Goal: Information Seeking & Learning: Learn about a topic

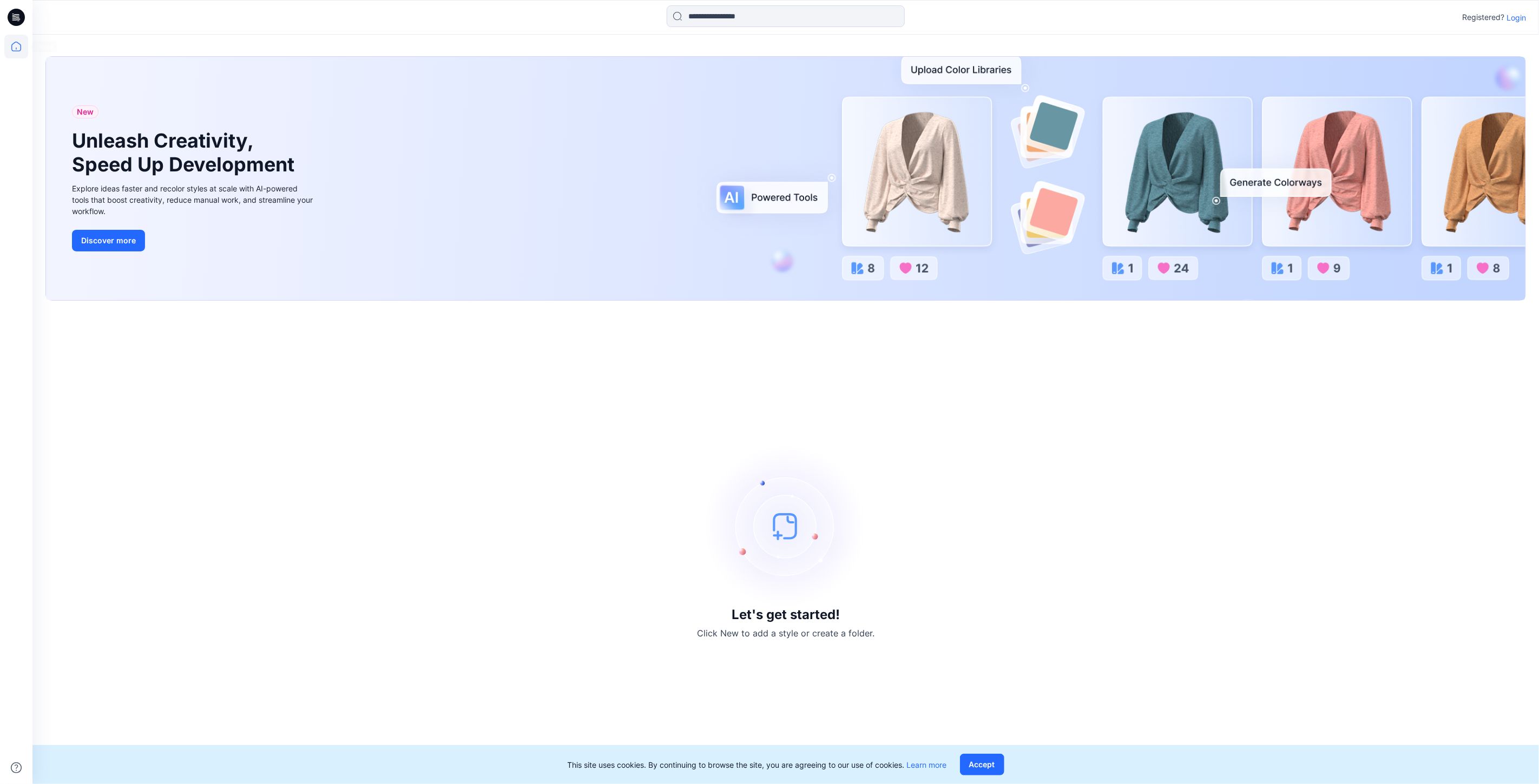
drag, startPoint x: 14, startPoint y: 34, endPoint x: 20, endPoint y: 46, distance: 13.4
click at [16, 38] on div at bounding box center [16, 392] width 32 height 784
click at [20, 46] on icon at bounding box center [16, 46] width 10 height 10
click at [1515, 19] on p "Login" at bounding box center [1516, 17] width 20 height 12
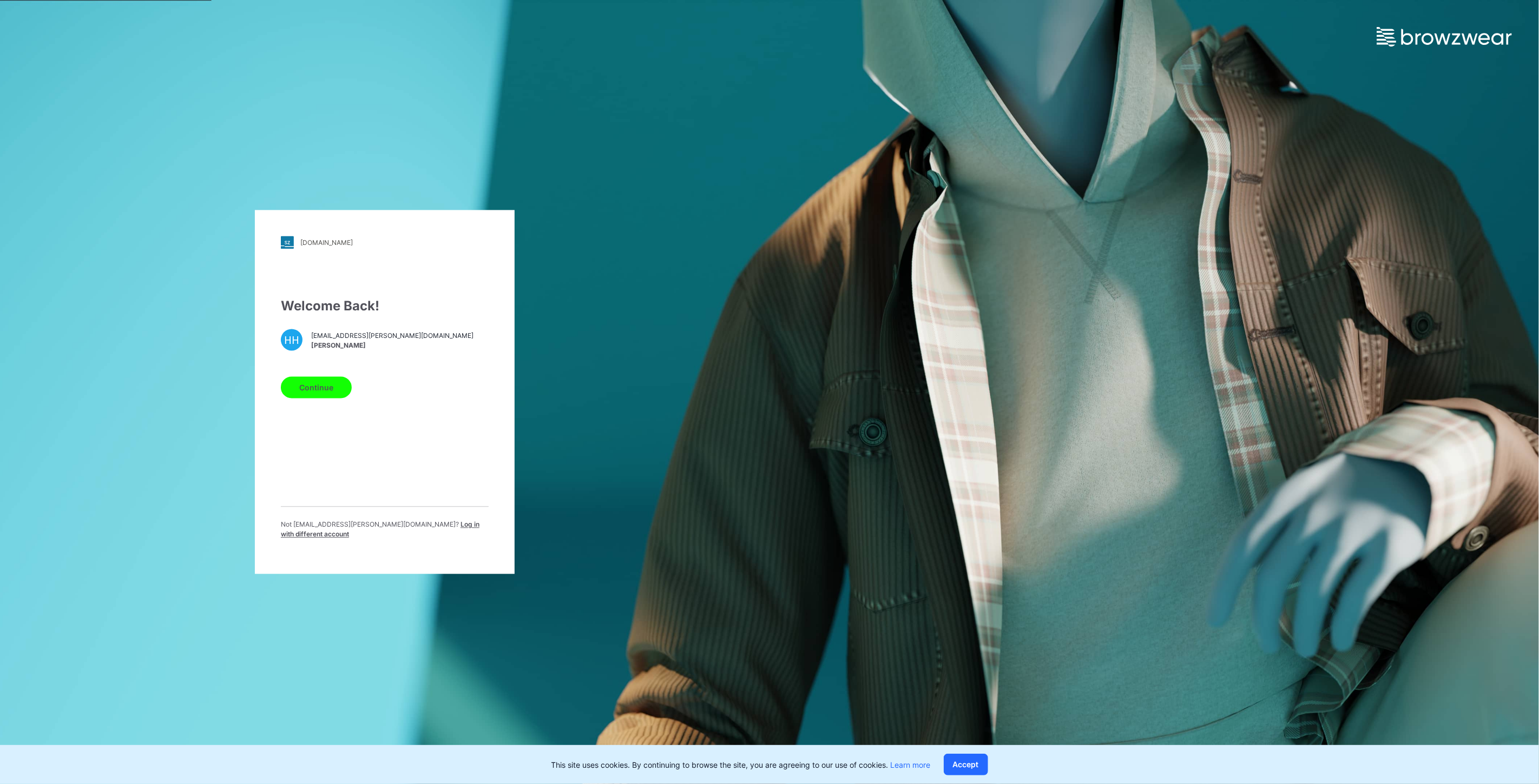
click at [336, 390] on button "Continue" at bounding box center [316, 387] width 71 height 21
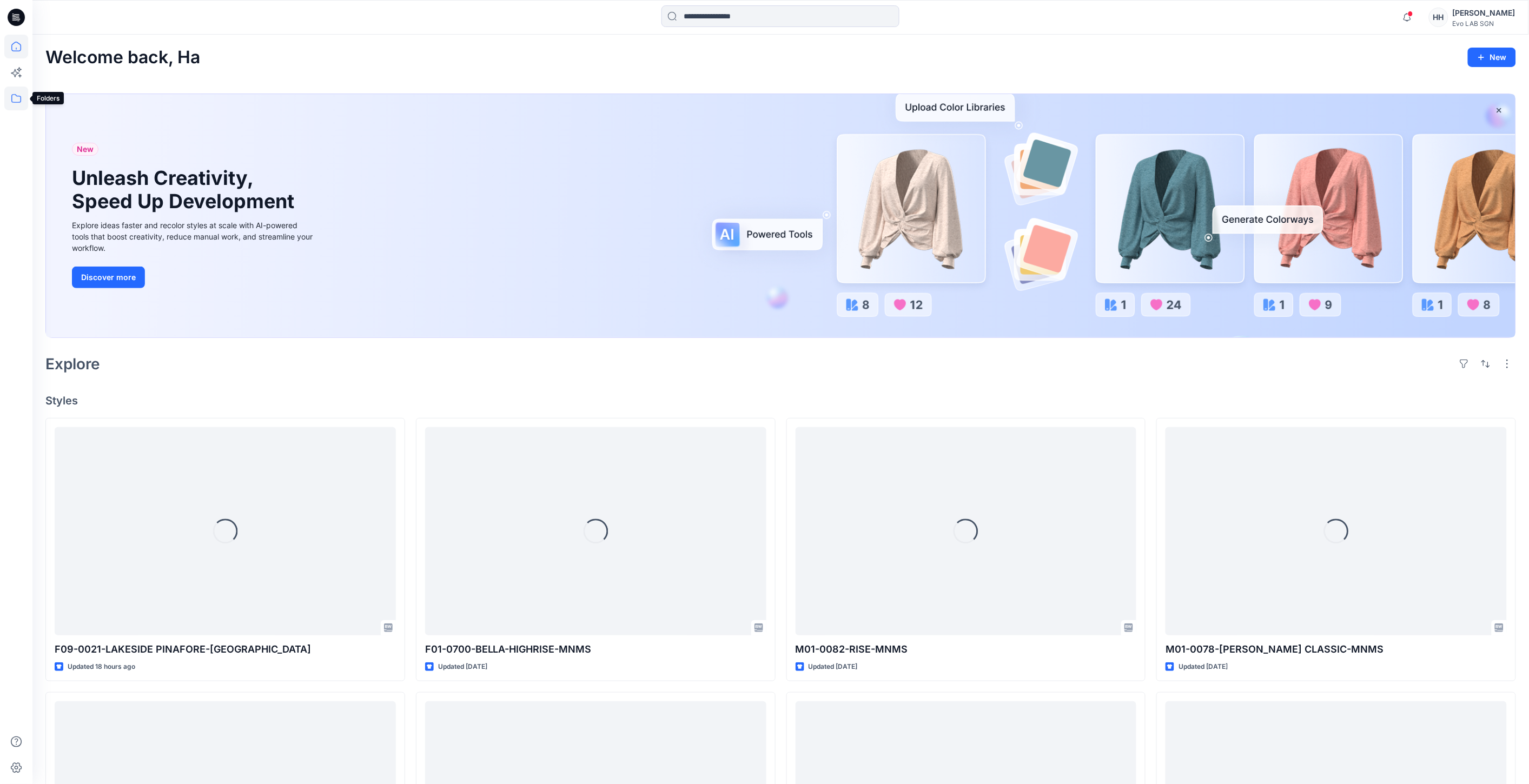
click at [13, 93] on icon at bounding box center [16, 98] width 24 height 24
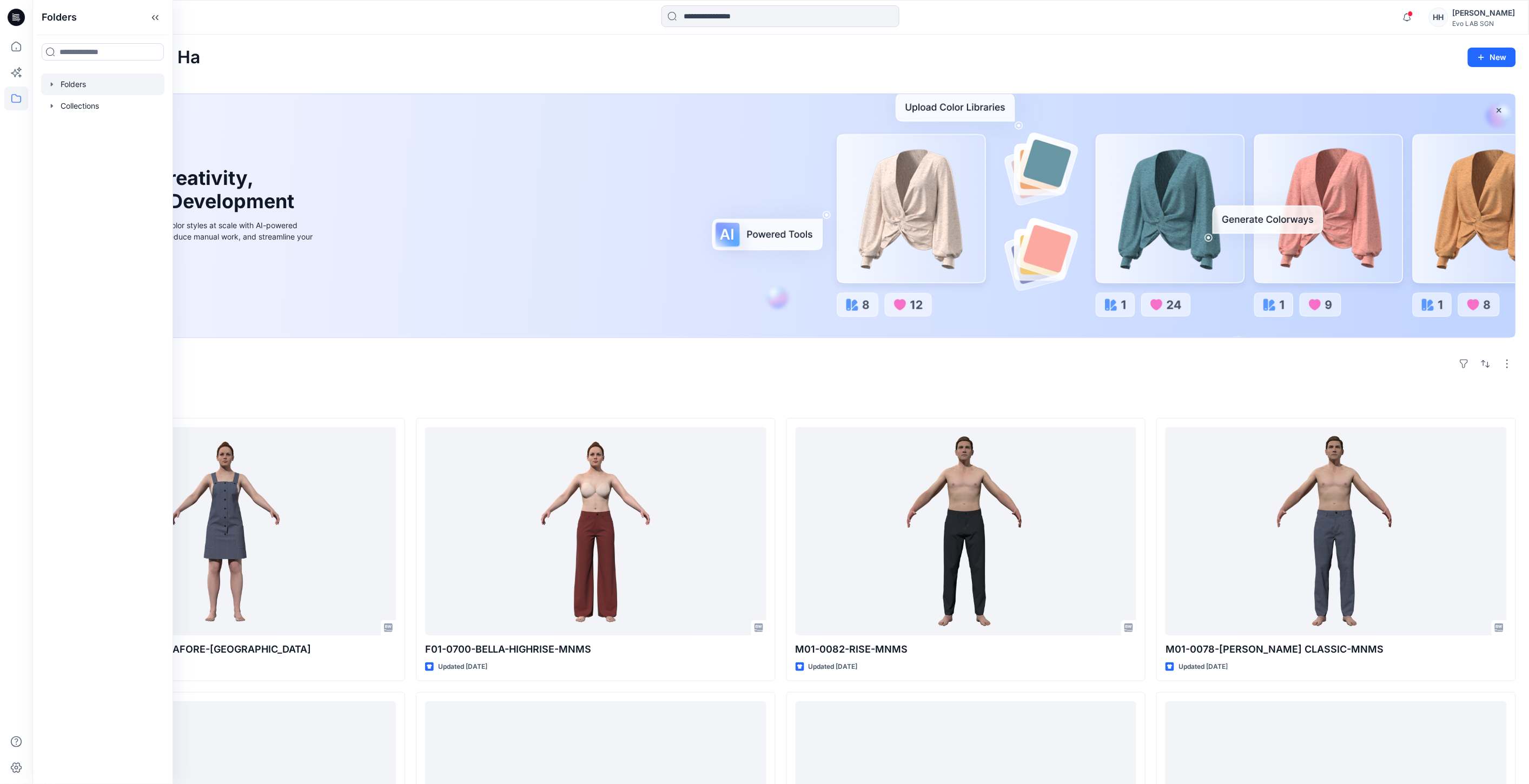
click at [83, 91] on div at bounding box center [103, 84] width 123 height 21
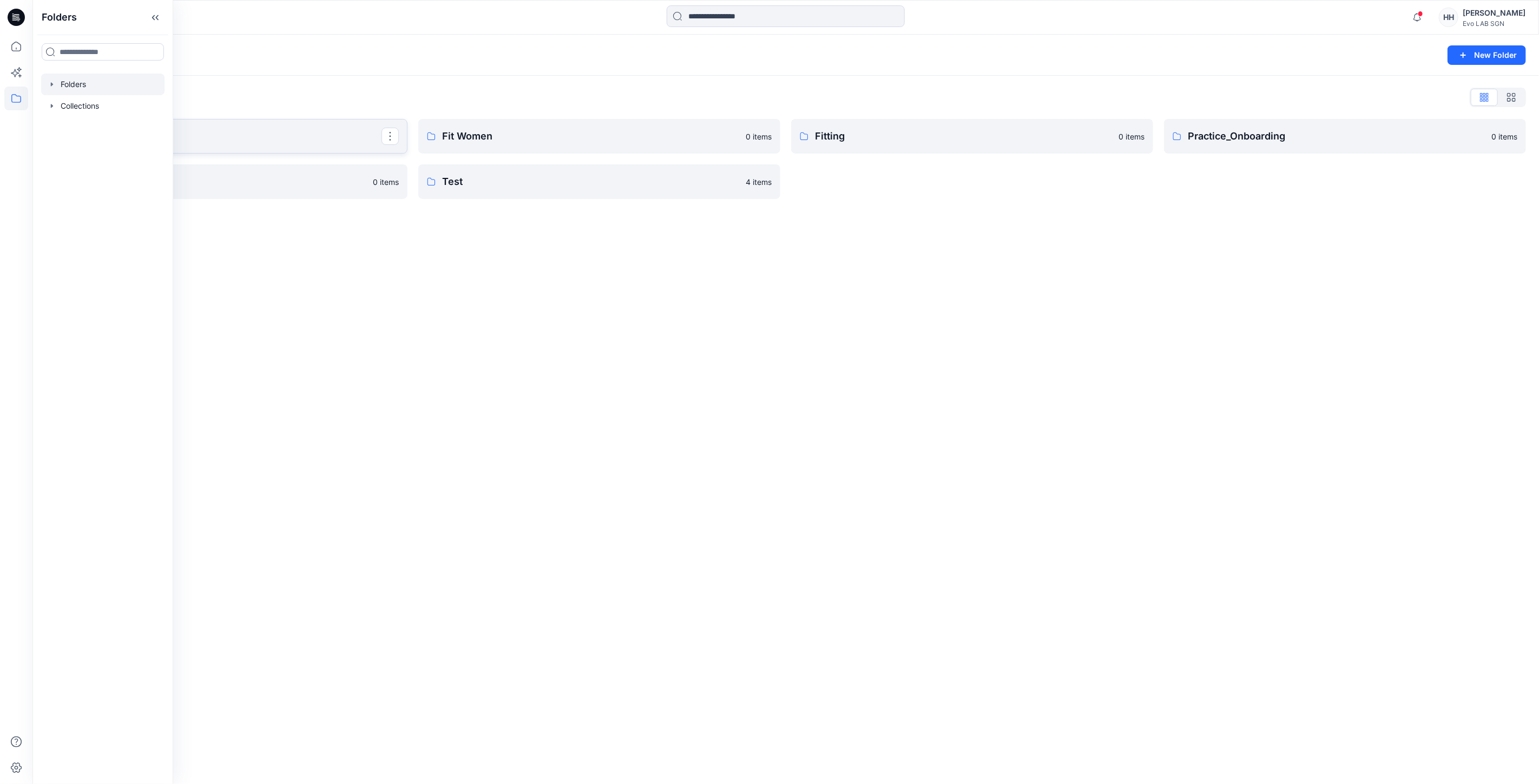
click at [353, 127] on link "CATISI xDAWN" at bounding box center [226, 136] width 362 height 35
click at [224, 184] on p "S262" at bounding box center [225, 181] width 312 height 15
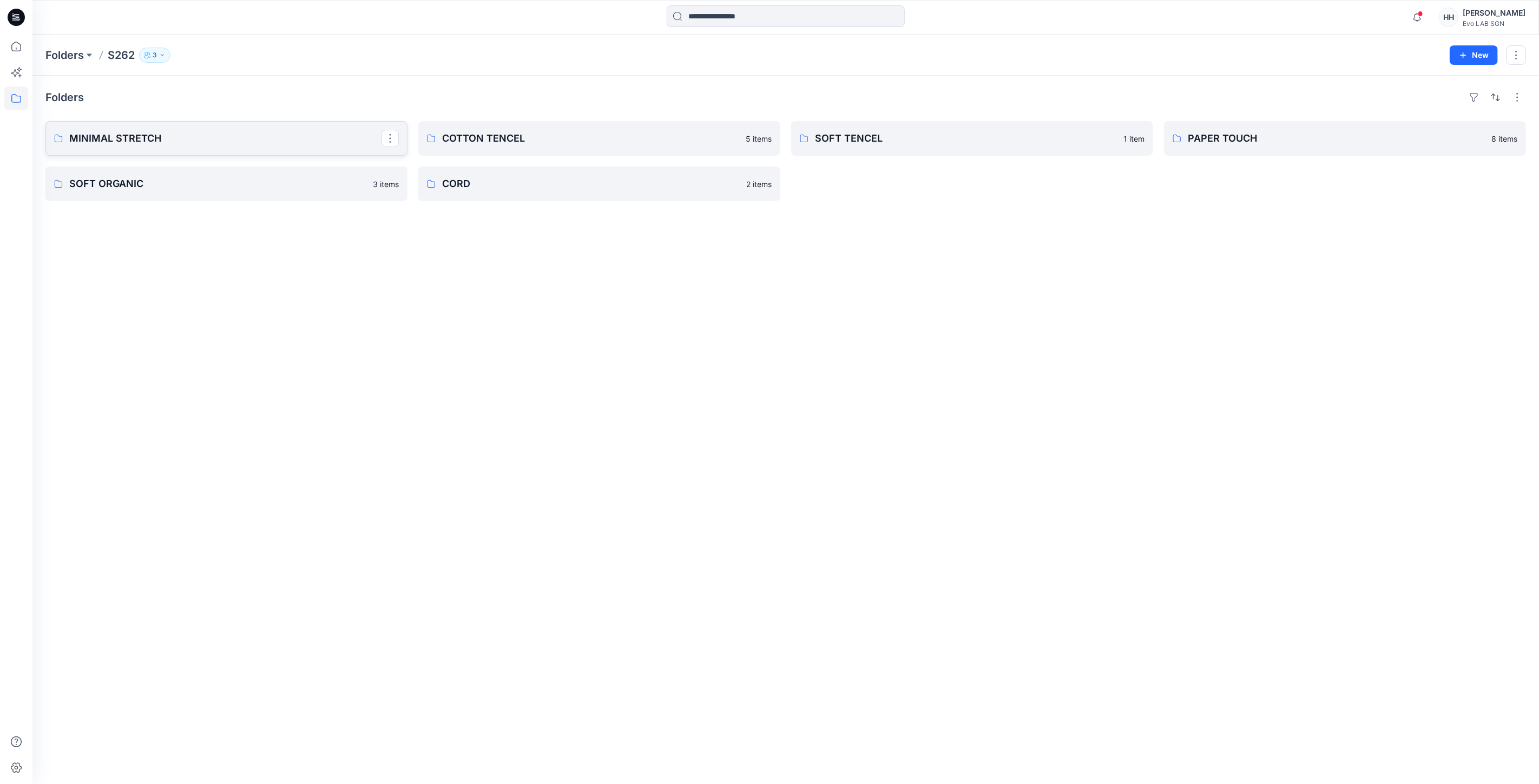
click at [228, 143] on p "MINIMAL STRETCH" at bounding box center [225, 138] width 312 height 15
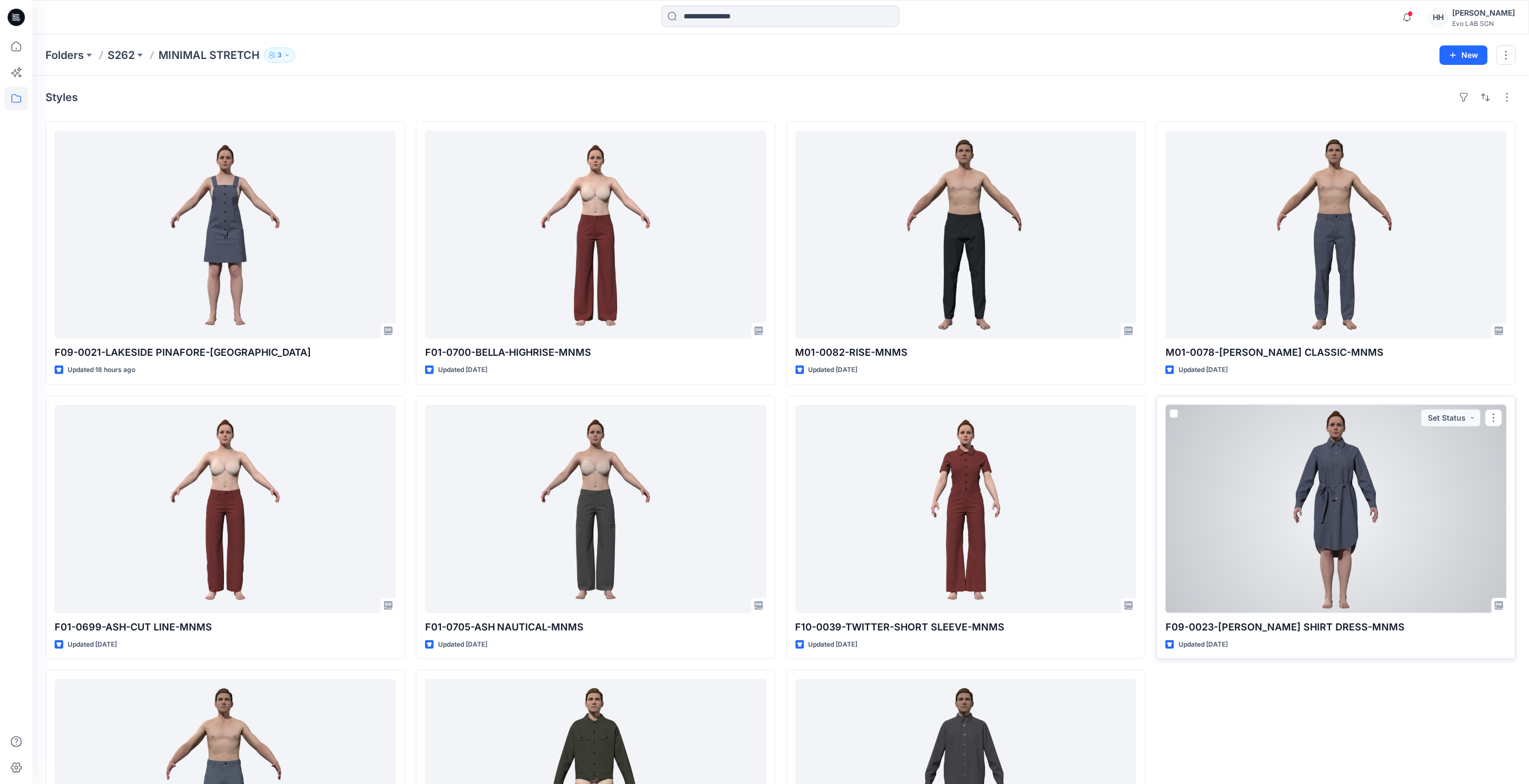
click at [1304, 498] on div at bounding box center [1336, 509] width 341 height 208
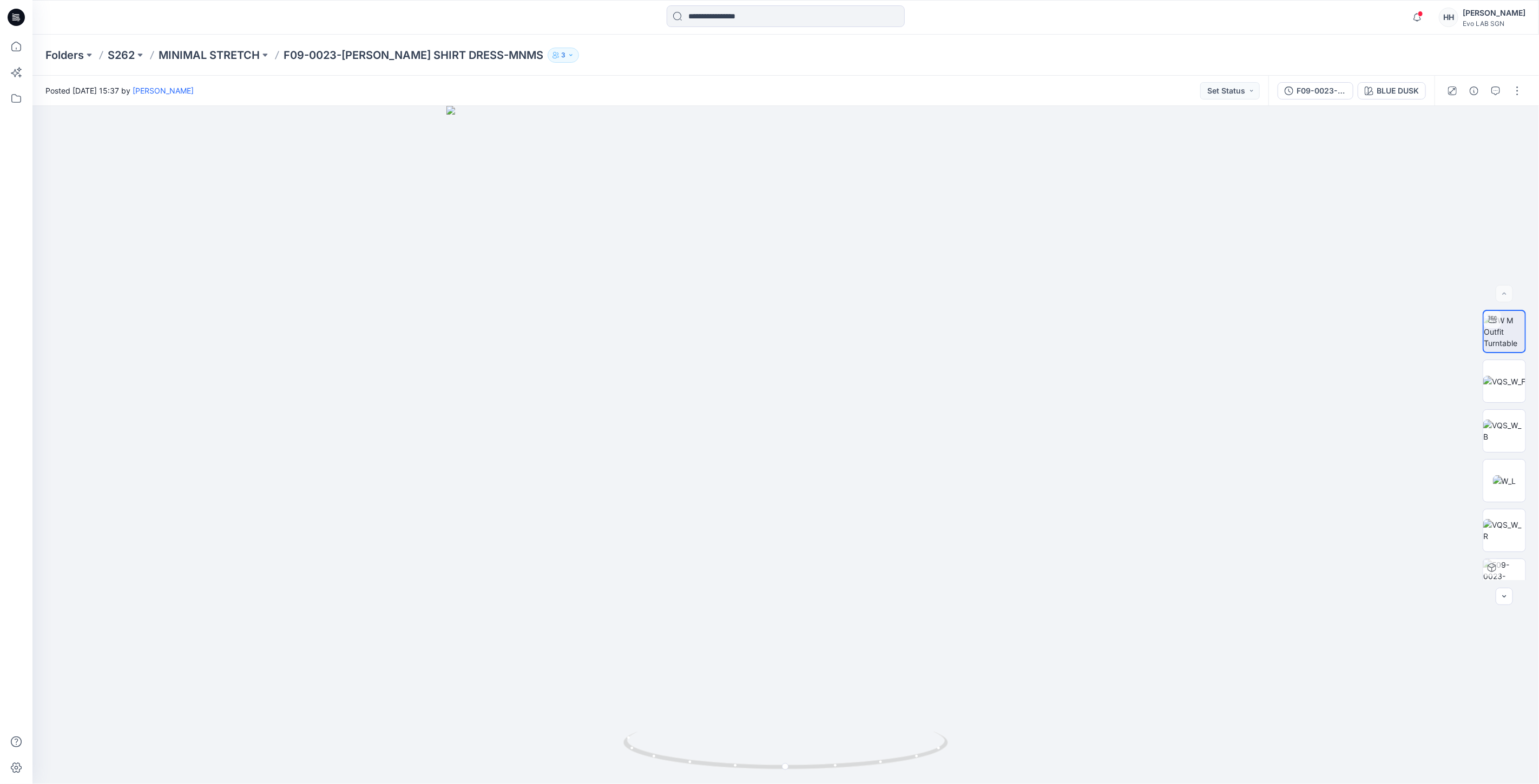
click at [223, 46] on div "Folders S262 MINIMAL STRETCH F09-0023-[PERSON_NAME] SHIRT DRESS-MNMS 3" at bounding box center [786, 55] width 1507 height 41
click at [112, 52] on p "S262" at bounding box center [121, 55] width 27 height 15
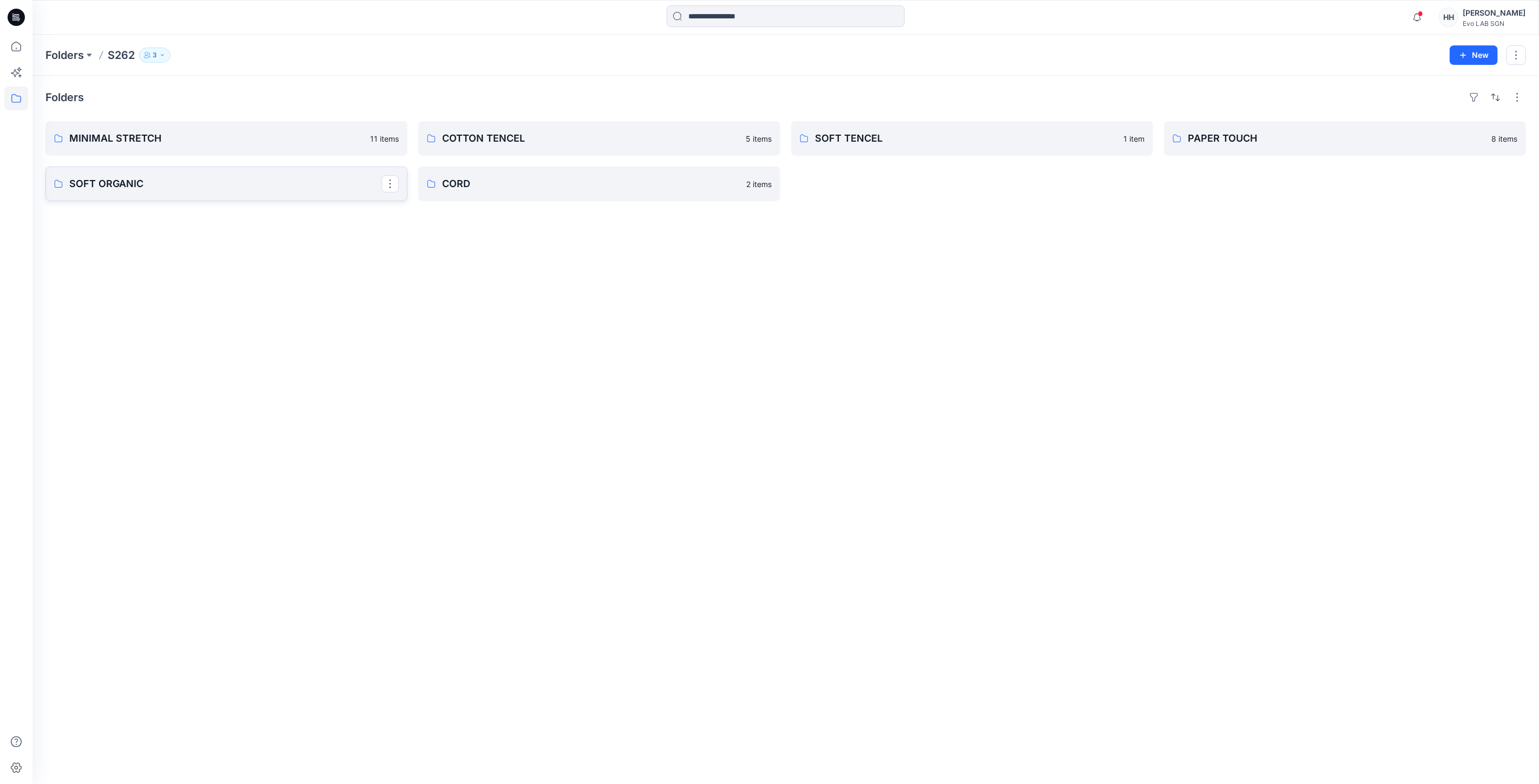
click at [221, 180] on p "SOFT ORGANIC" at bounding box center [225, 184] width 312 height 15
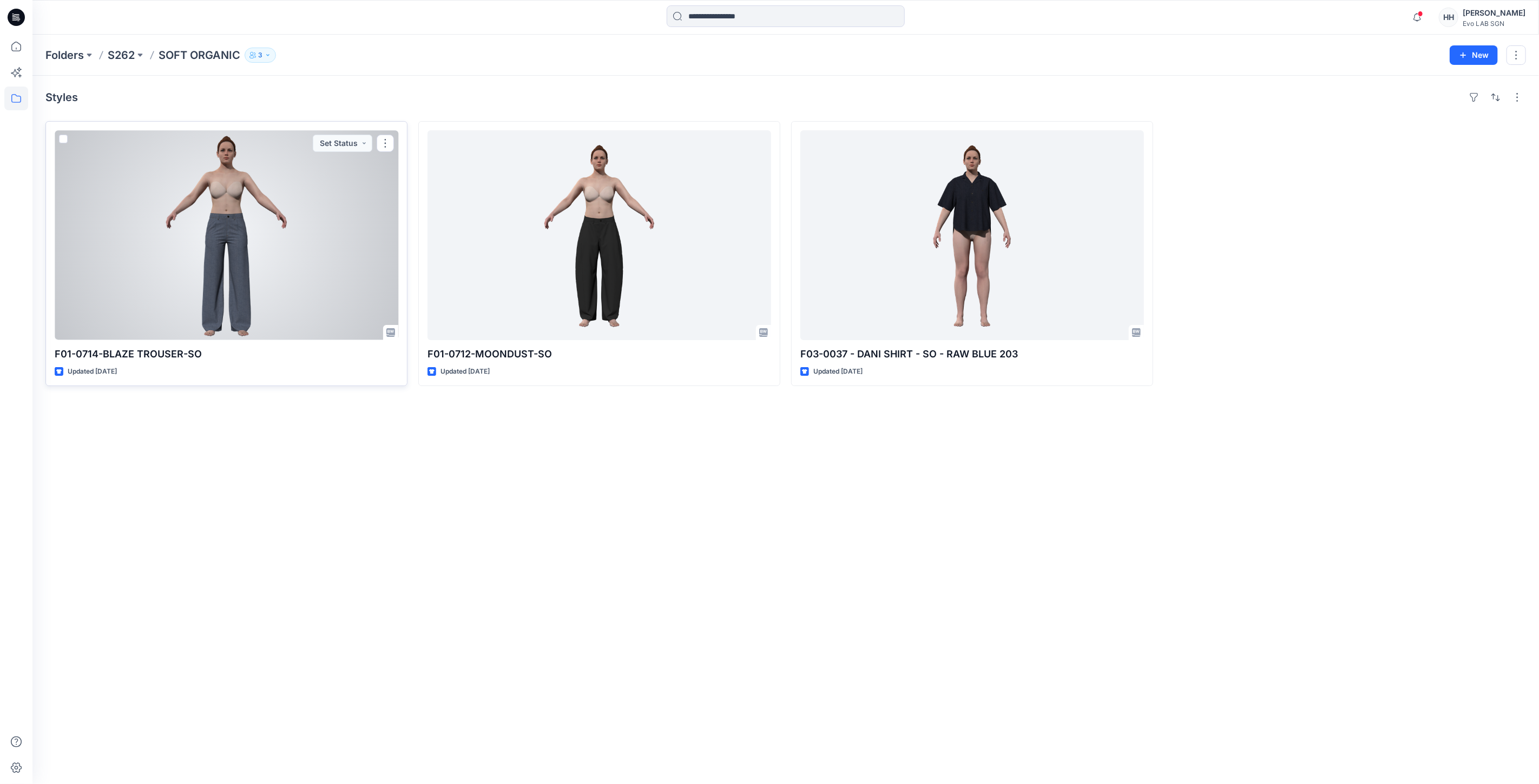
click at [280, 286] on div at bounding box center [226, 236] width 344 height 210
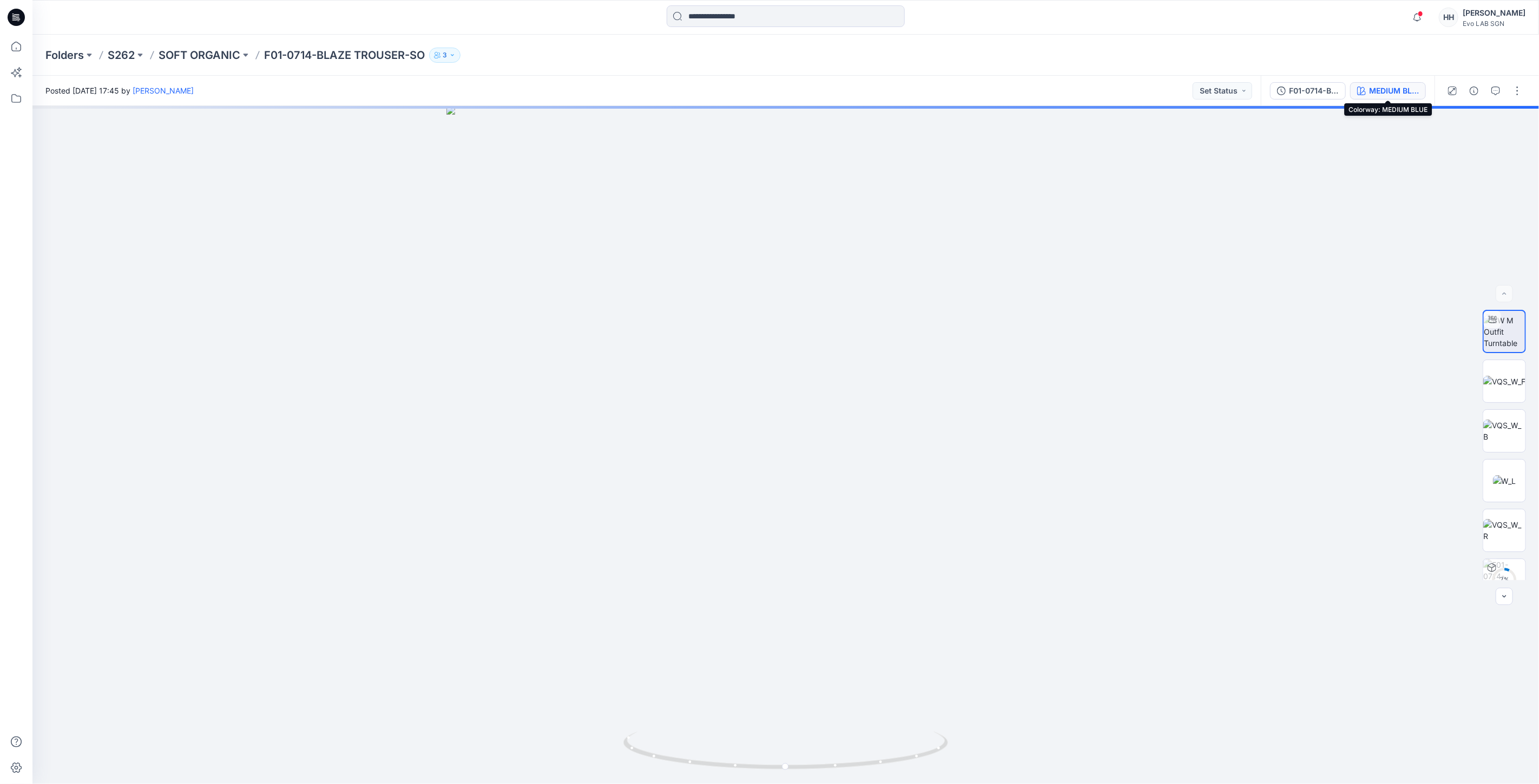
click at [1386, 93] on div "MEDIUM BLUE" at bounding box center [1394, 90] width 50 height 12
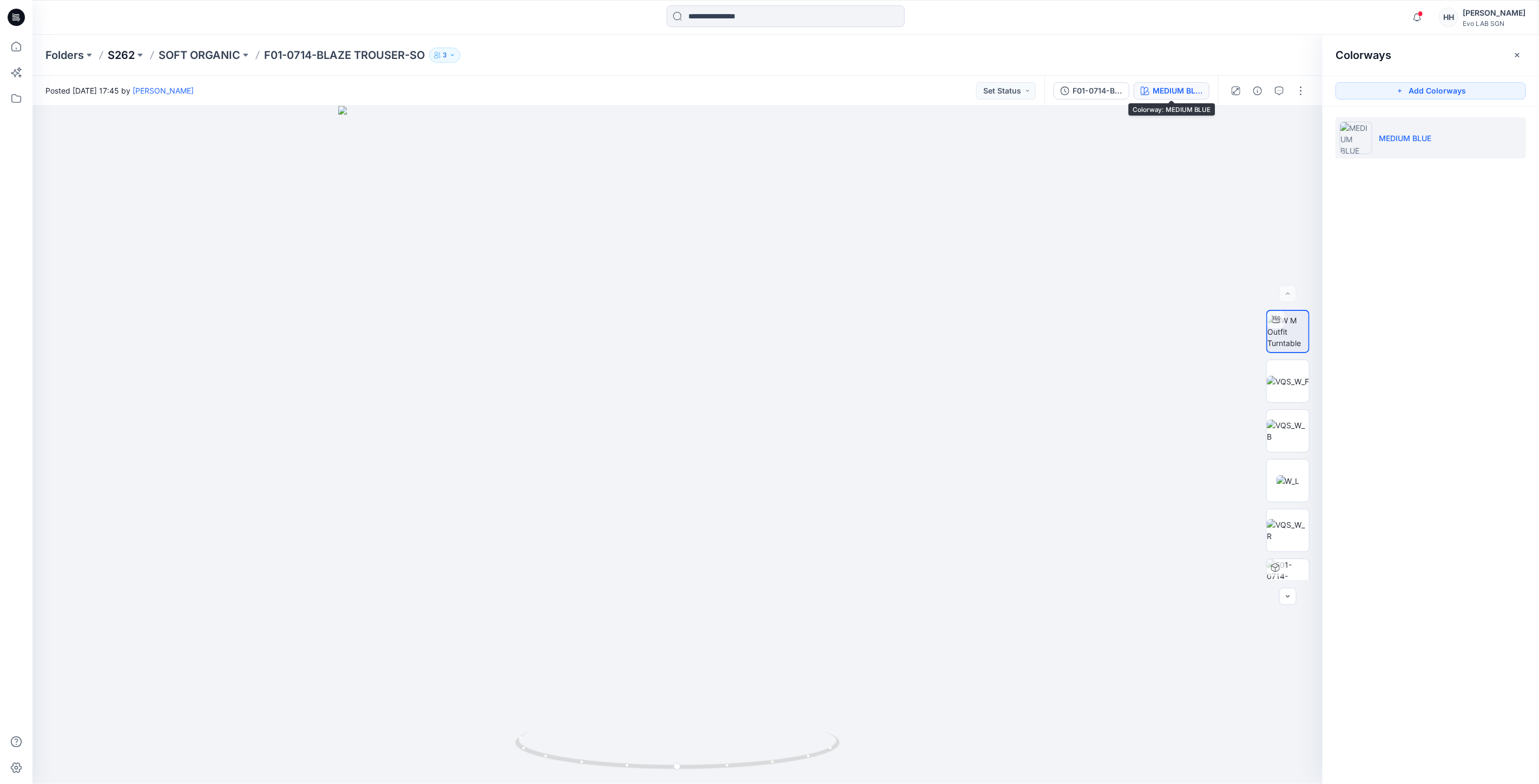
click at [120, 53] on p "S262" at bounding box center [121, 55] width 27 height 15
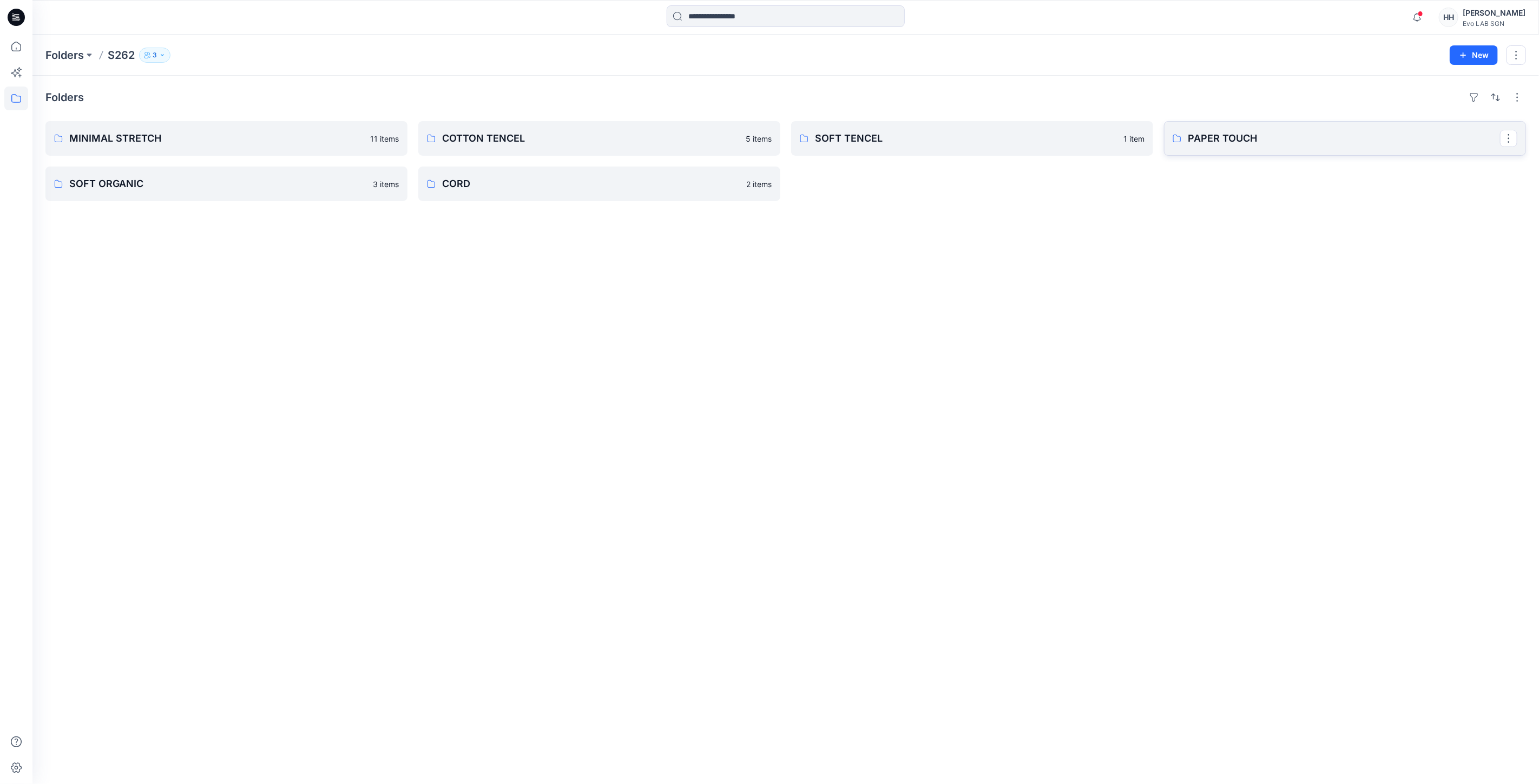
click at [1317, 123] on link "PAPER TOUCH" at bounding box center [1345, 138] width 362 height 35
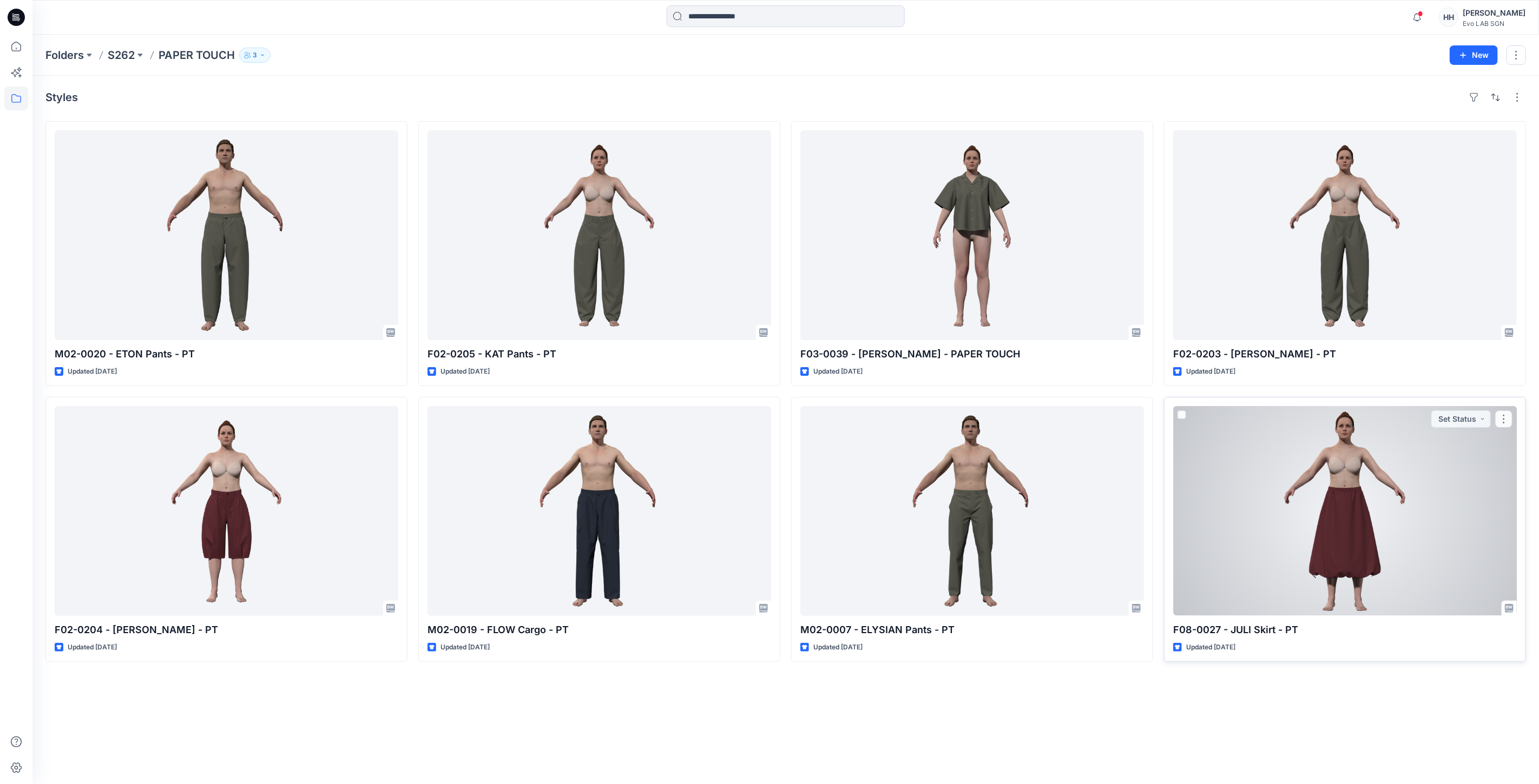
click at [1231, 507] on div at bounding box center [1345, 511] width 344 height 210
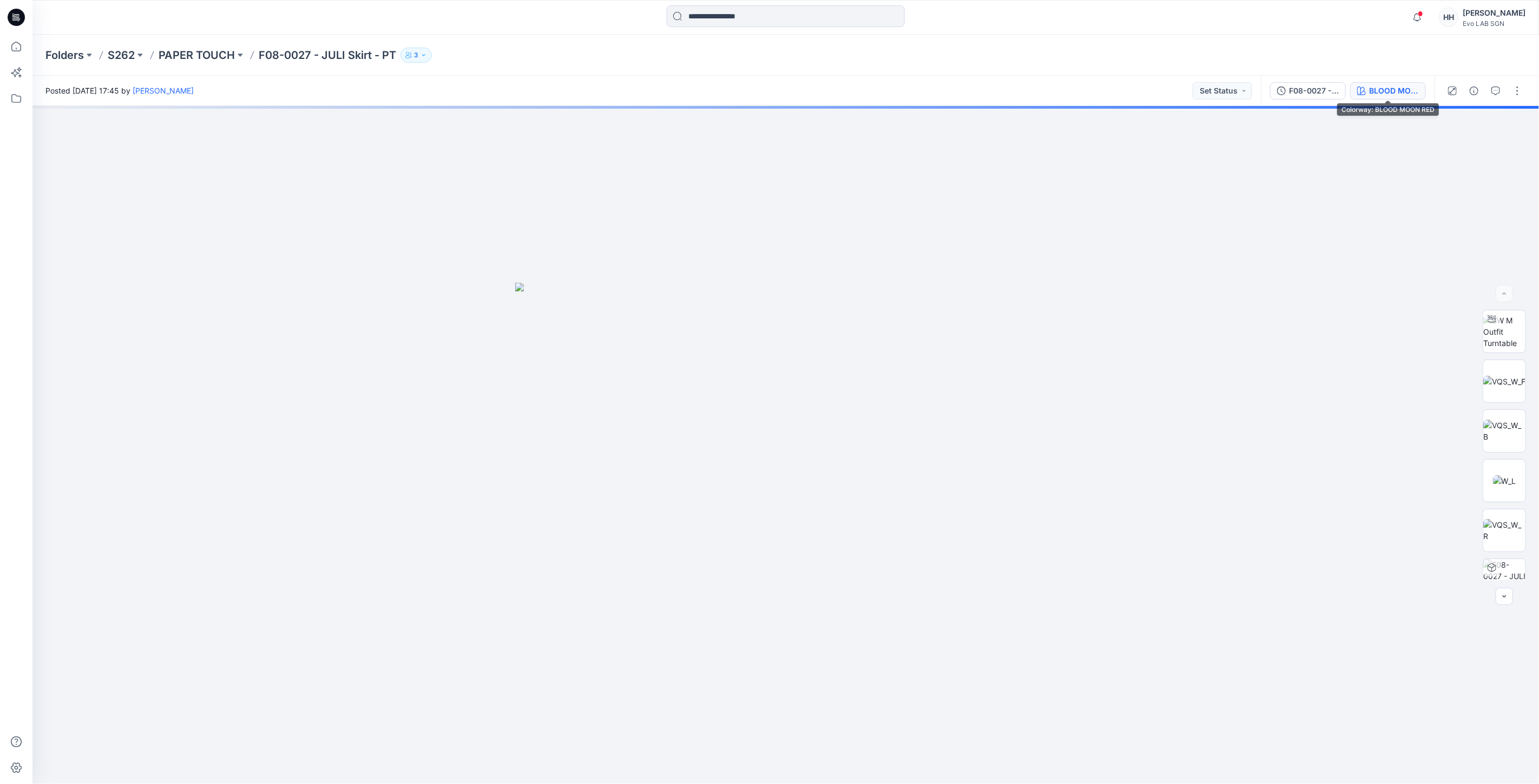
click at [1406, 93] on div "BLOOD MOON RED" at bounding box center [1394, 90] width 50 height 12
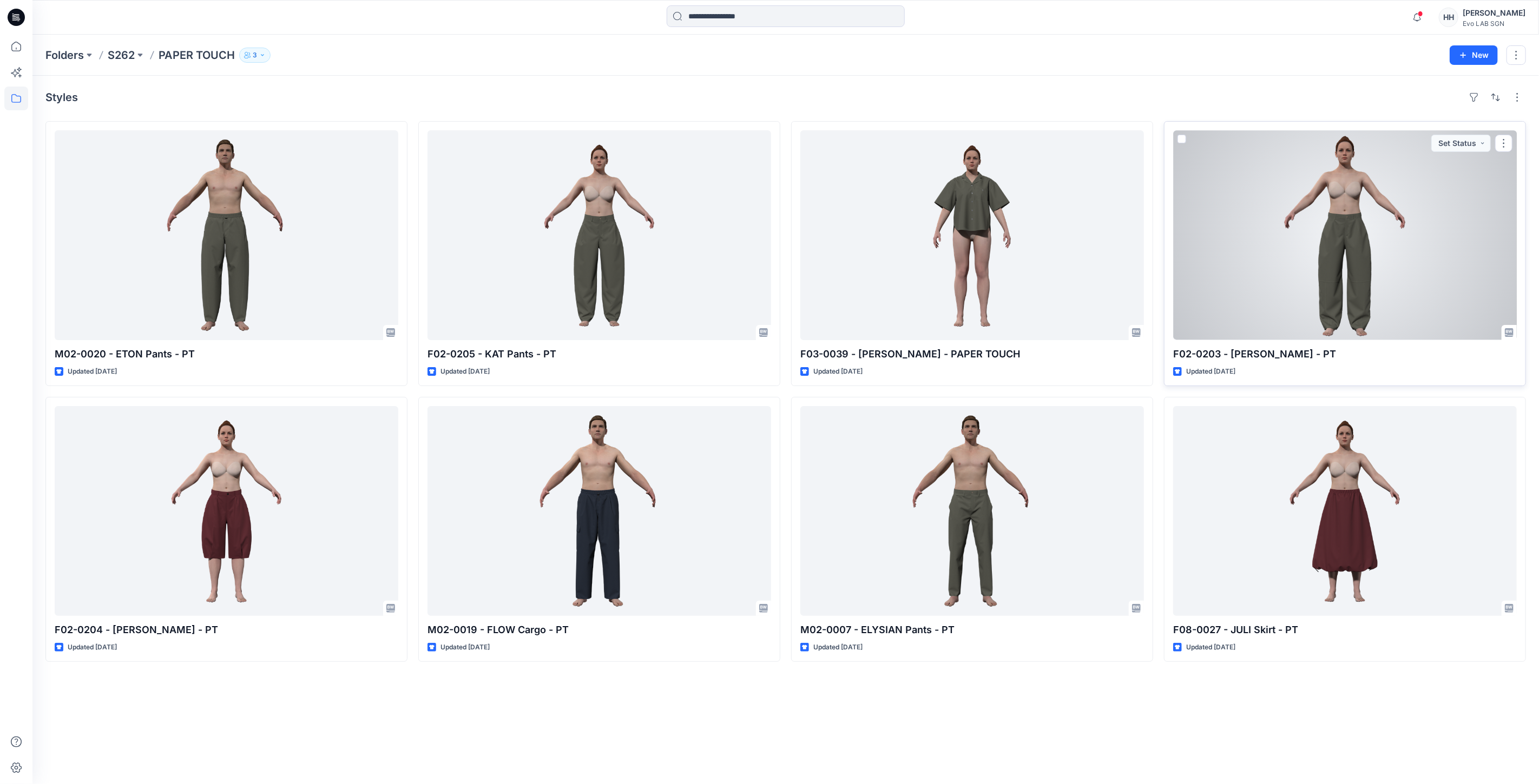
click at [1311, 250] on div at bounding box center [1345, 236] width 344 height 210
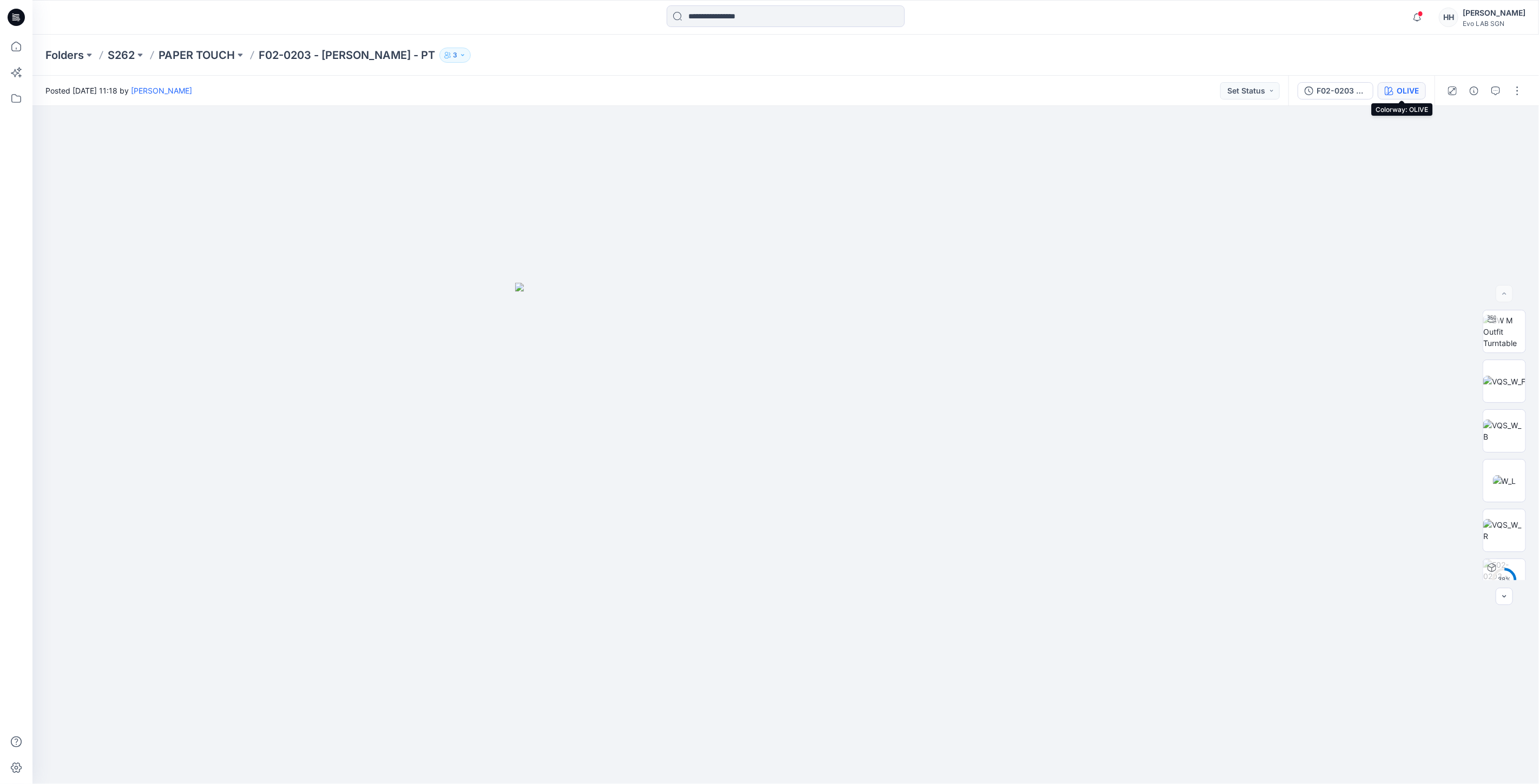
click at [1407, 88] on div "OLIVE" at bounding box center [1408, 90] width 22 height 12
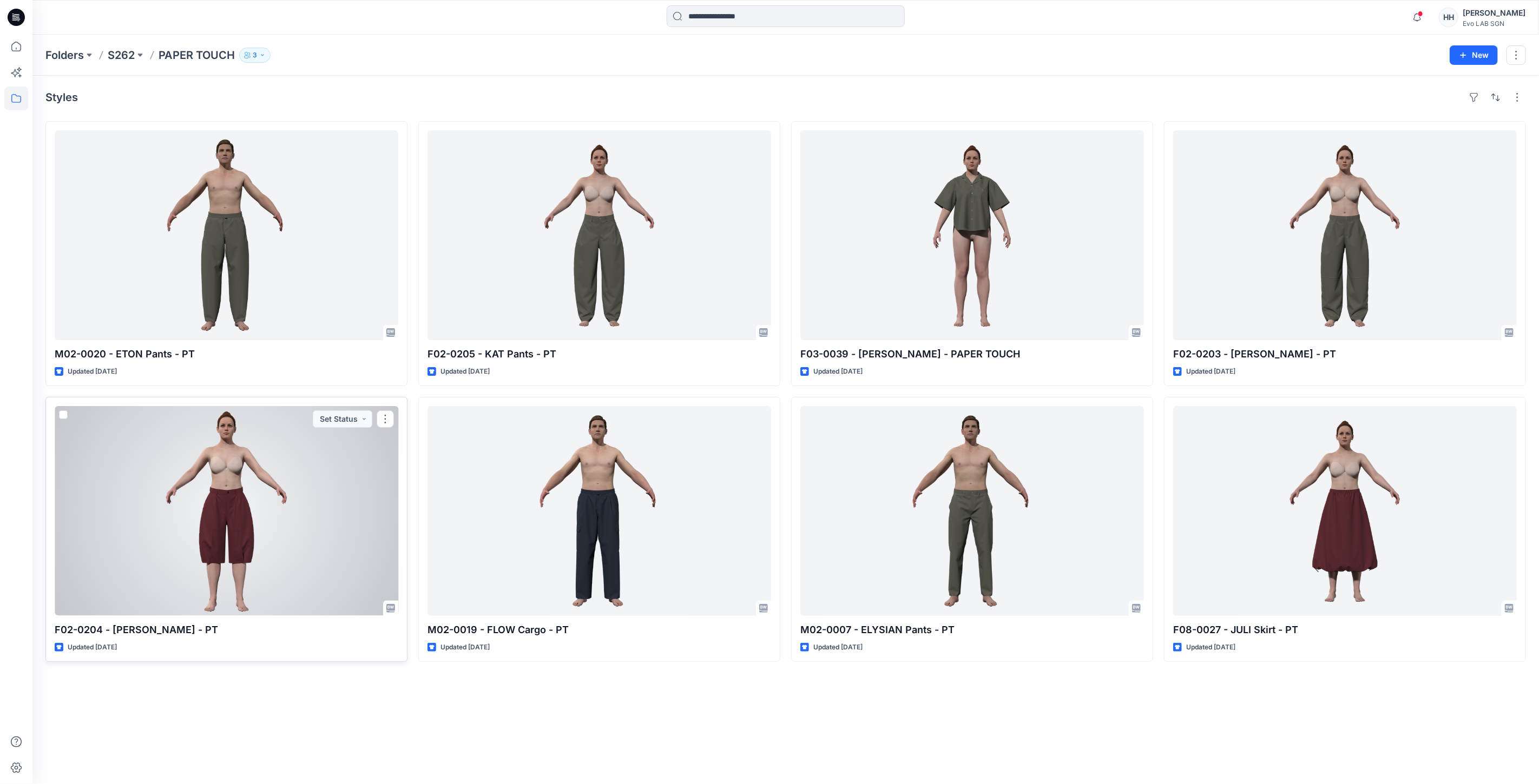
click at [258, 507] on div at bounding box center [226, 511] width 344 height 210
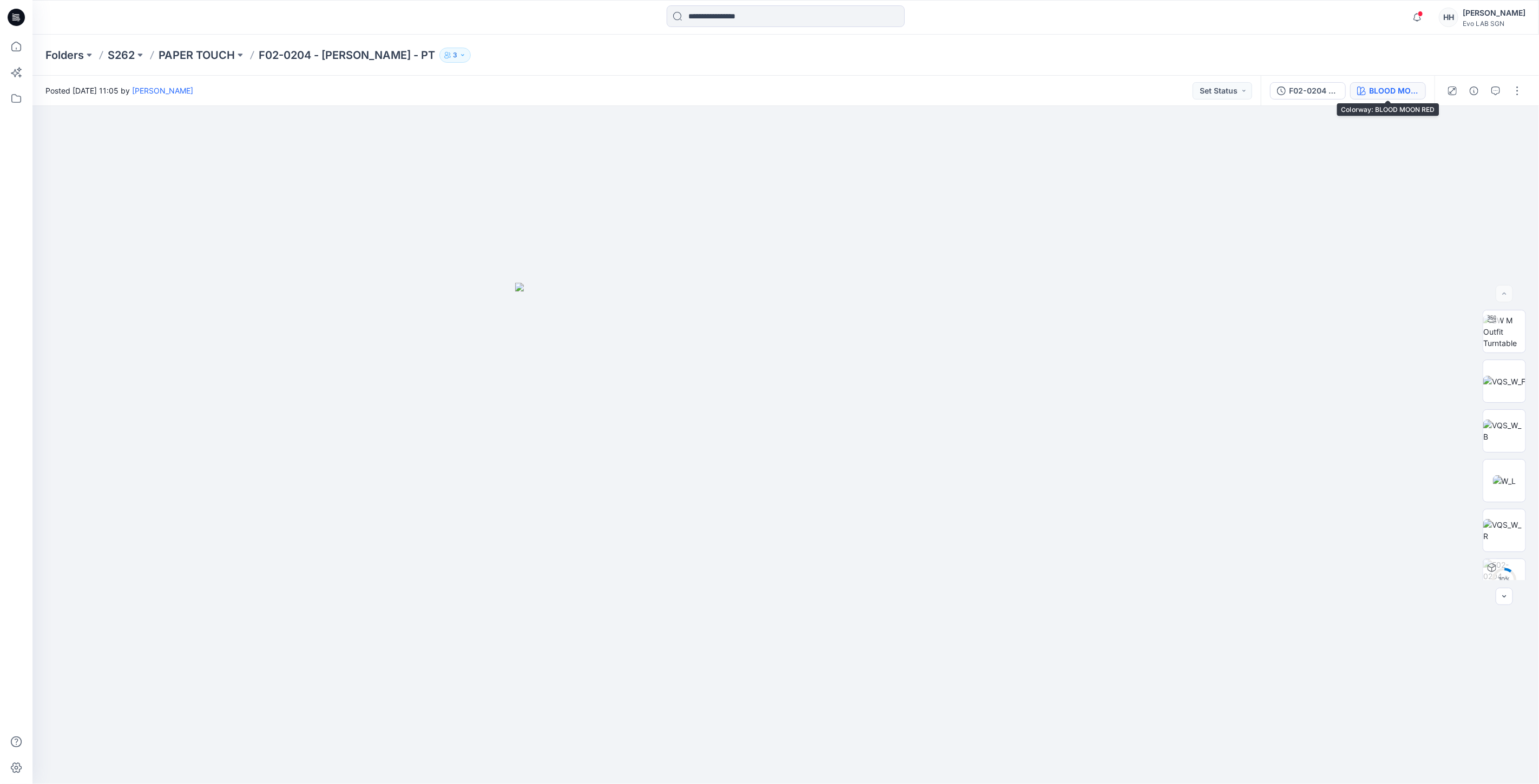
click at [1375, 98] on button "BLOOD MOON RED" at bounding box center [1388, 91] width 76 height 17
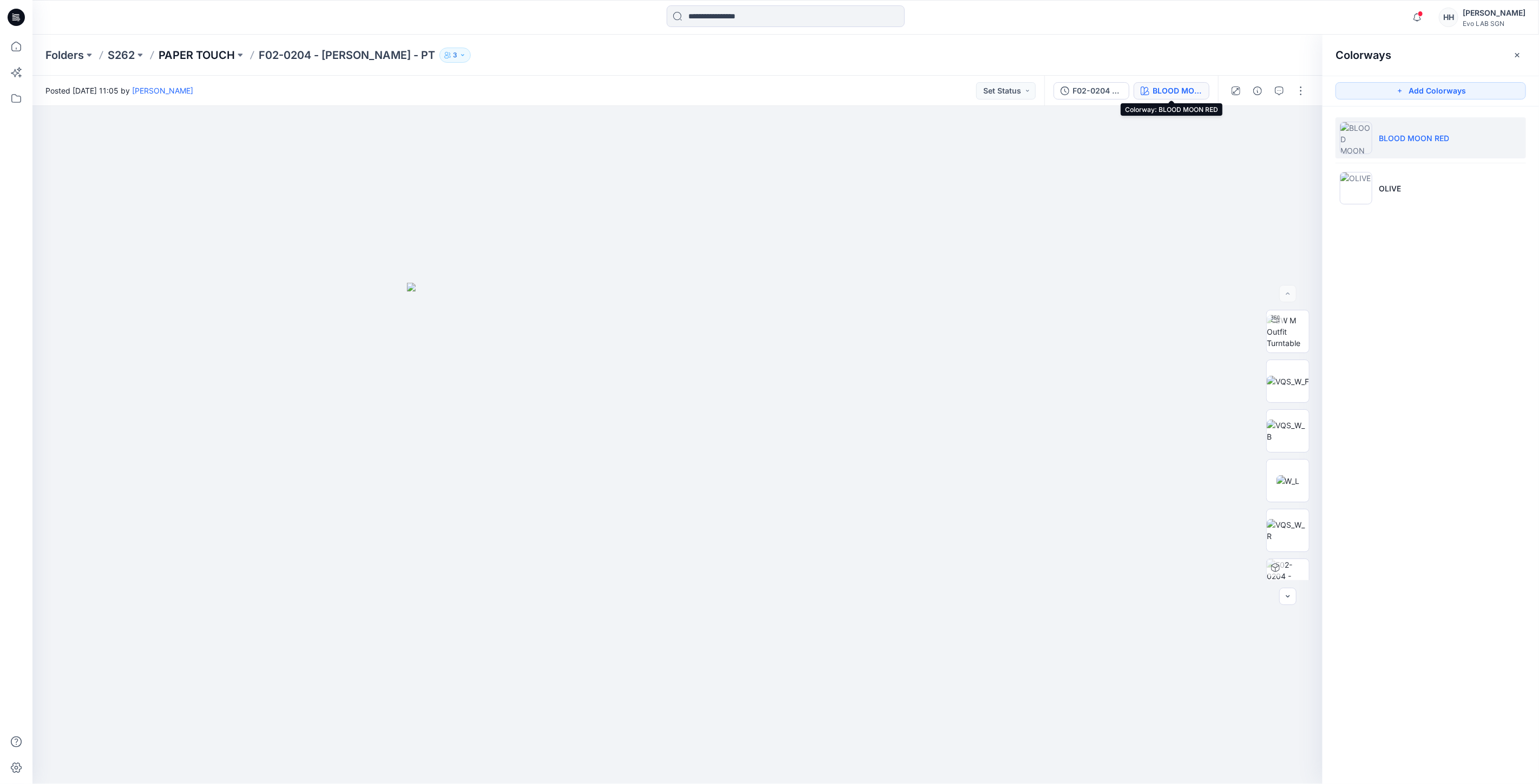
click at [210, 55] on p "PAPER TOUCH" at bounding box center [197, 55] width 76 height 15
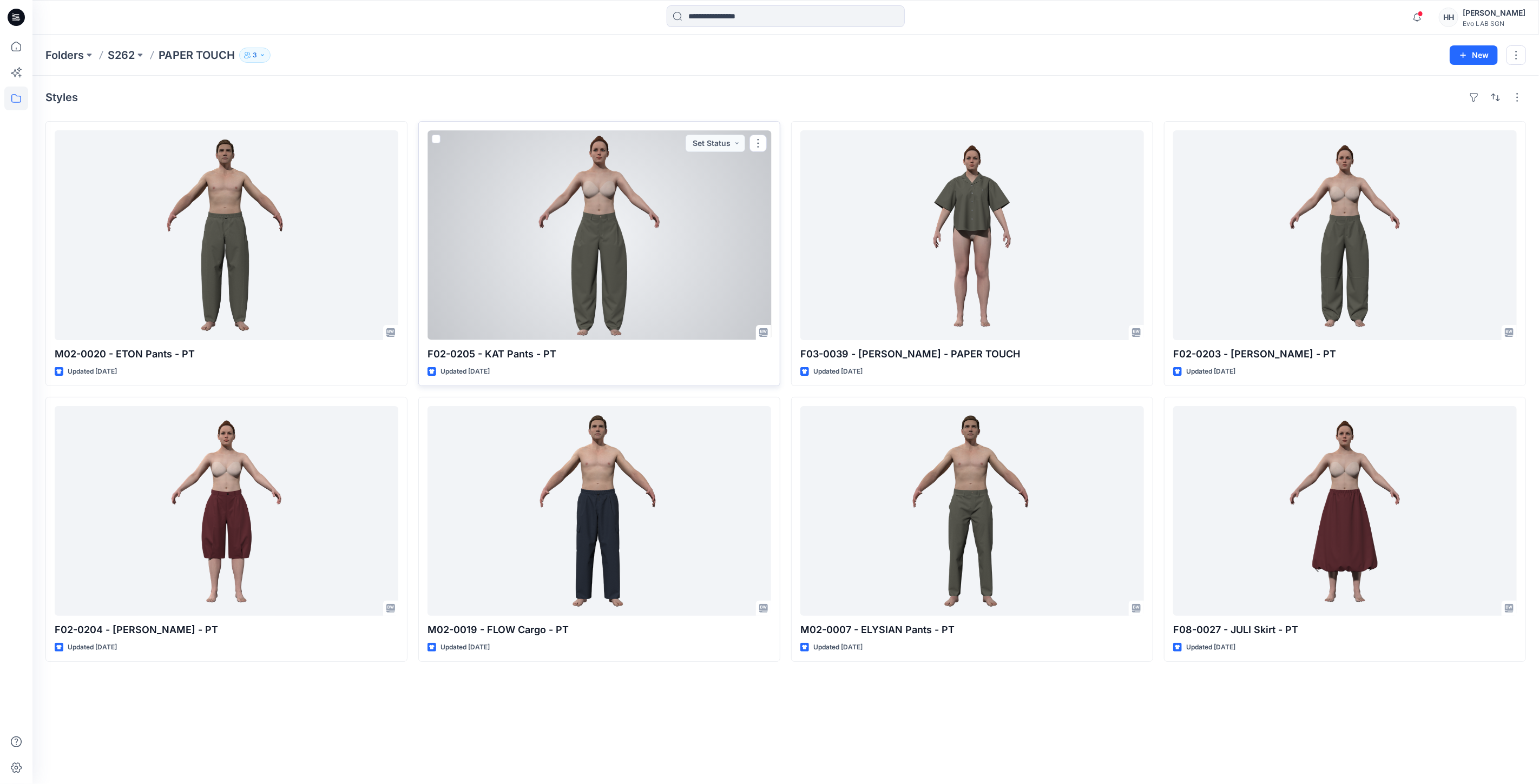
click at [512, 245] on div at bounding box center [599, 236] width 344 height 210
click at [512, 245] on div "Folders S262 PAPER TOUCH 3 New Styles M02-0020 - ETON Pants - PT Updated [DATE]…" at bounding box center [786, 409] width 1507 height 749
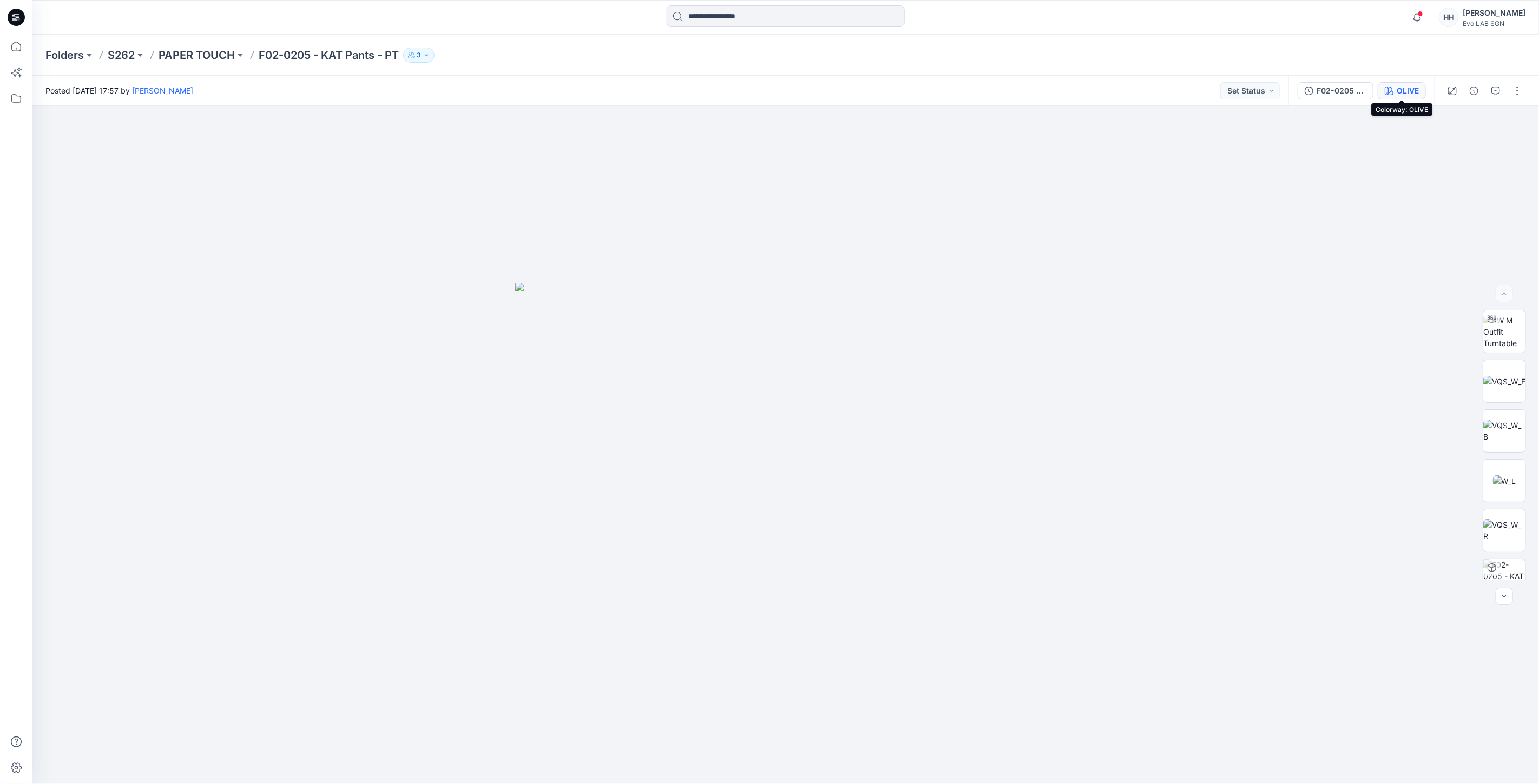
click at [1399, 93] on div "OLIVE" at bounding box center [1408, 90] width 22 height 12
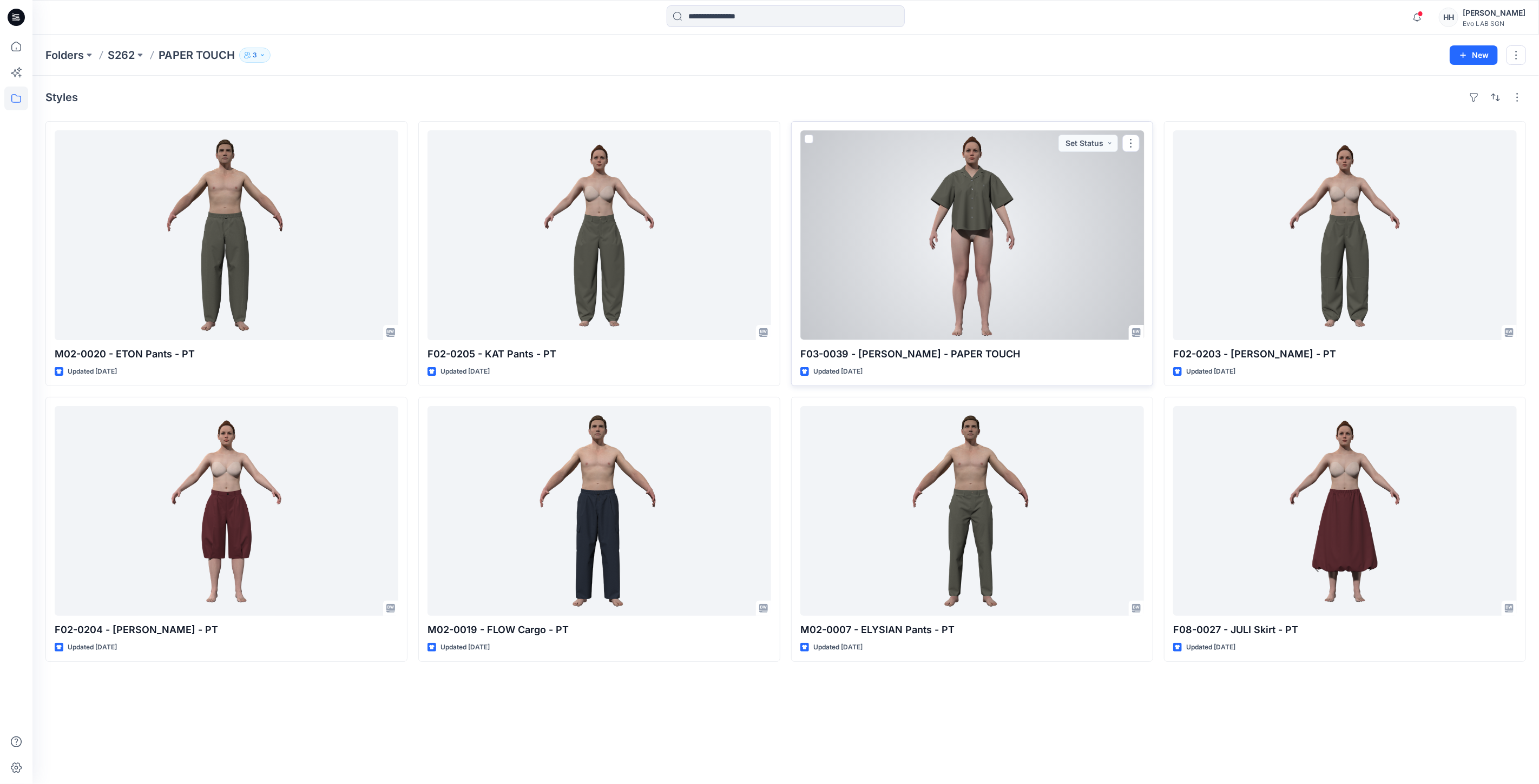
click at [974, 226] on div at bounding box center [972, 236] width 344 height 210
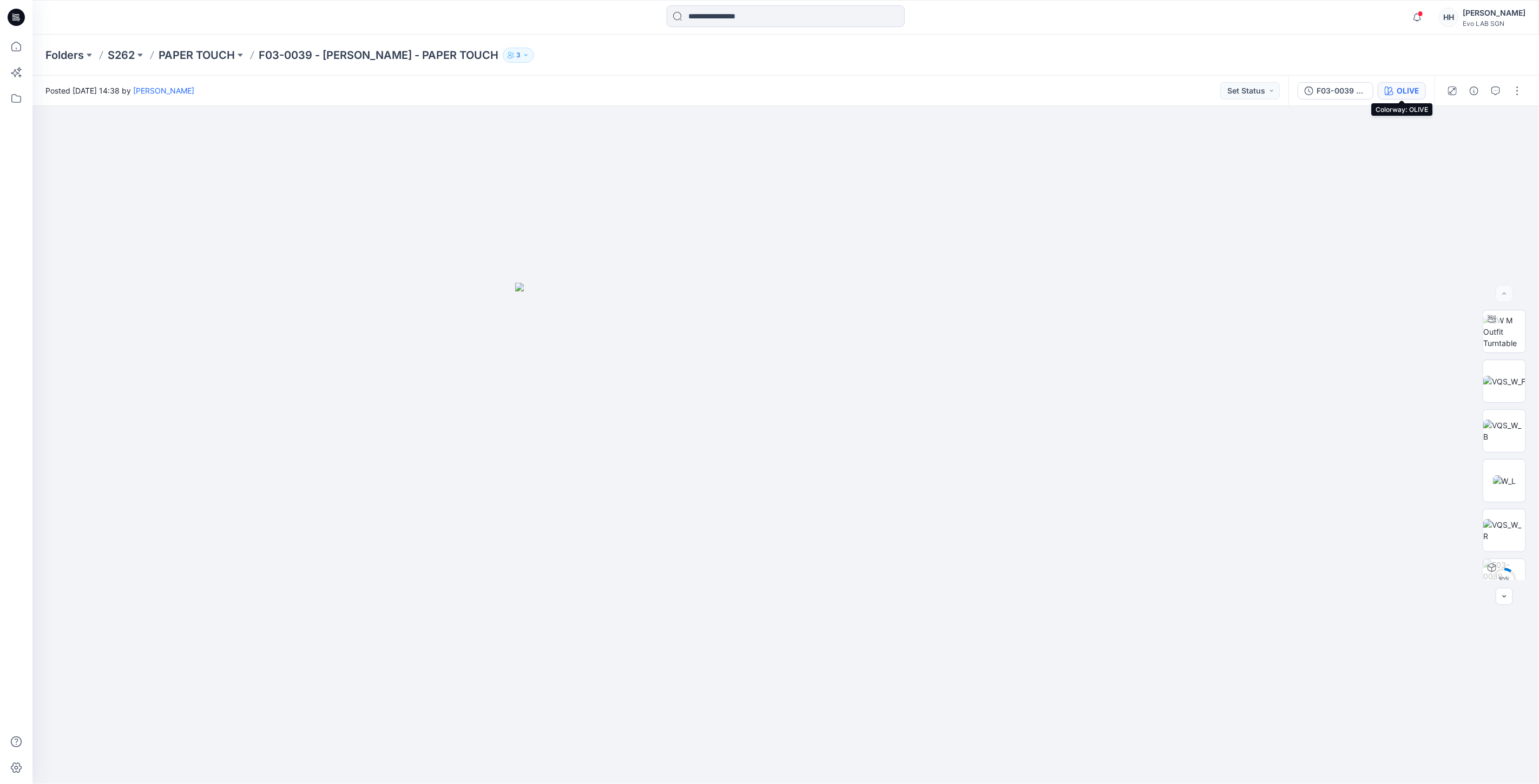
click at [1410, 96] on div "OLIVE" at bounding box center [1408, 90] width 22 height 12
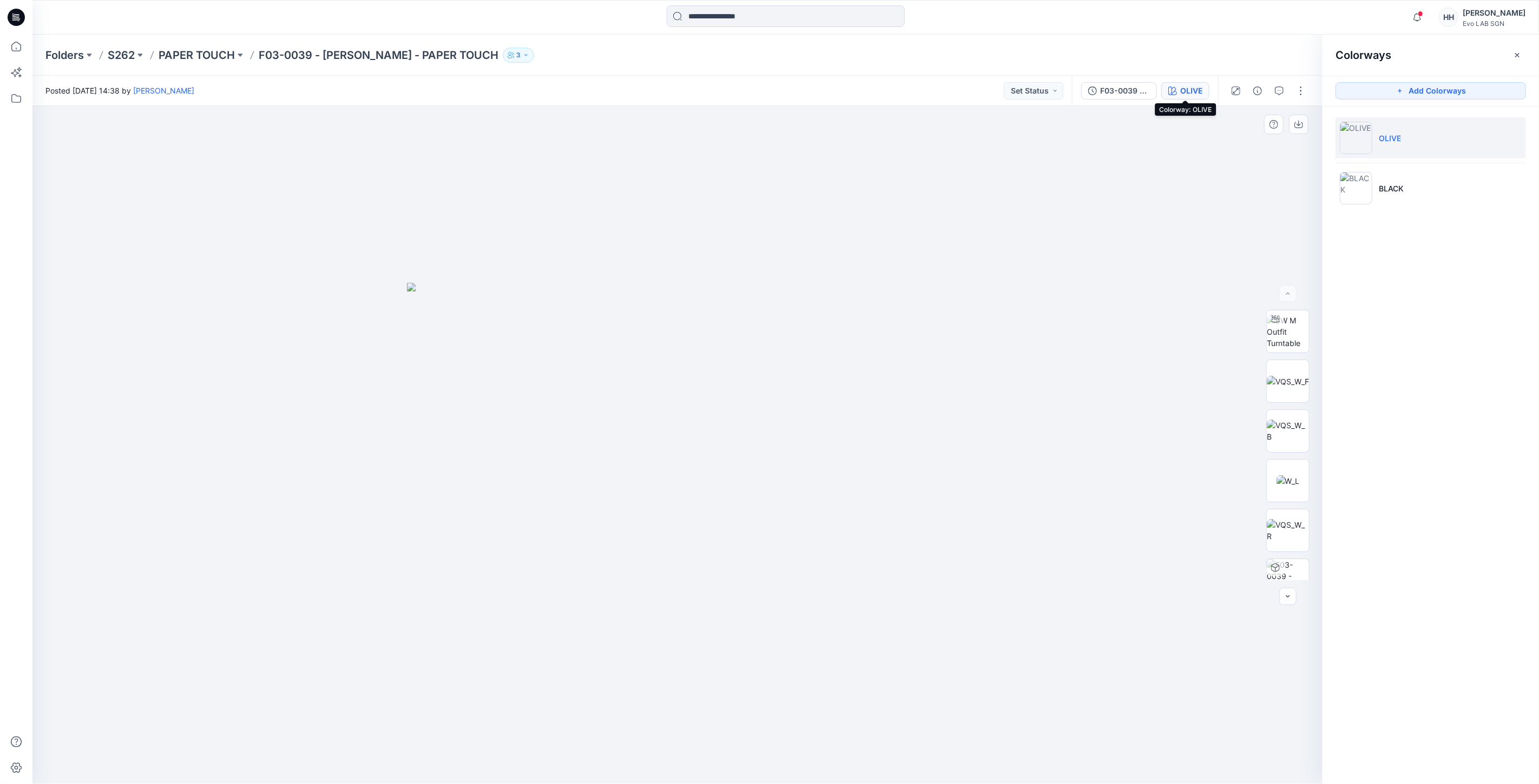
drag, startPoint x: 1007, startPoint y: 362, endPoint x: 1013, endPoint y: 376, distance: 15.2
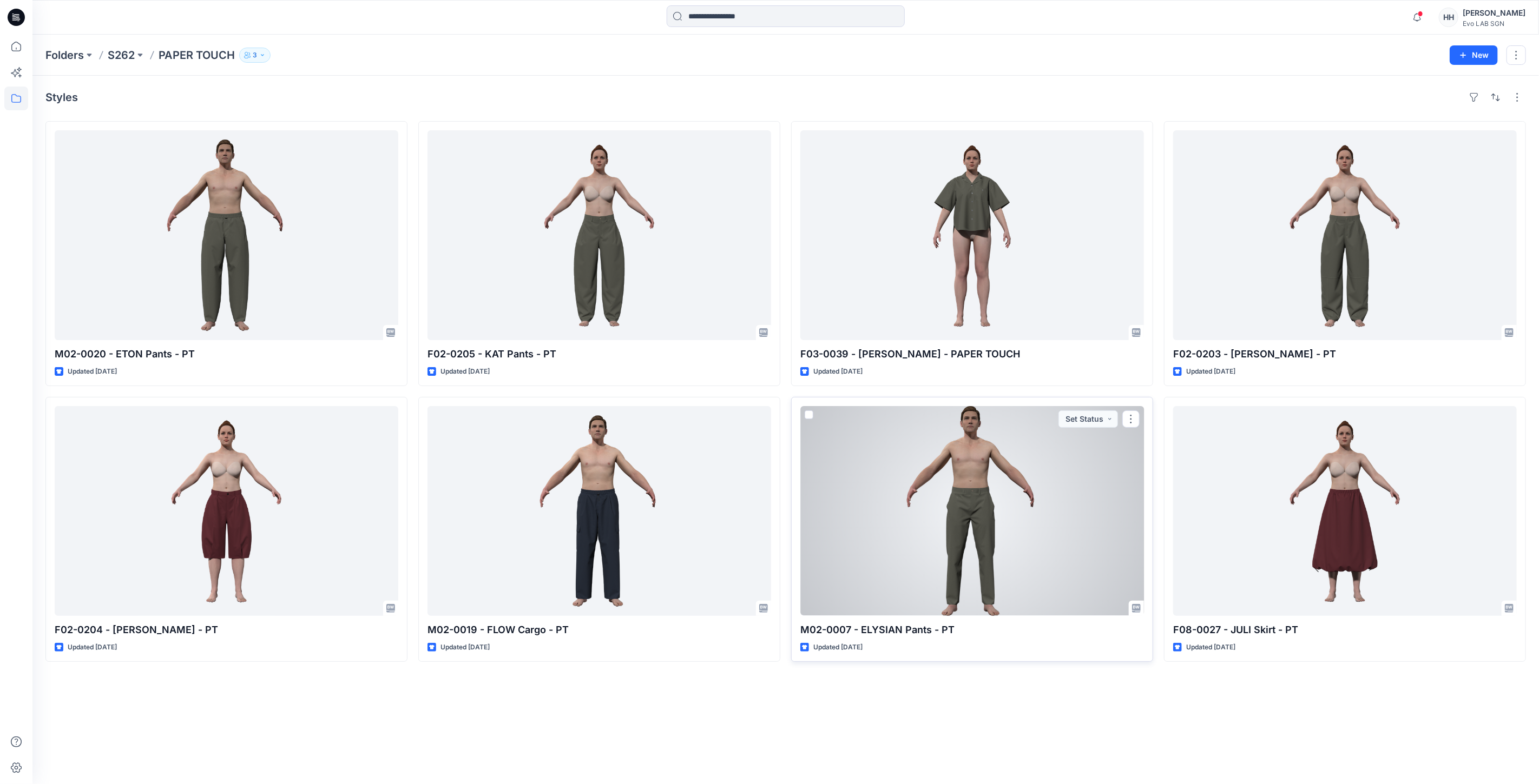
click at [1062, 477] on div at bounding box center [972, 511] width 344 height 210
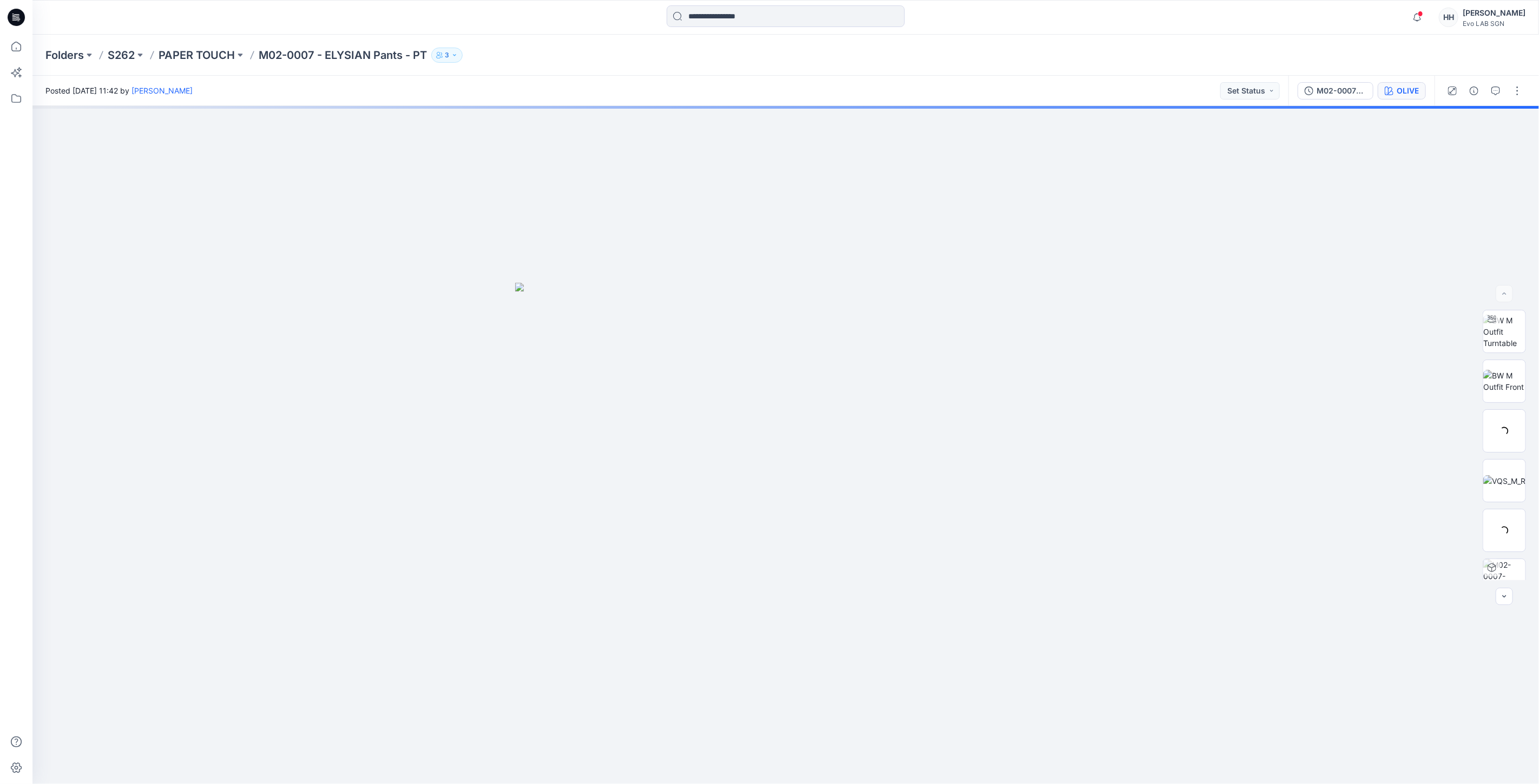
click at [1394, 85] on button "OLIVE" at bounding box center [1402, 91] width 48 height 17
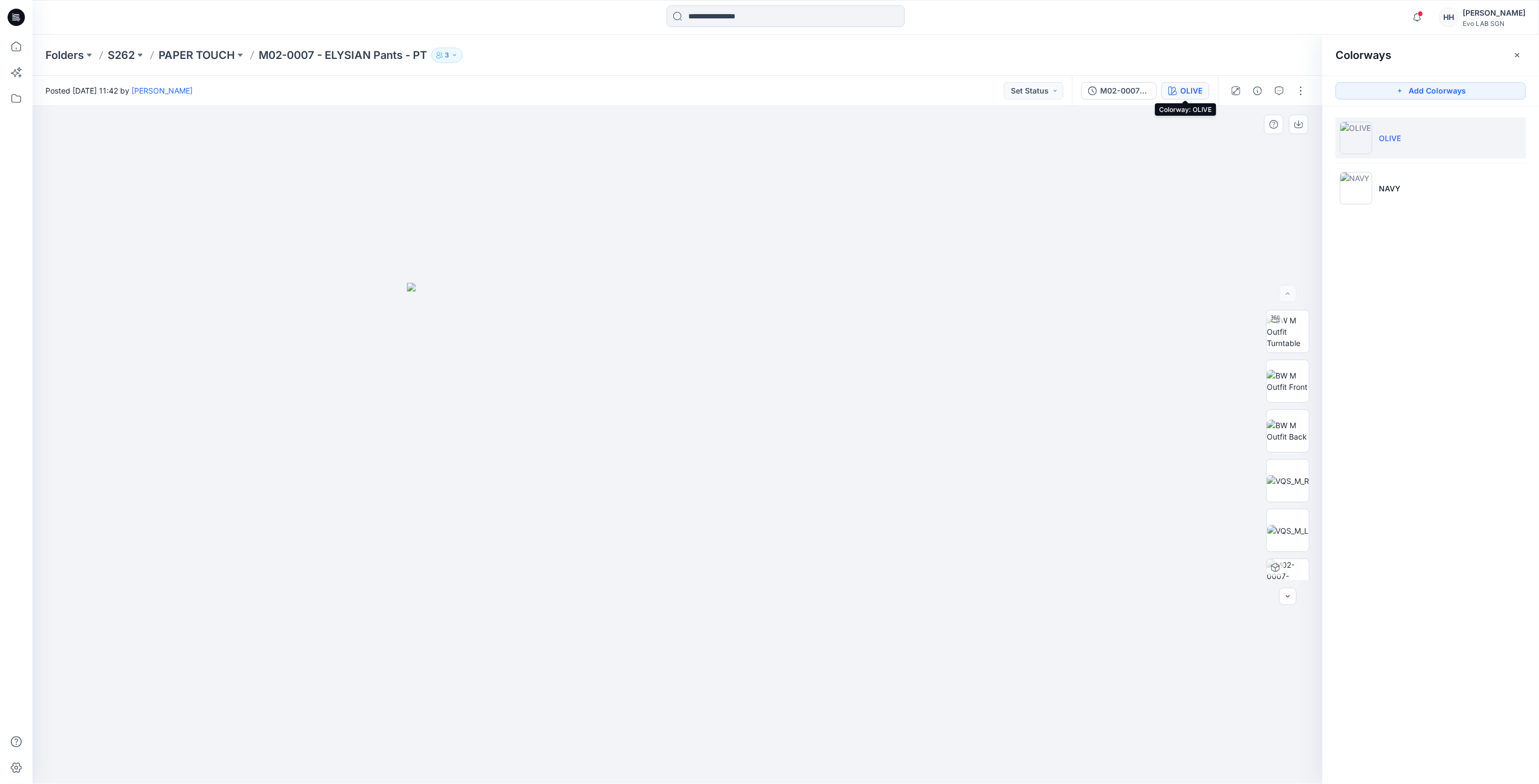
drag, startPoint x: 1027, startPoint y: 172, endPoint x: 1018, endPoint y: 192, distance: 21.9
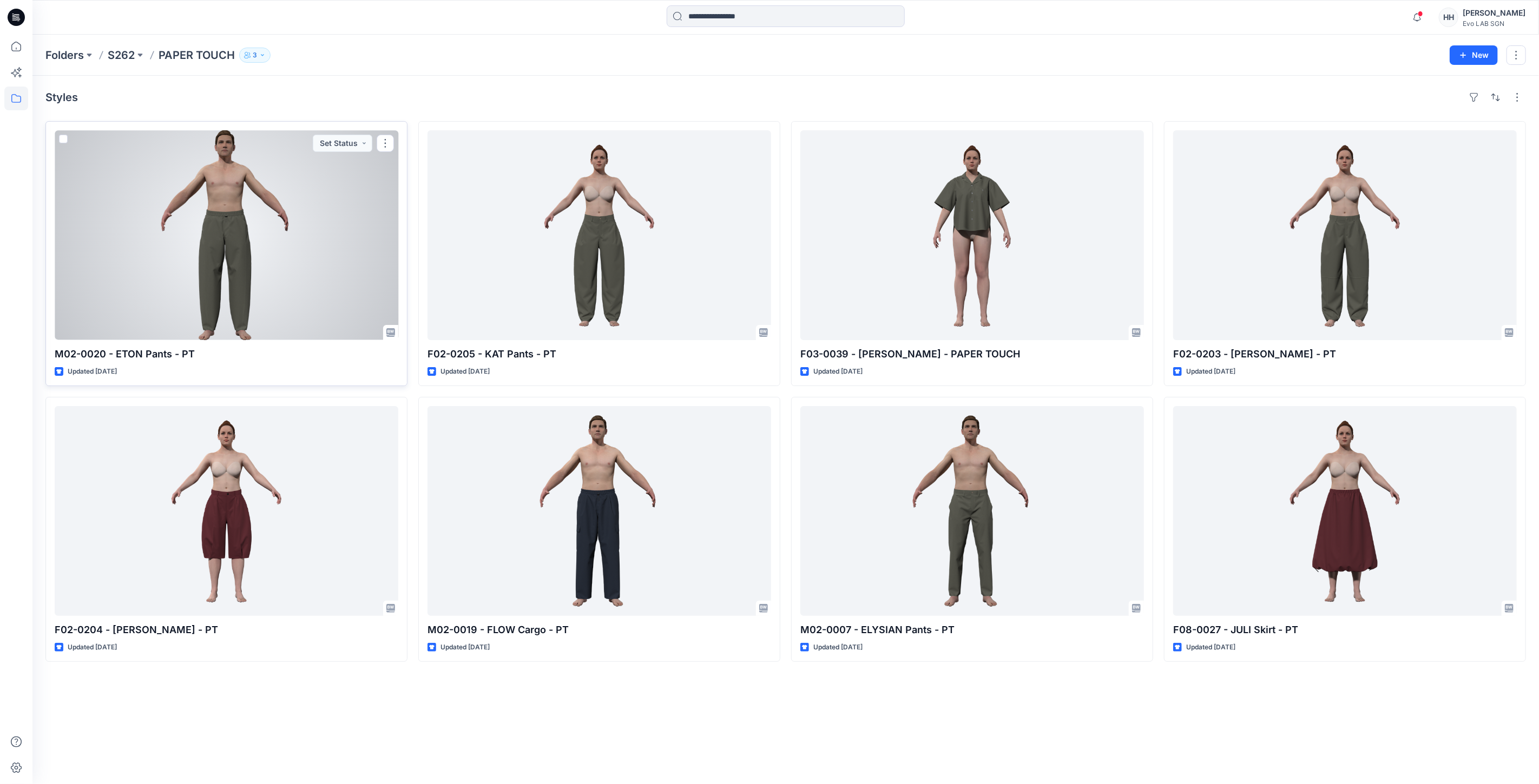
click at [316, 264] on div at bounding box center [226, 236] width 344 height 210
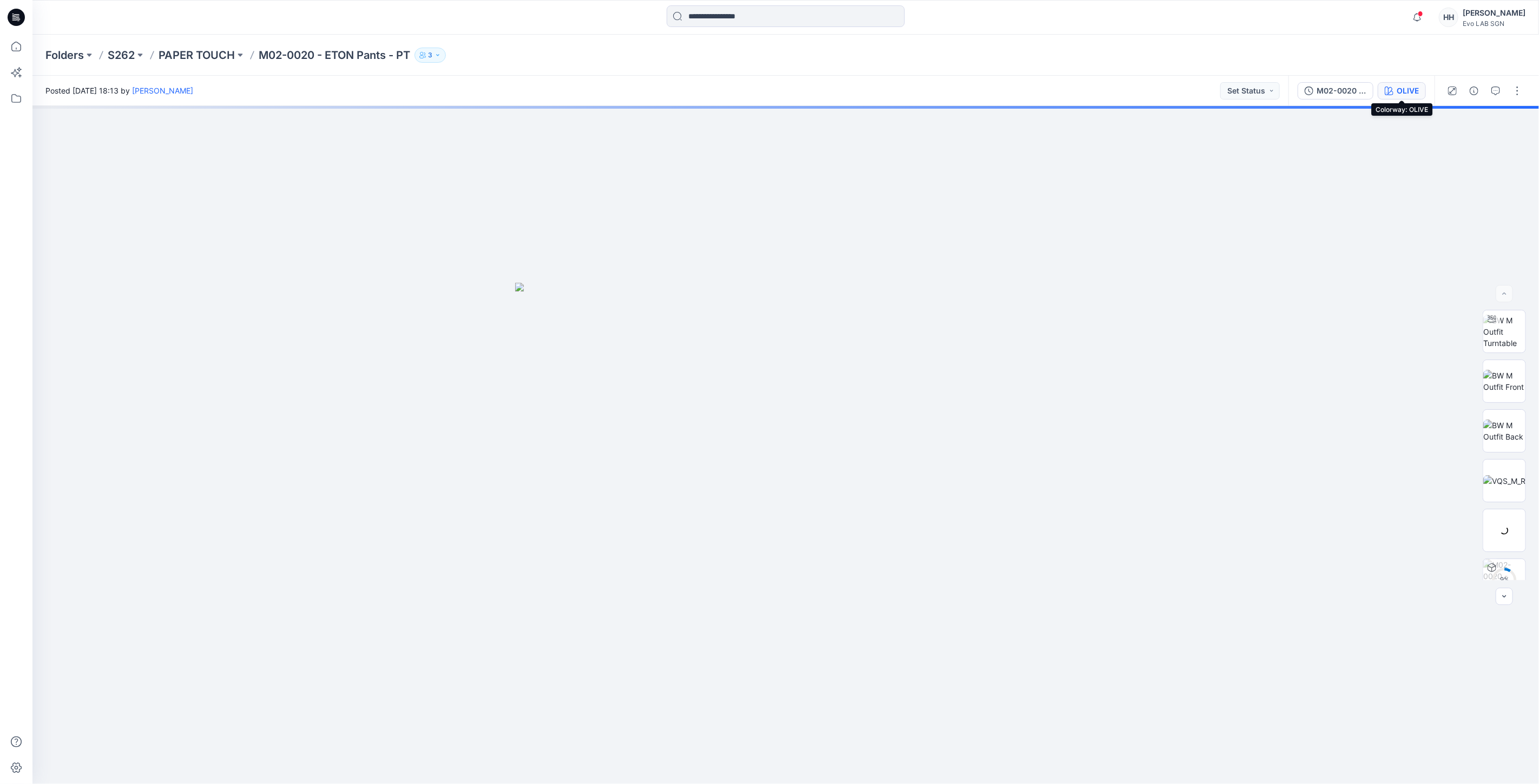
click at [1407, 91] on div "OLIVE" at bounding box center [1408, 90] width 22 height 12
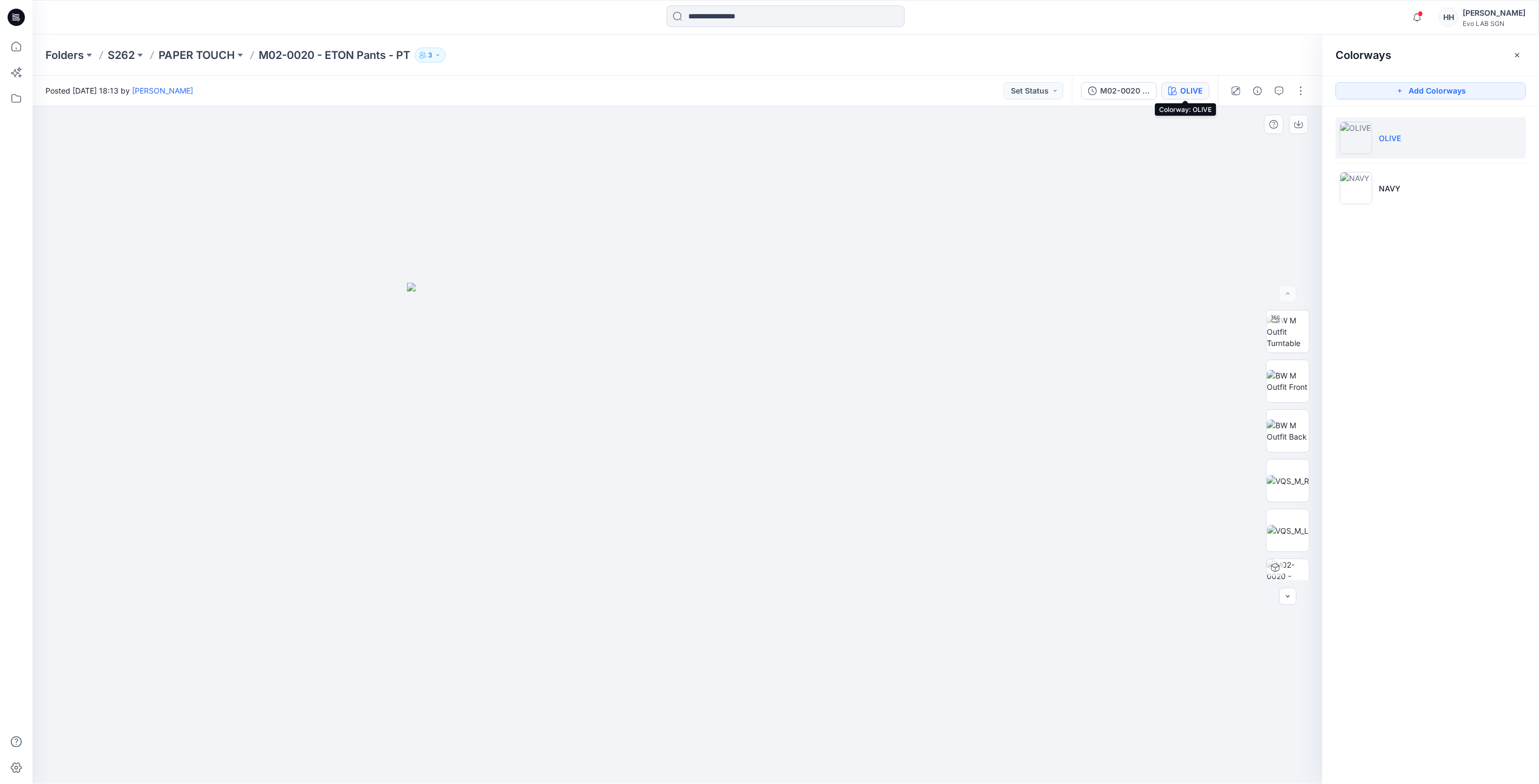
drag, startPoint x: 782, startPoint y: 331, endPoint x: 781, endPoint y: 359, distance: 28.0
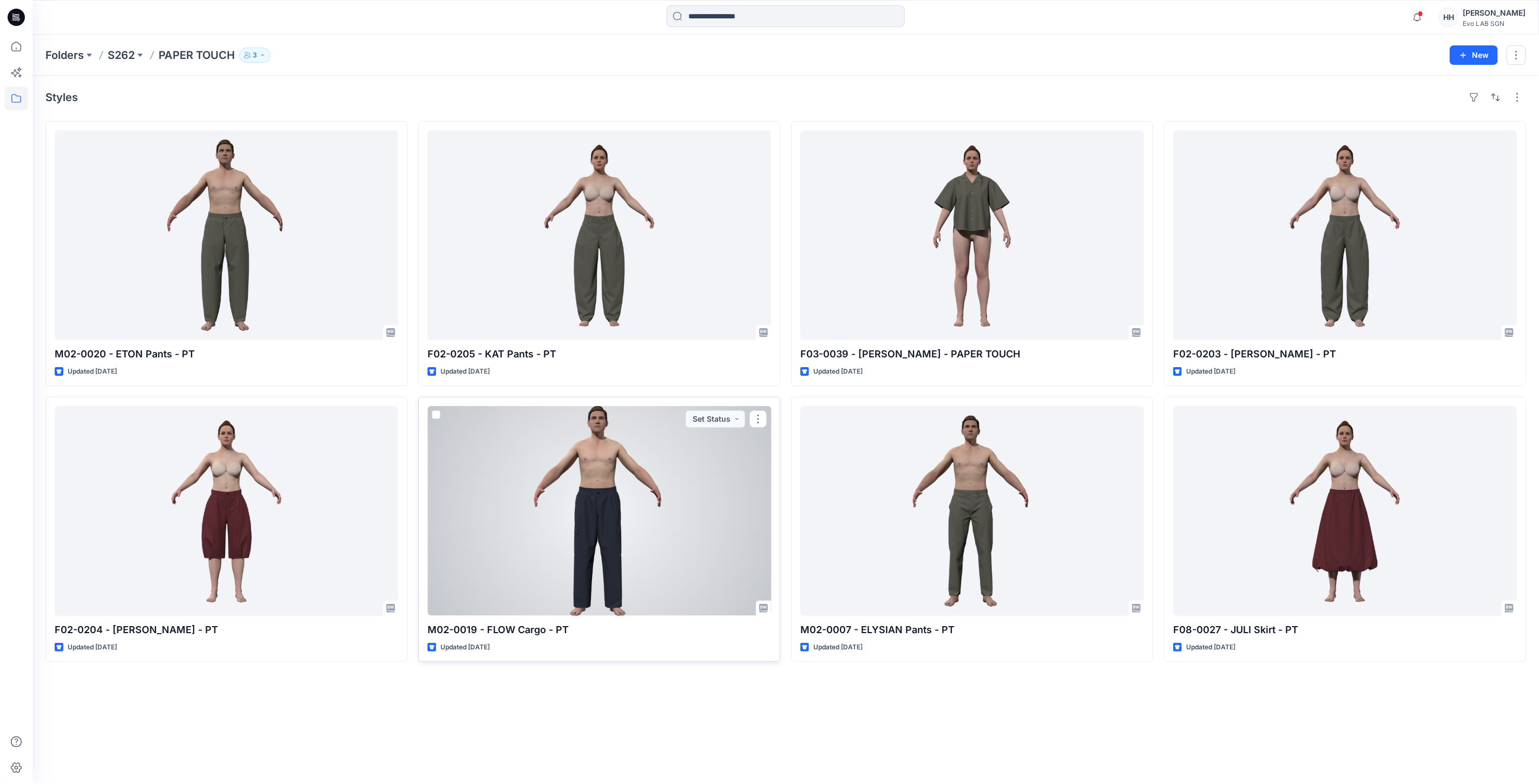
click at [610, 561] on div at bounding box center [599, 511] width 344 height 210
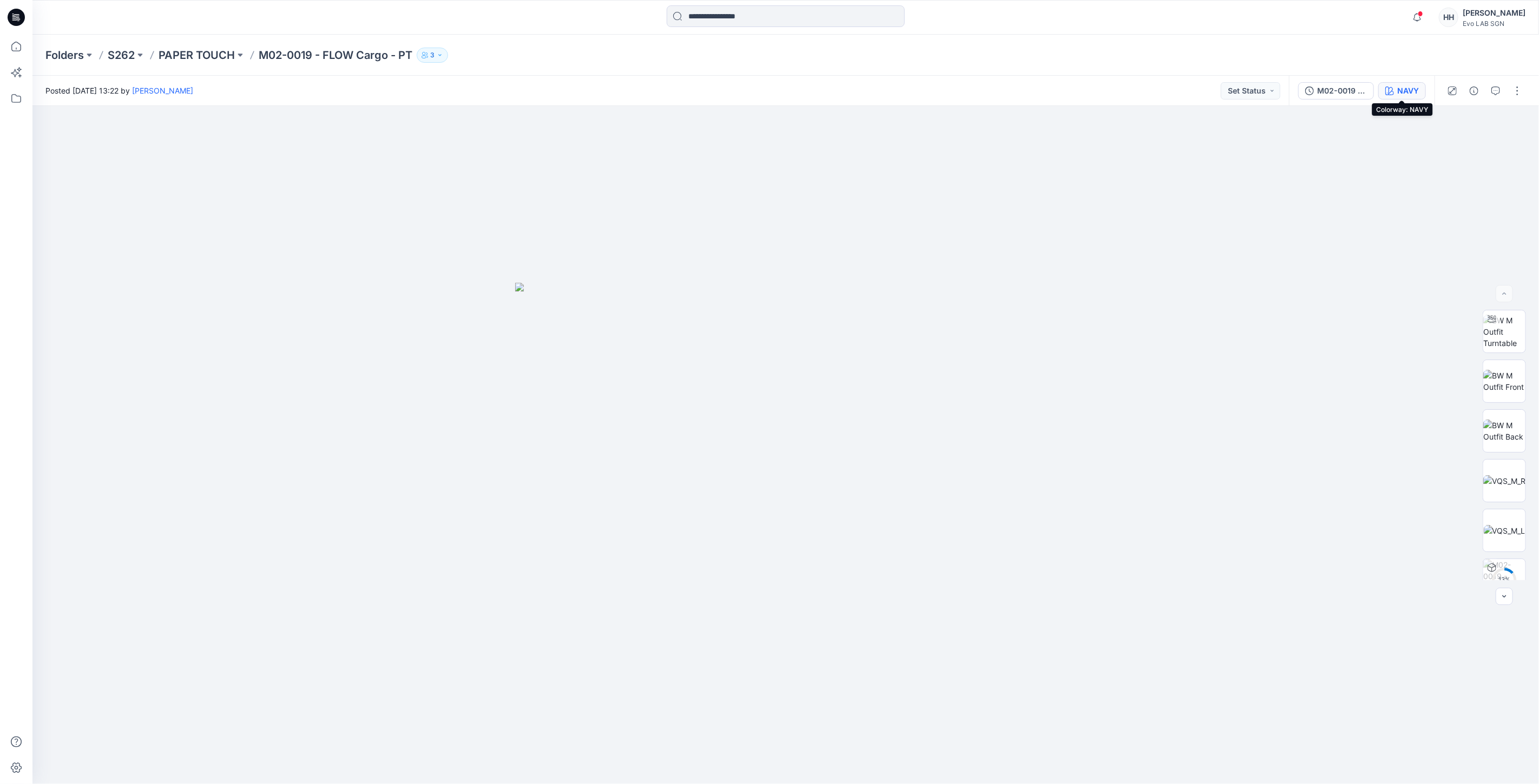
click at [1400, 90] on div "NAVY" at bounding box center [1408, 90] width 21 height 12
click at [131, 57] on p "S262" at bounding box center [121, 55] width 27 height 15
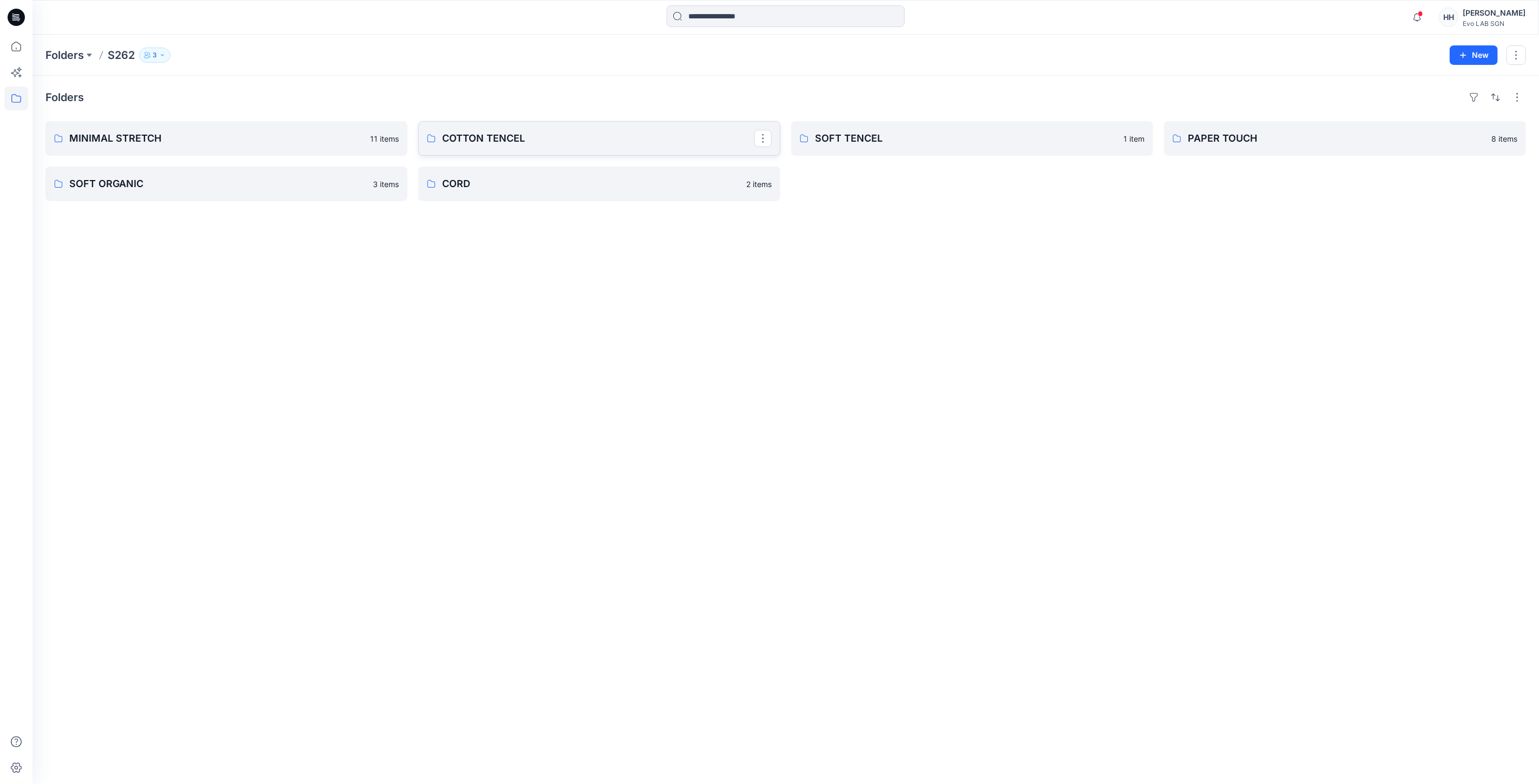
click at [510, 140] on p "COTTON TENCEL" at bounding box center [598, 138] width 312 height 15
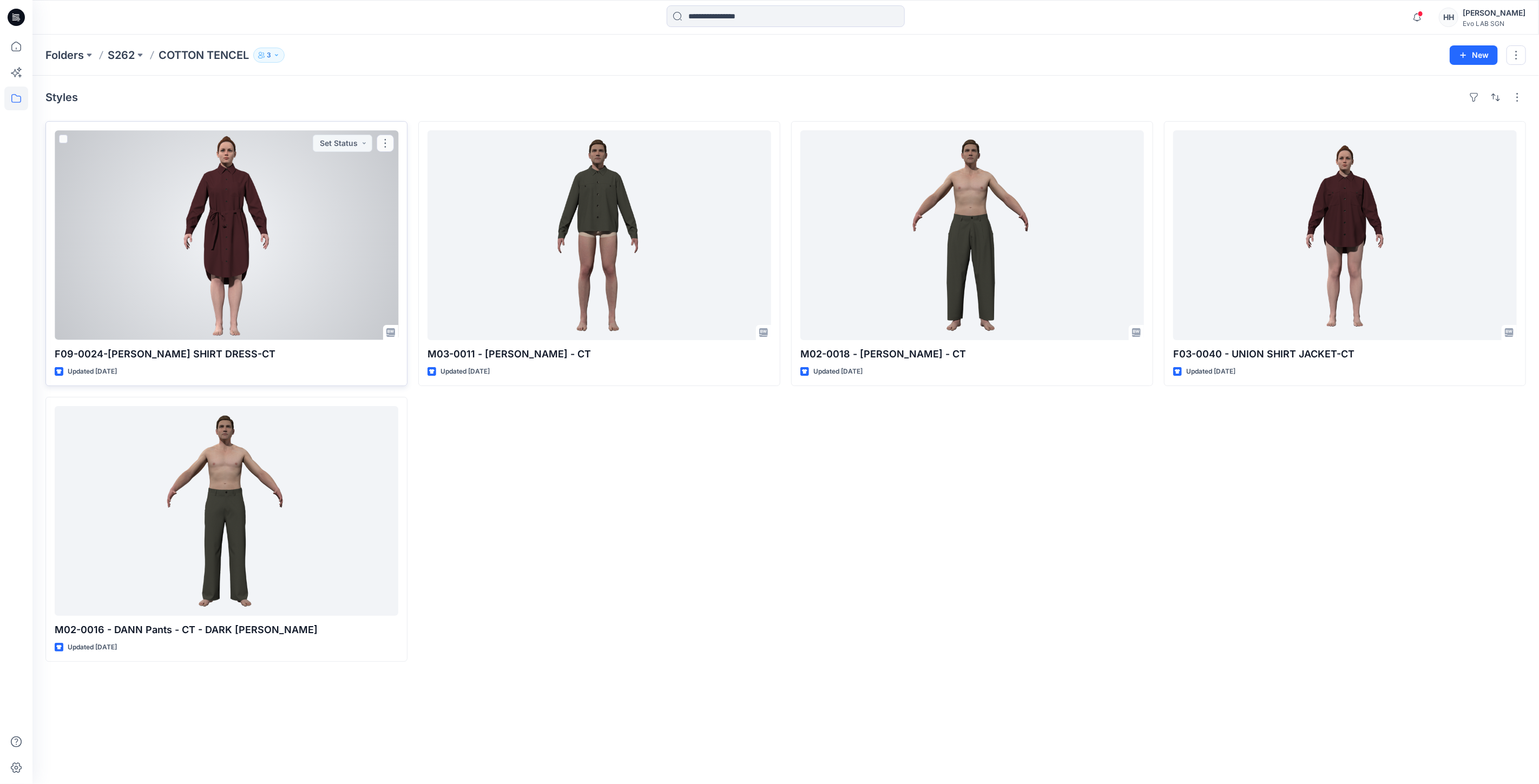
click at [326, 240] on div at bounding box center [226, 236] width 344 height 210
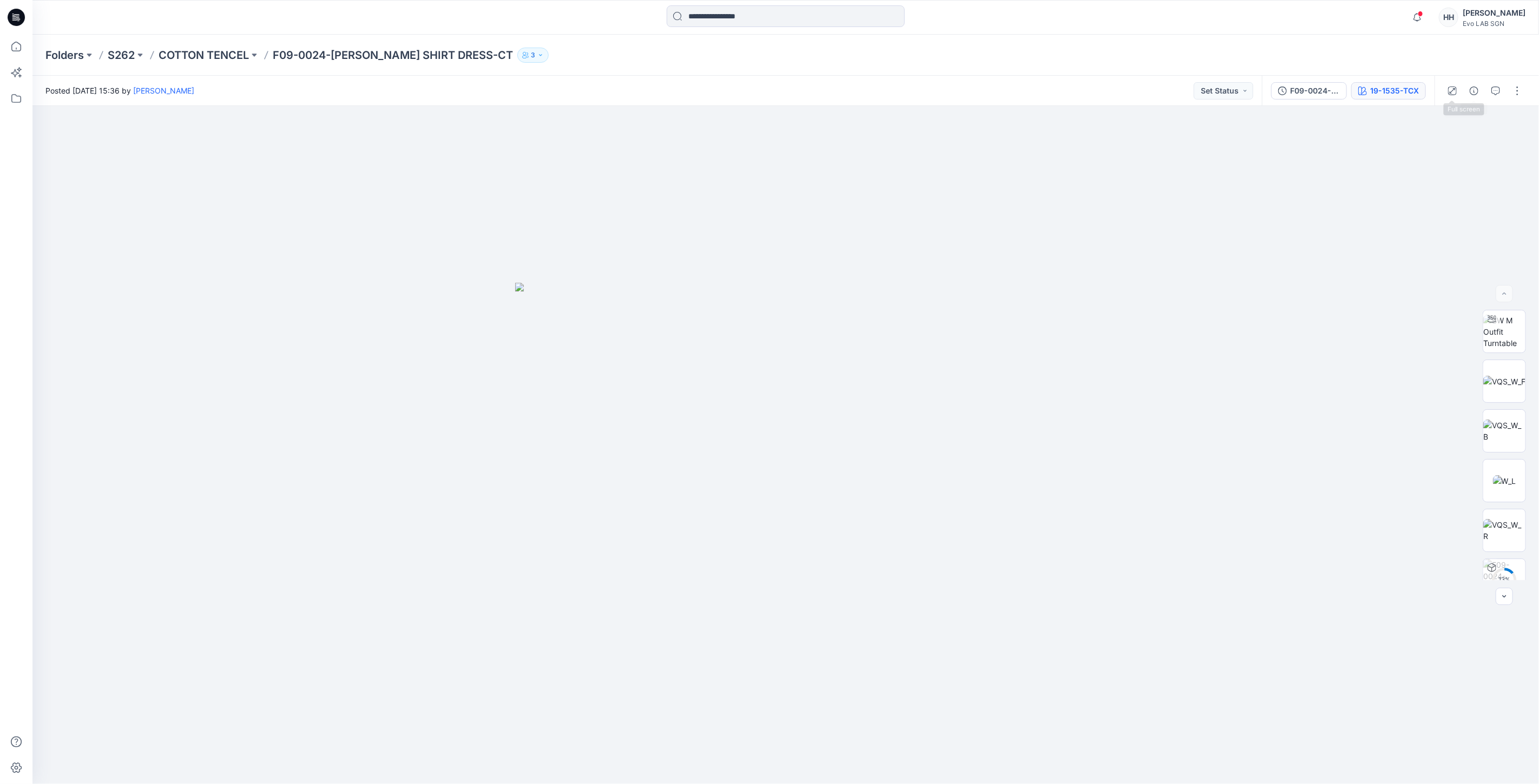
click at [1414, 83] on button "19-1535-TCX" at bounding box center [1388, 91] width 74 height 17
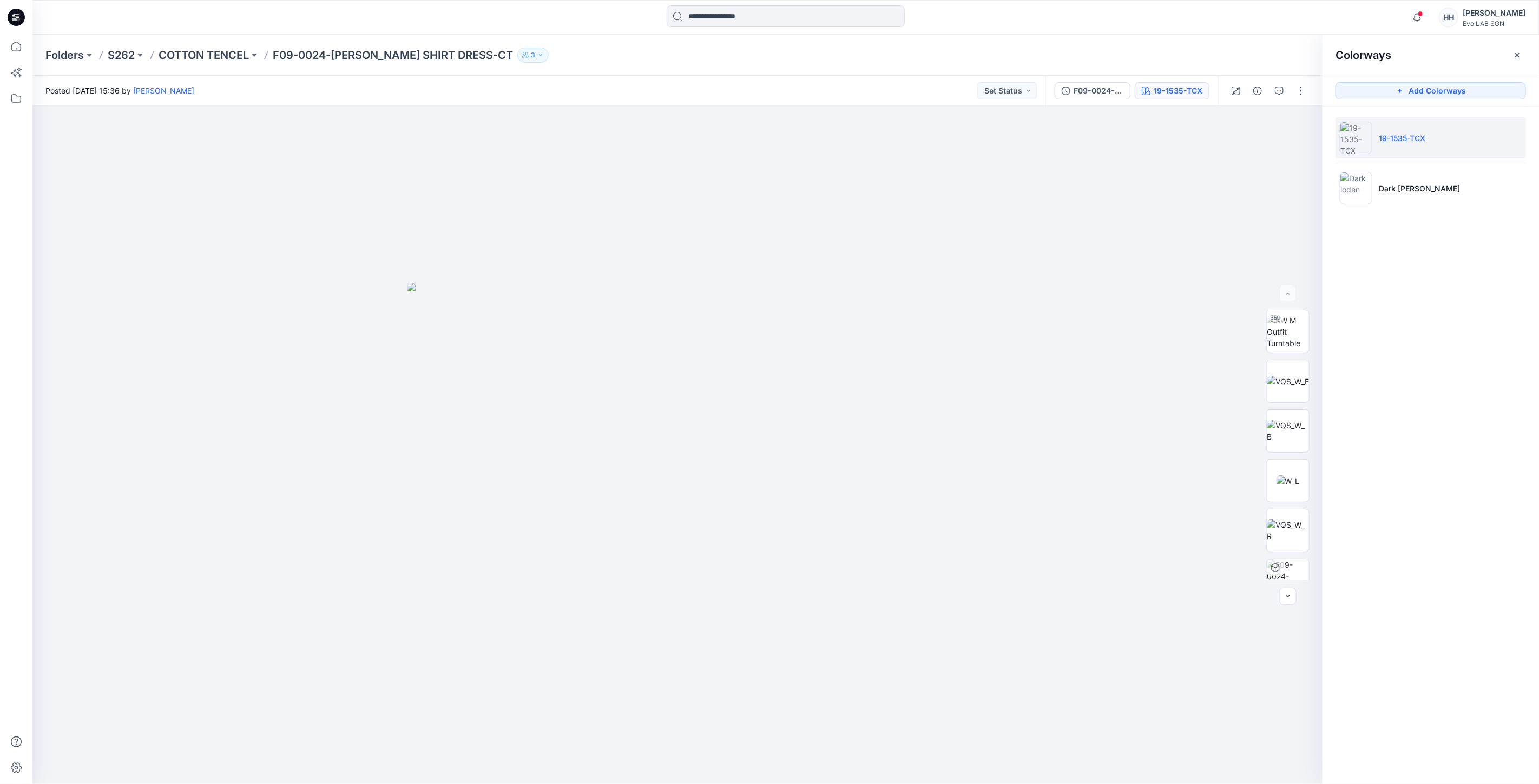
click at [1421, 134] on p "19-1535-TCX" at bounding box center [1402, 138] width 46 height 12
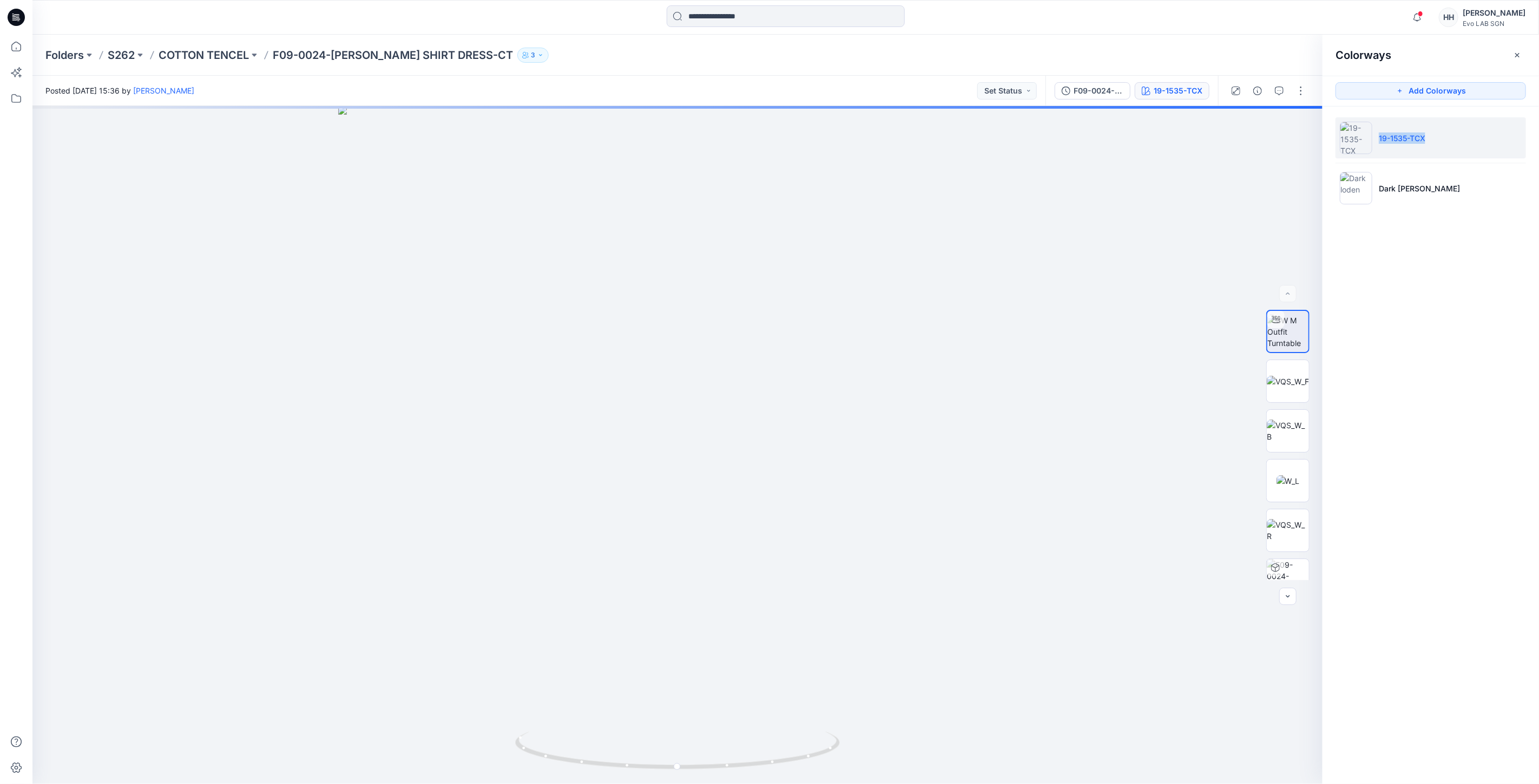
drag, startPoint x: 1380, startPoint y: 137, endPoint x: 1451, endPoint y: 138, distance: 71.0
click at [1447, 137] on li "19-1535-TCX" at bounding box center [1431, 137] width 190 height 41
copy p "19-1535-TCX"
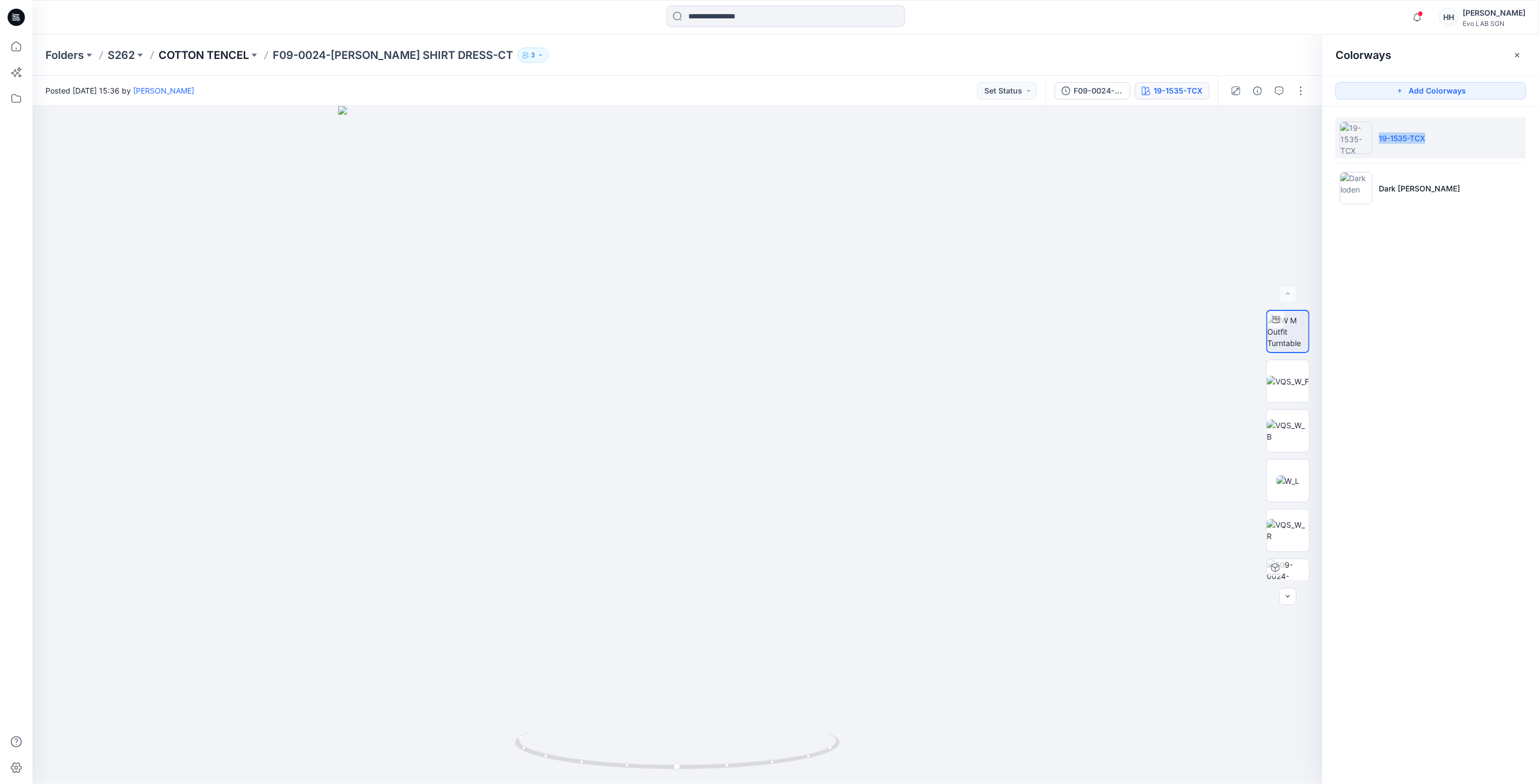
click at [195, 62] on p "COTTON TENCEL" at bounding box center [204, 55] width 90 height 15
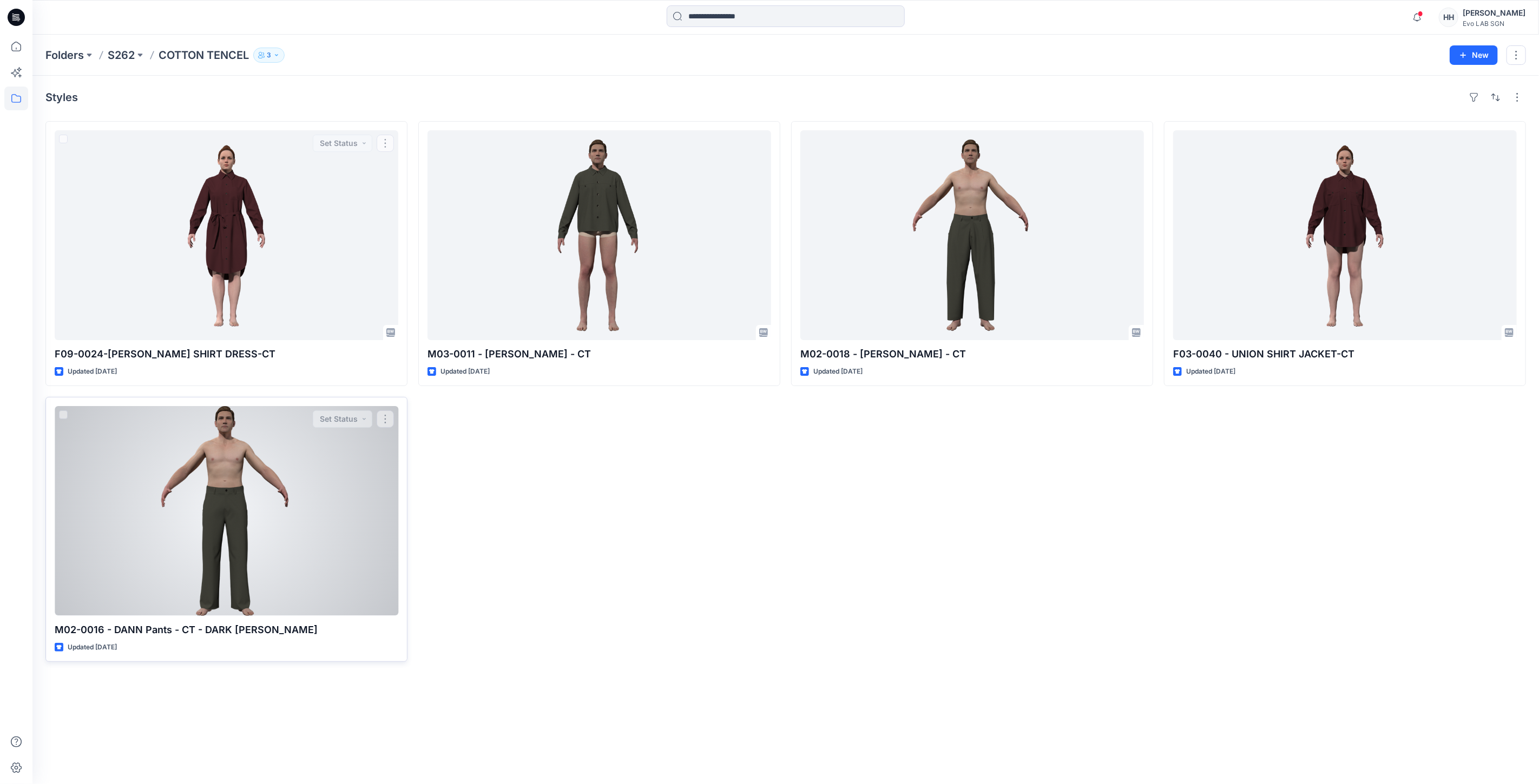
click at [140, 431] on div at bounding box center [226, 511] width 344 height 210
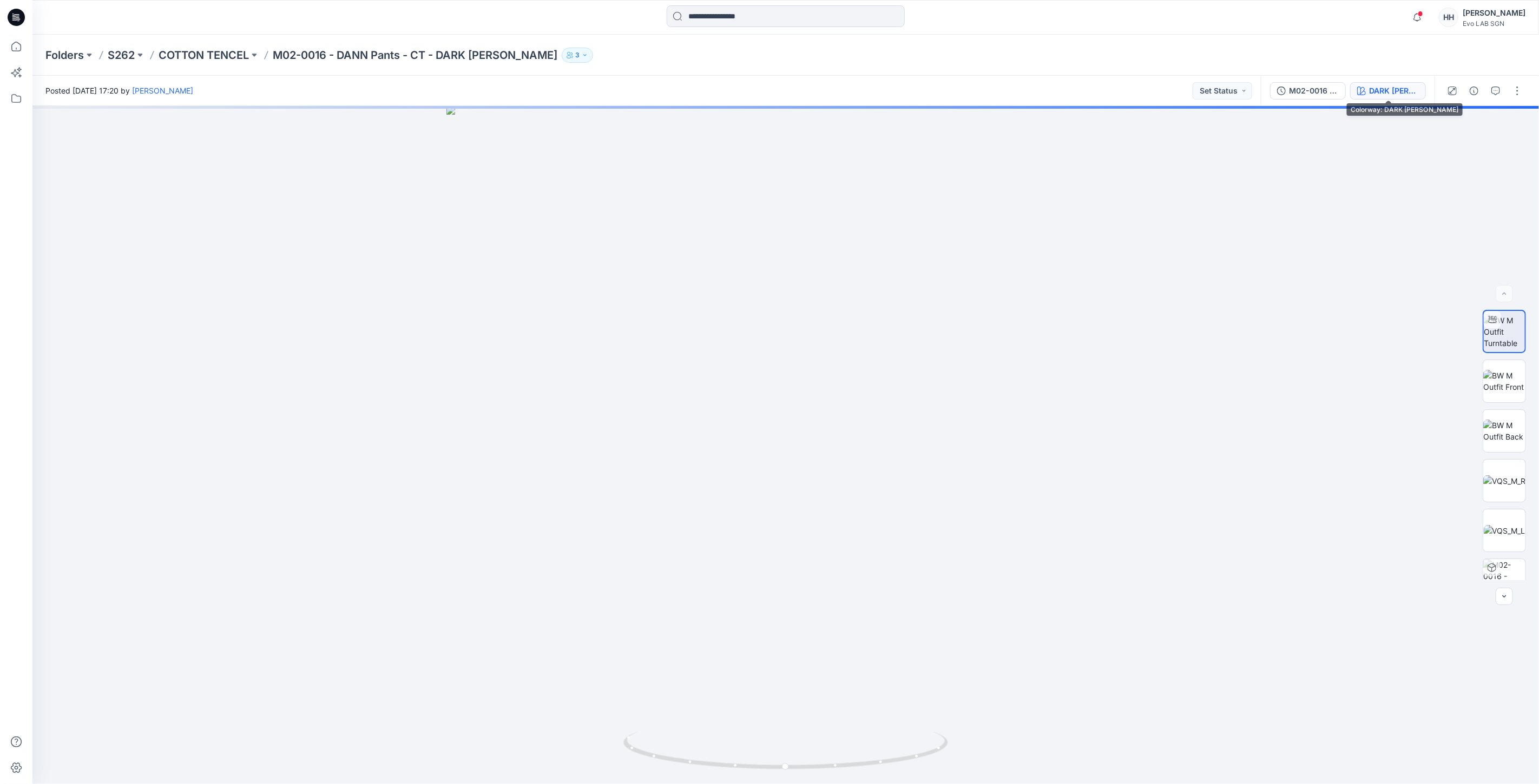
click at [1407, 89] on div "DARK [PERSON_NAME]" at bounding box center [1394, 90] width 50 height 12
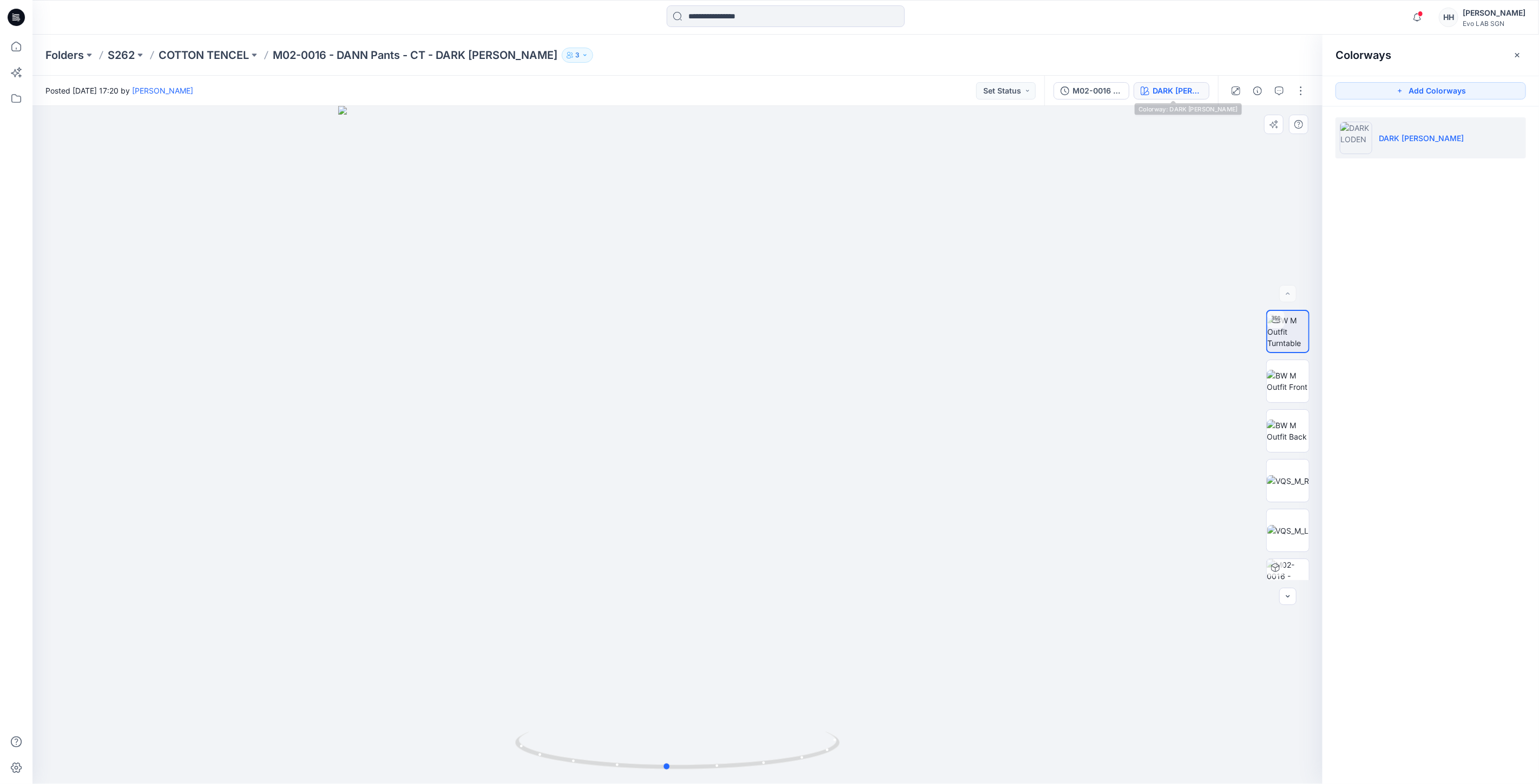
drag, startPoint x: 711, startPoint y: 458, endPoint x: 696, endPoint y: 461, distance: 15.3
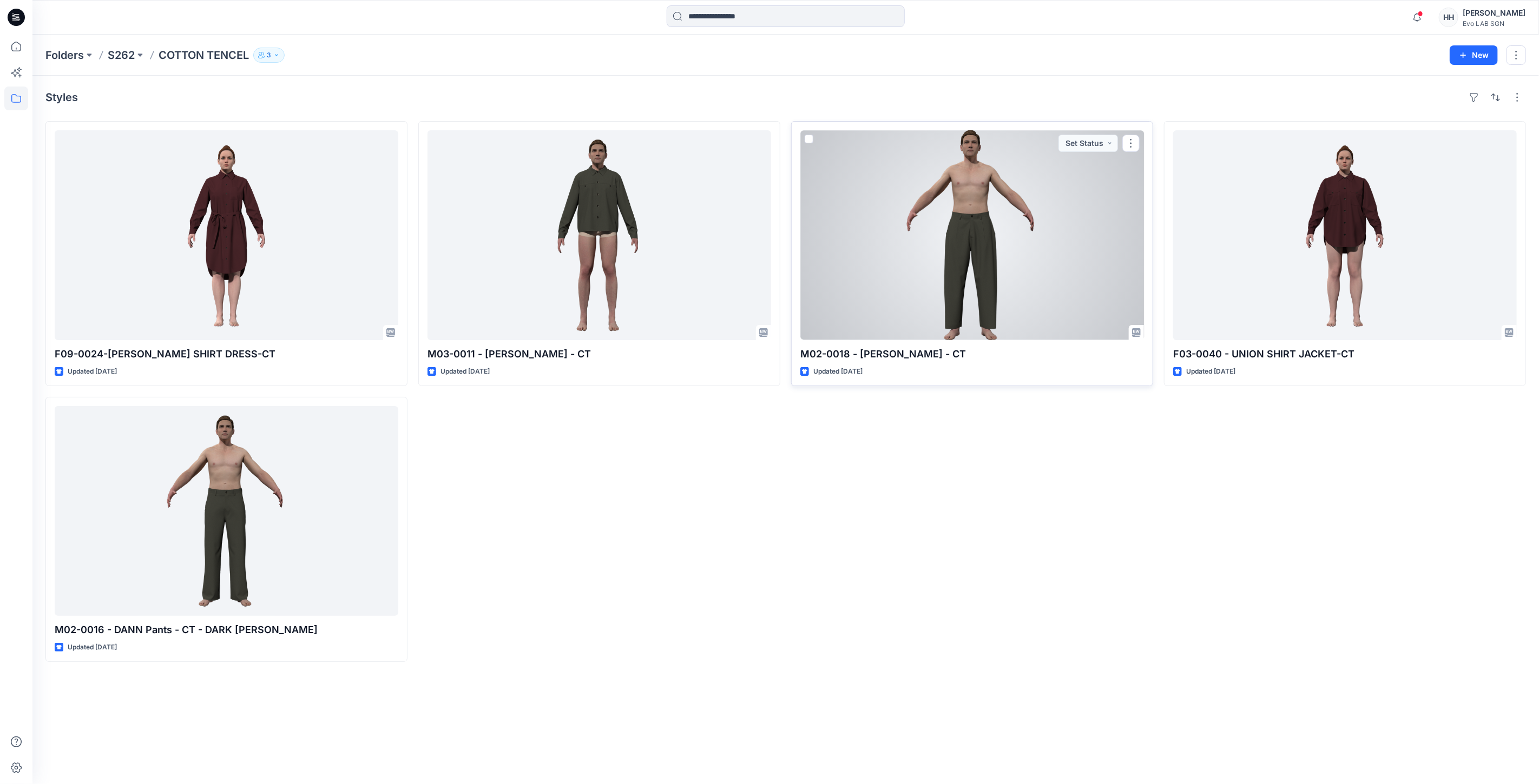
click at [996, 201] on div at bounding box center [972, 236] width 344 height 210
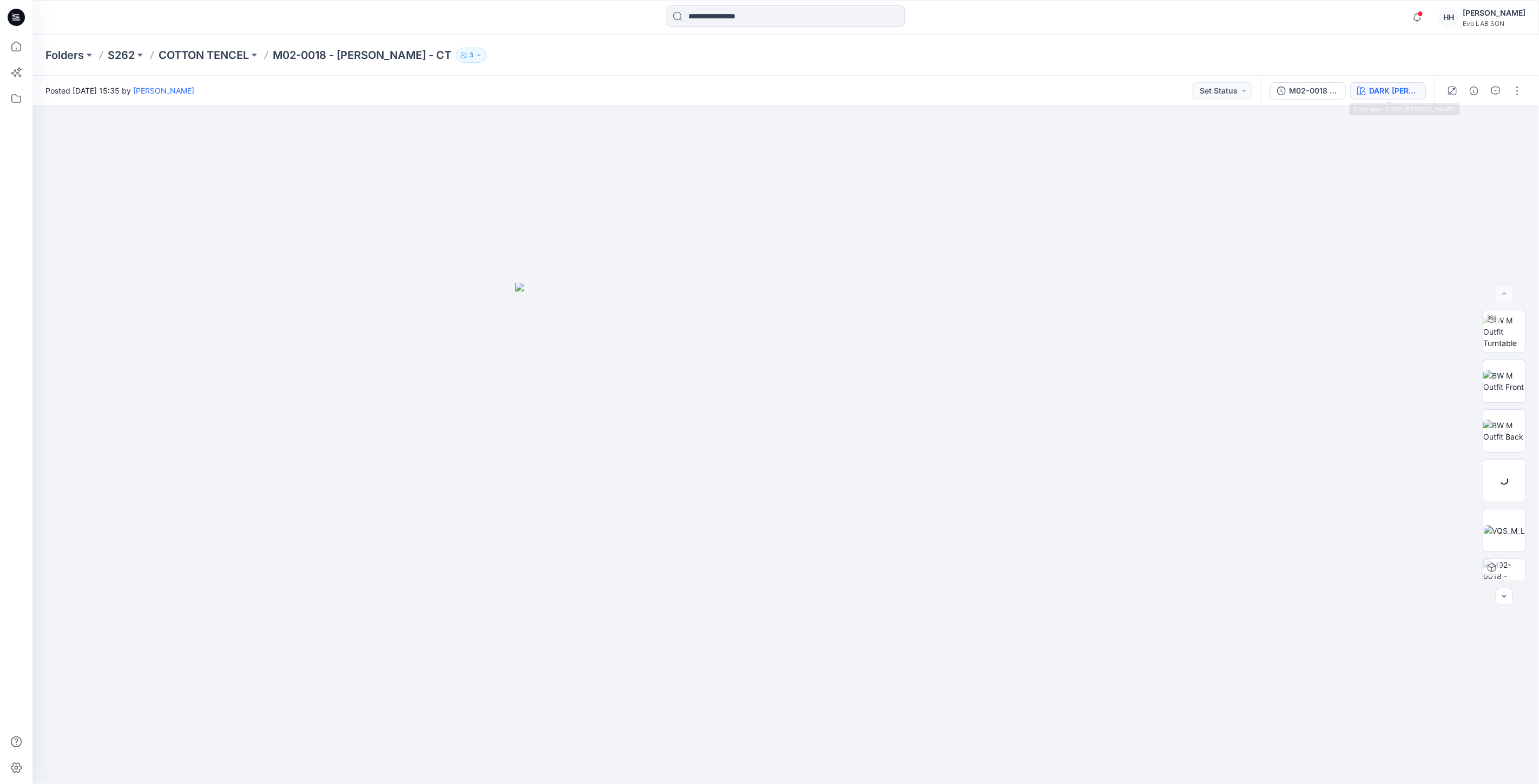
click at [1391, 88] on div "DARK [PERSON_NAME]" at bounding box center [1394, 90] width 50 height 12
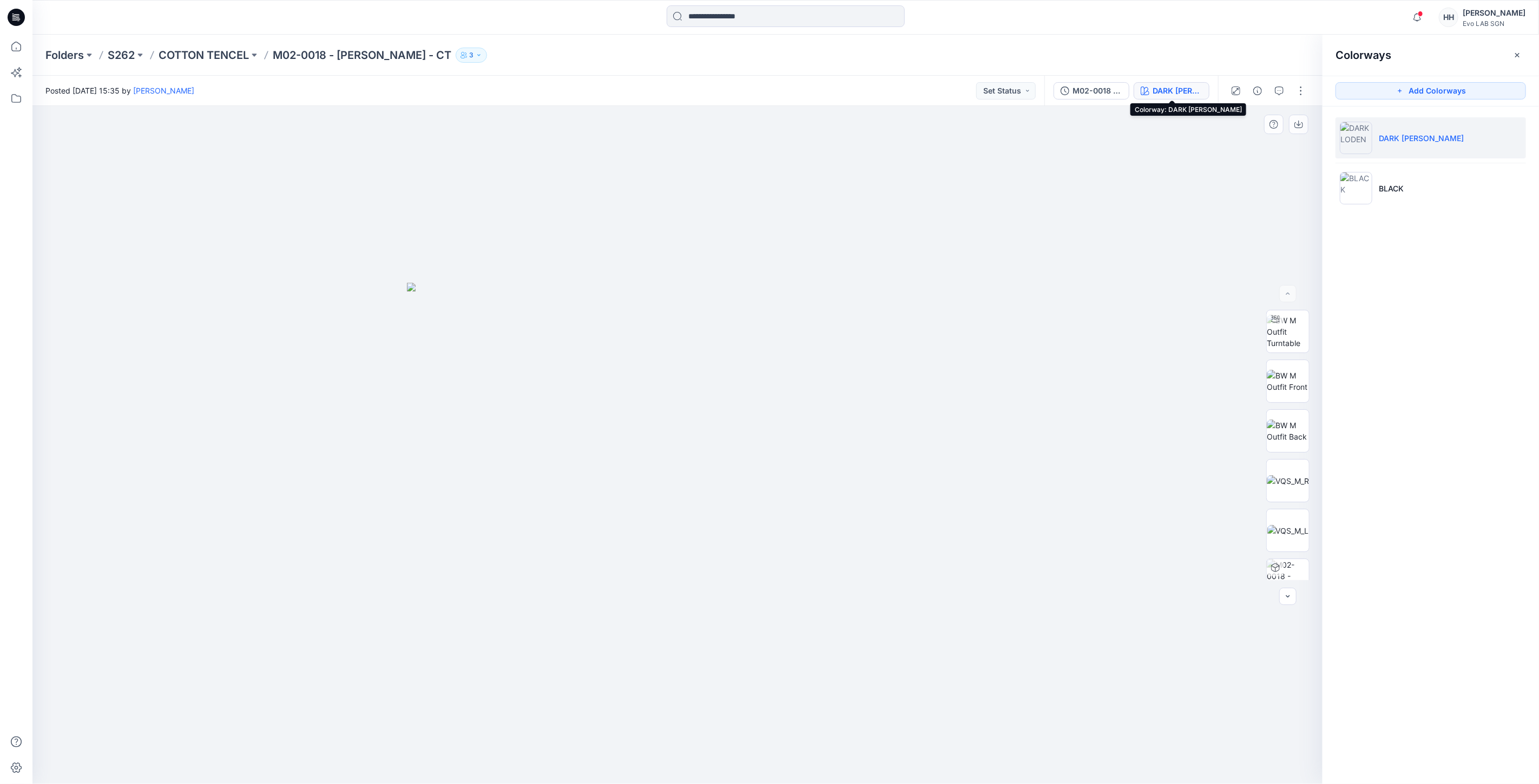
drag, startPoint x: 832, startPoint y: 580, endPoint x: 823, endPoint y: 578, distance: 9.2
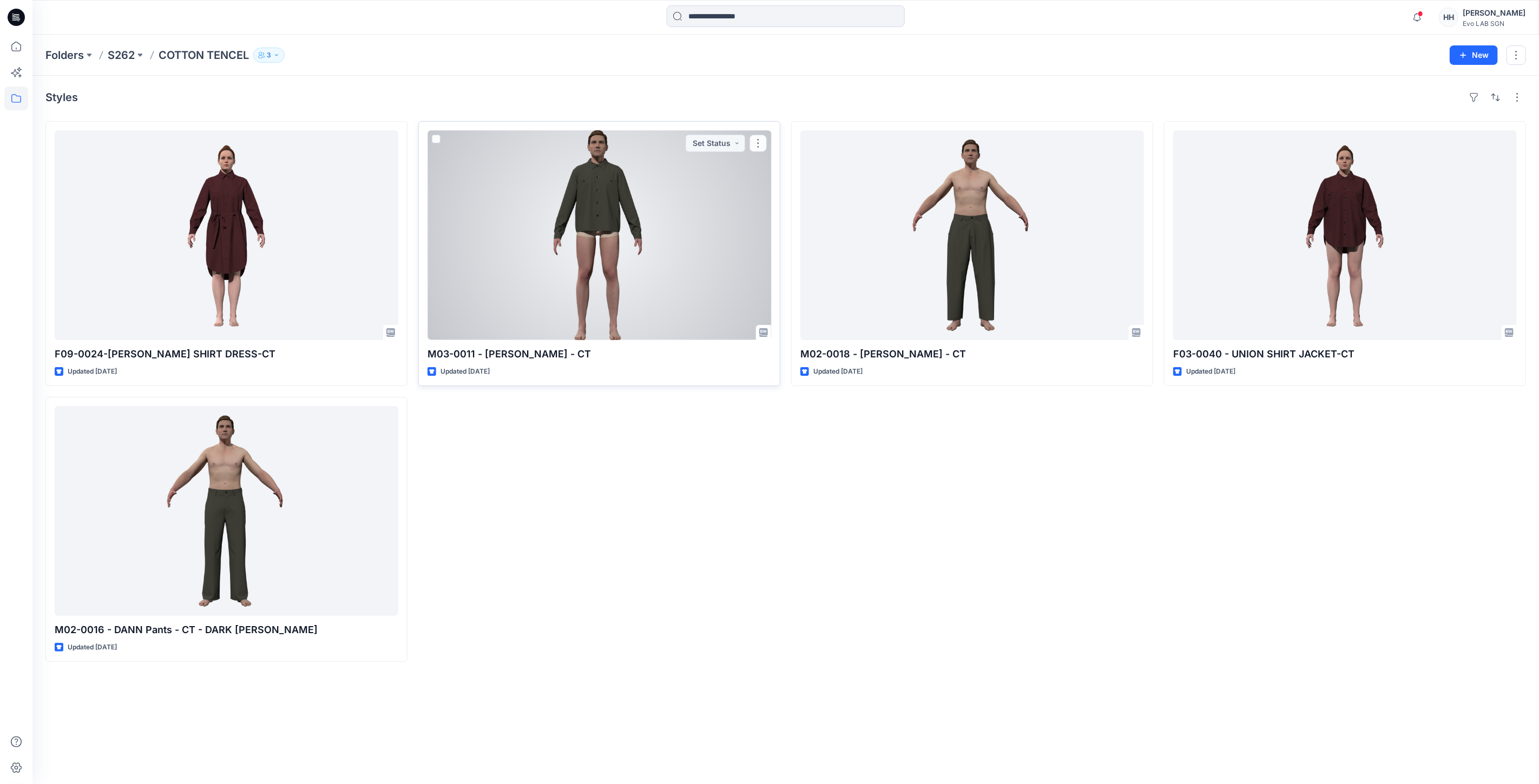
click at [722, 221] on div at bounding box center [599, 236] width 344 height 210
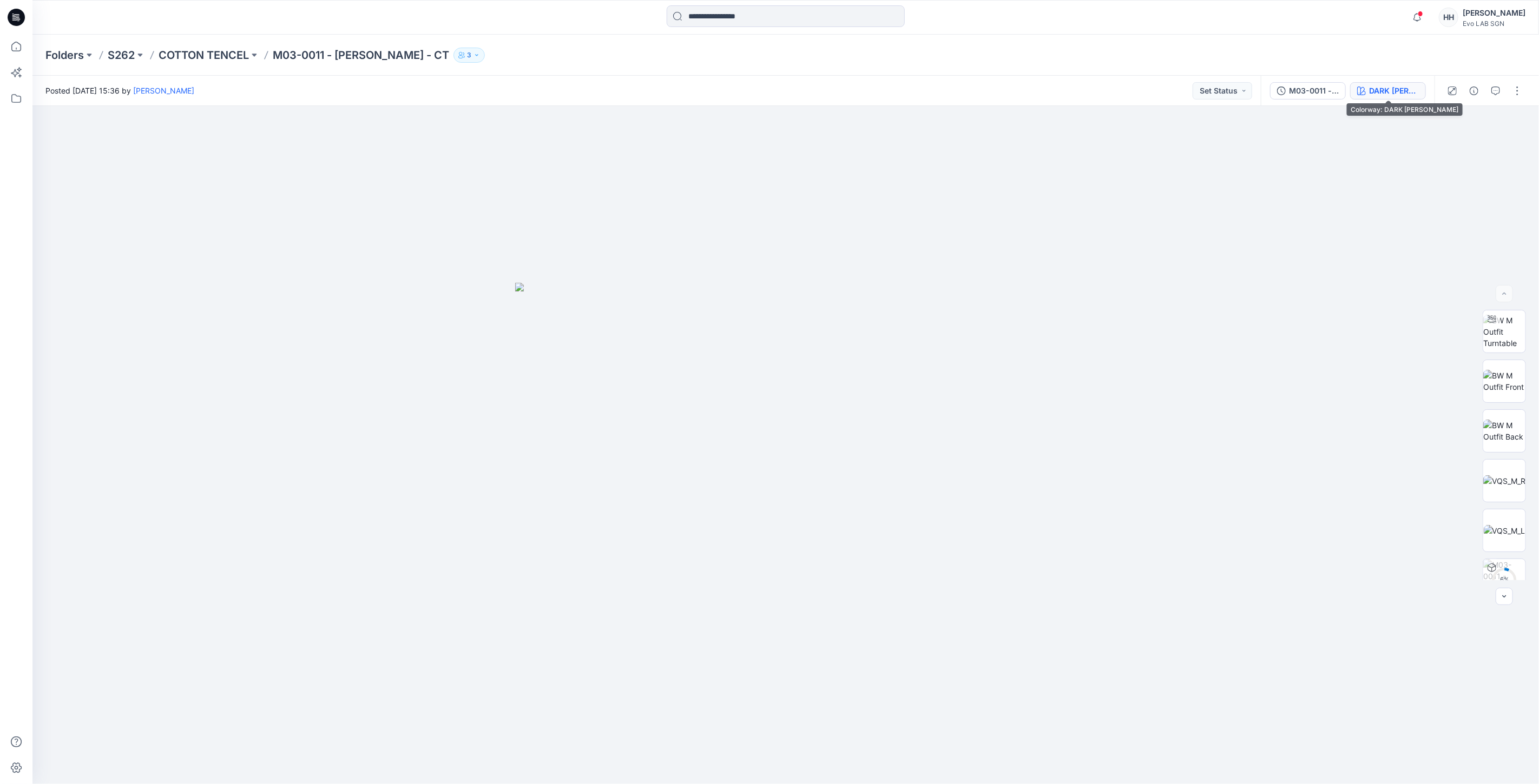
click at [1403, 89] on div "DARK [PERSON_NAME]" at bounding box center [1394, 90] width 50 height 12
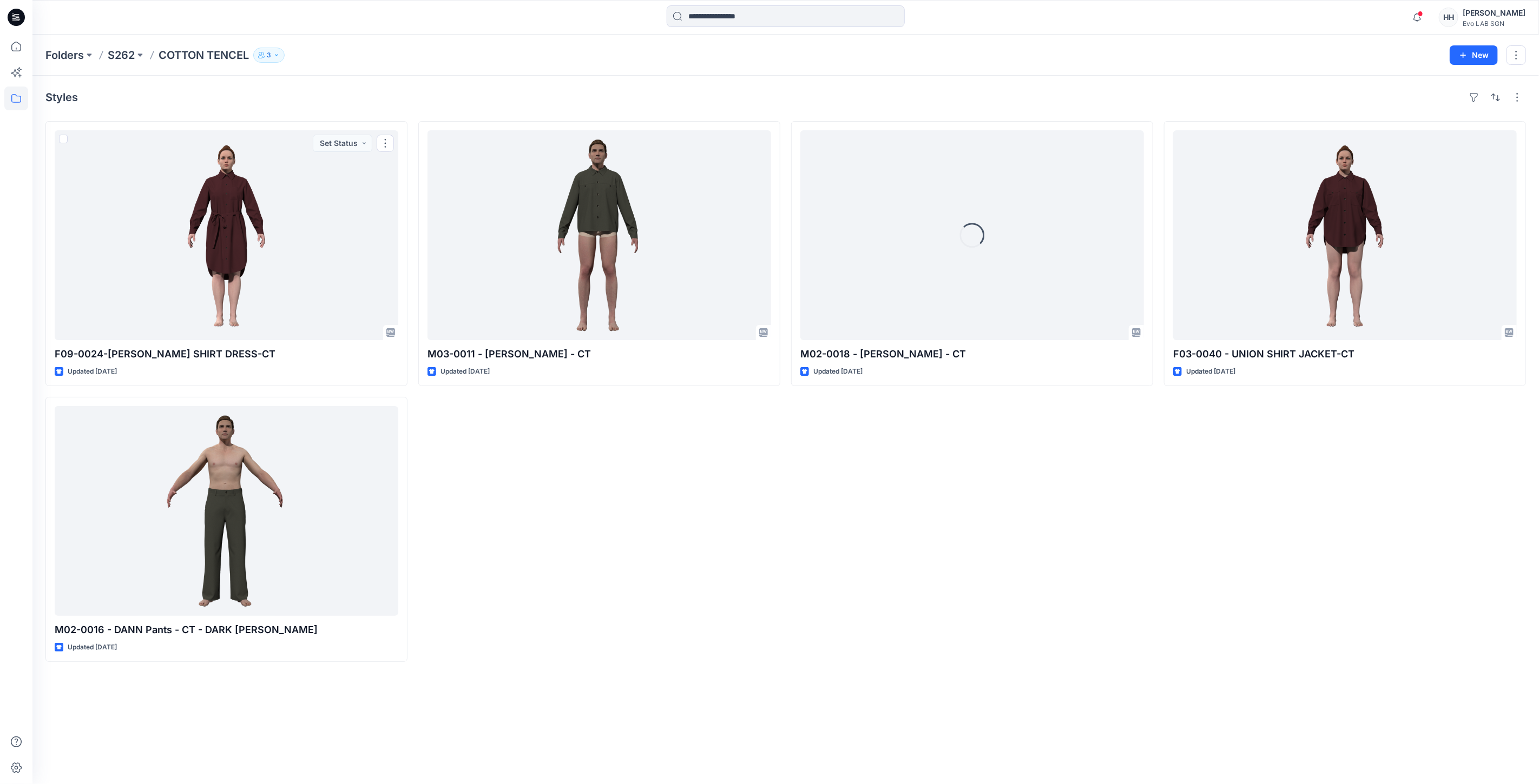
drag, startPoint x: 460, startPoint y: 383, endPoint x: 441, endPoint y: 383, distance: 19.0
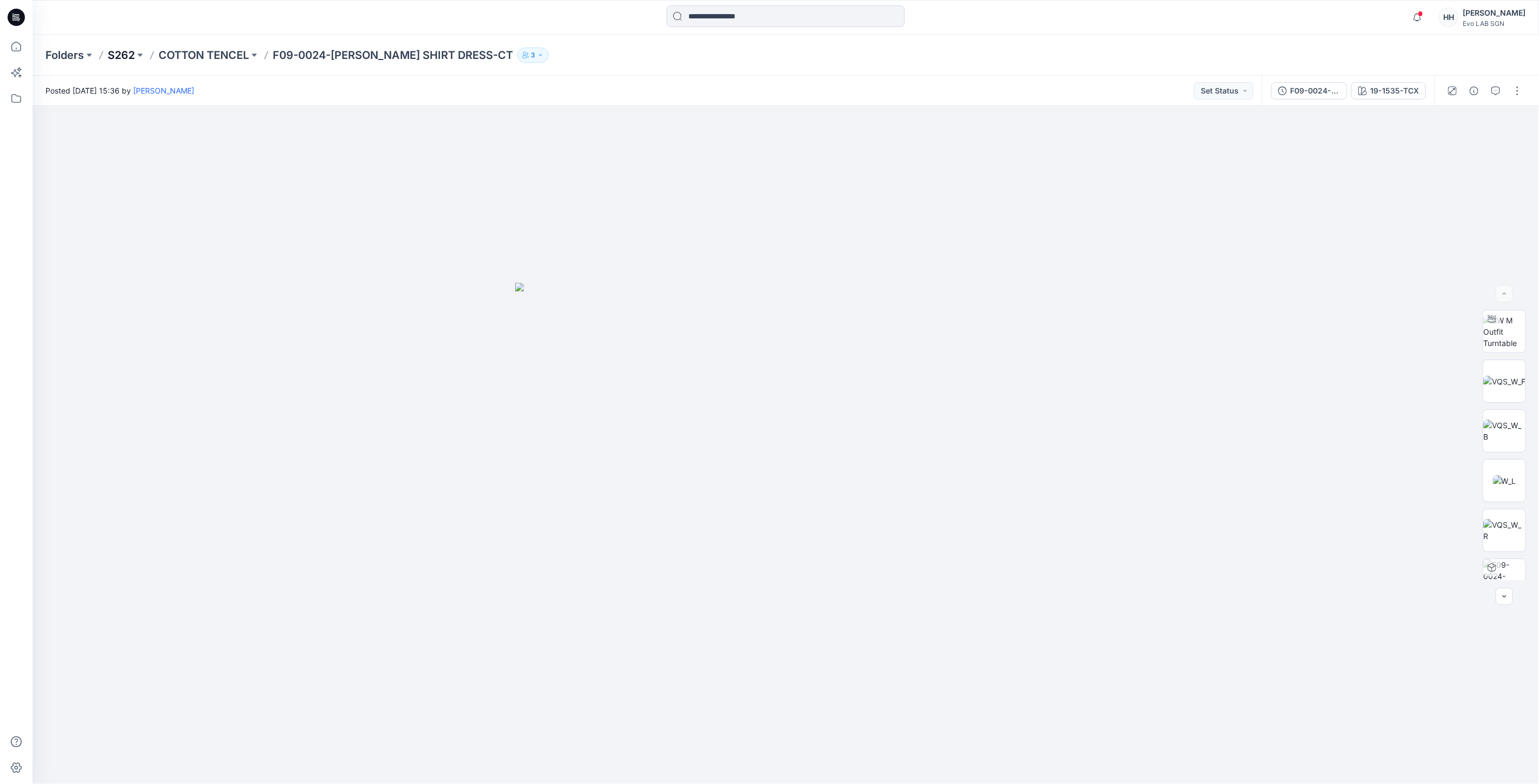
click at [129, 51] on p "S262" at bounding box center [121, 55] width 27 height 15
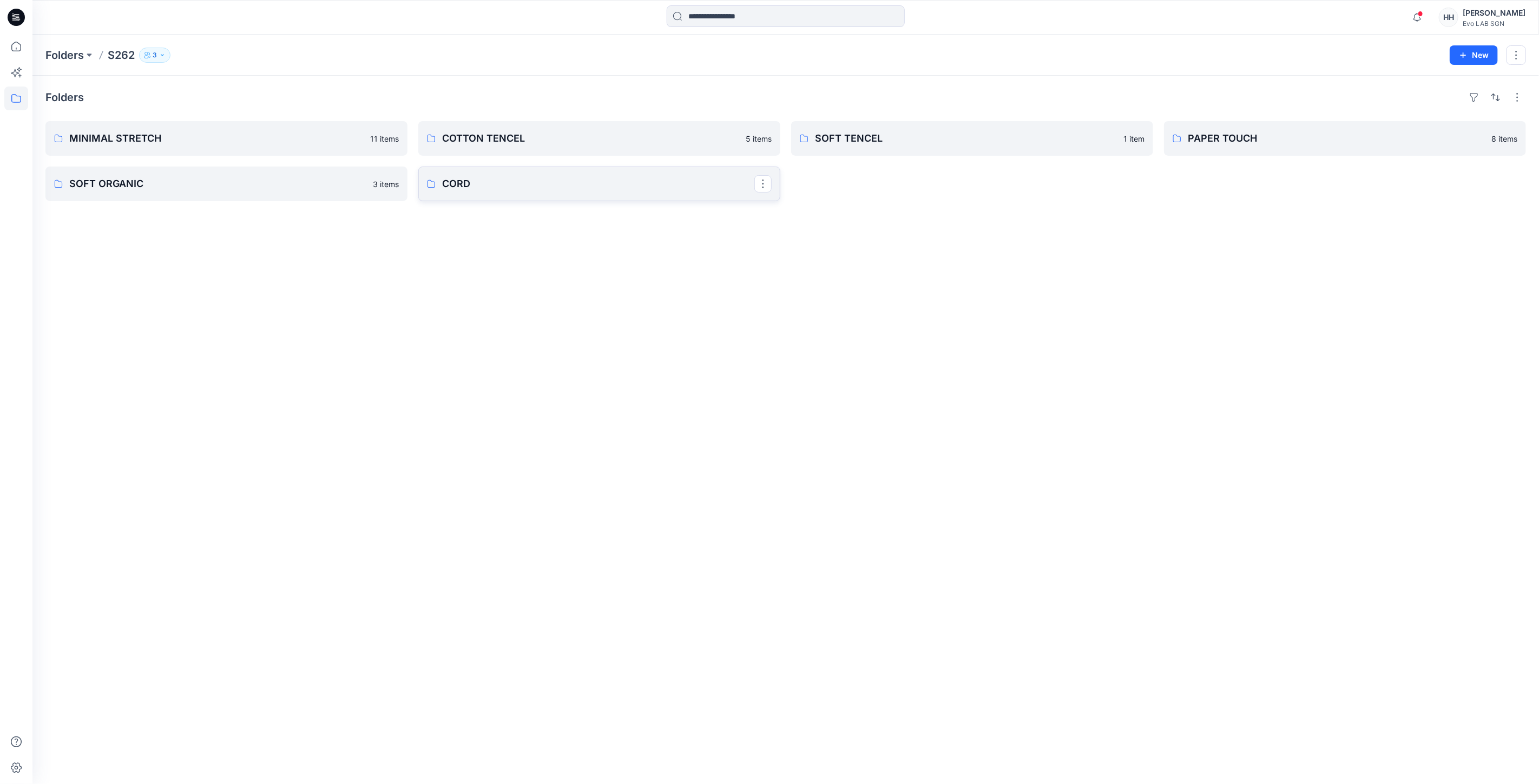
click at [483, 175] on link "CORD" at bounding box center [599, 184] width 362 height 35
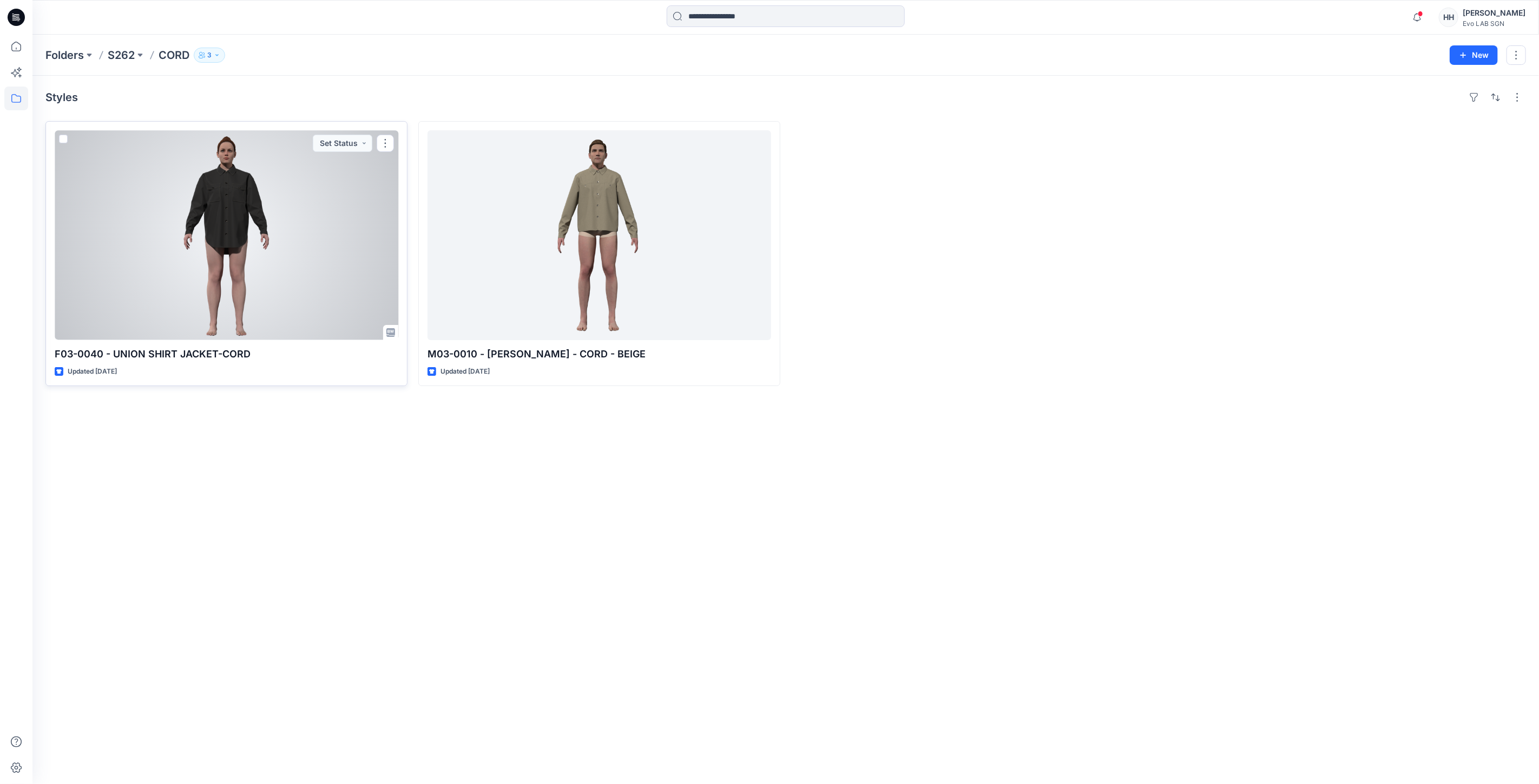
click at [237, 228] on div at bounding box center [226, 236] width 344 height 210
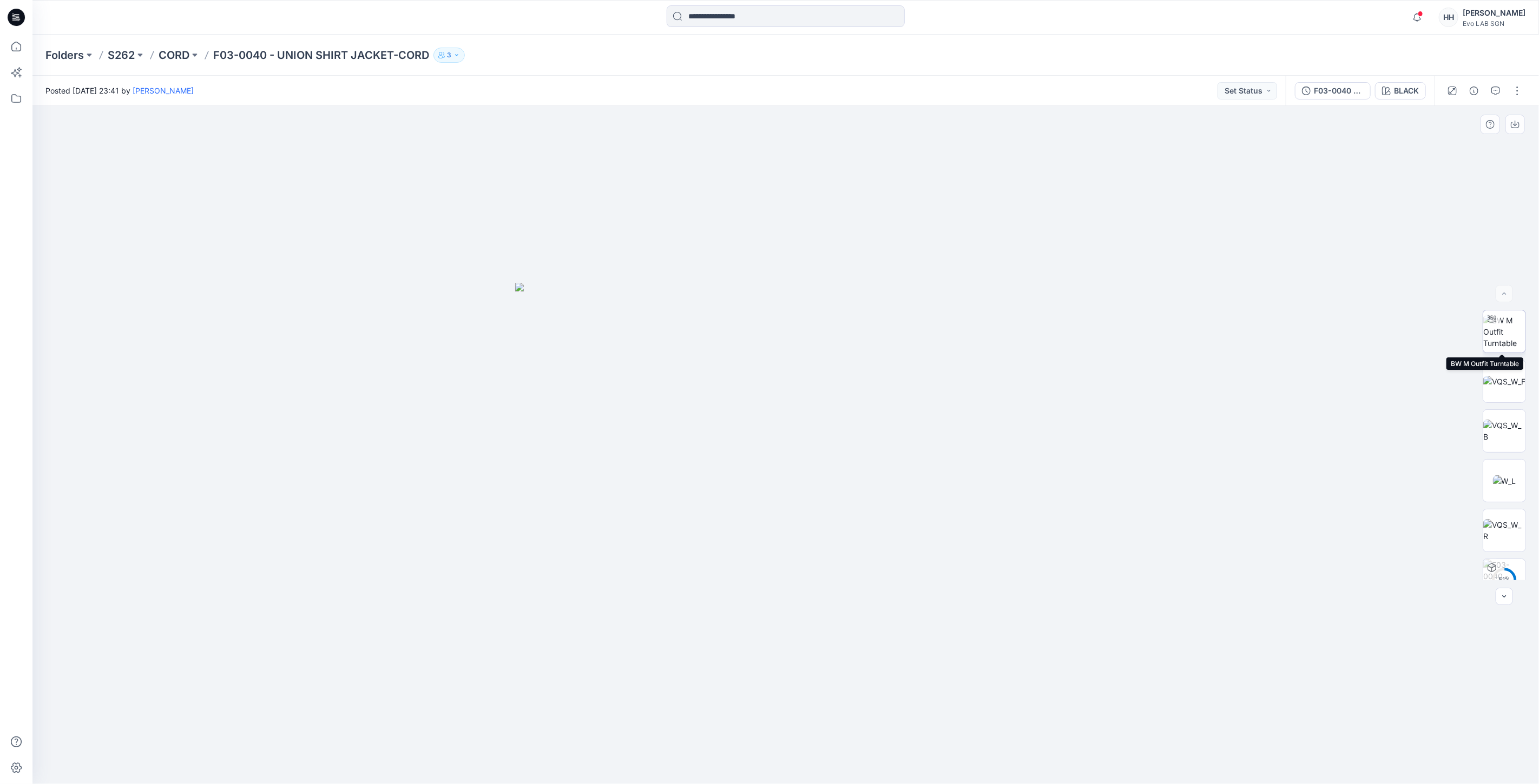
click at [1501, 331] on img at bounding box center [1504, 332] width 42 height 34
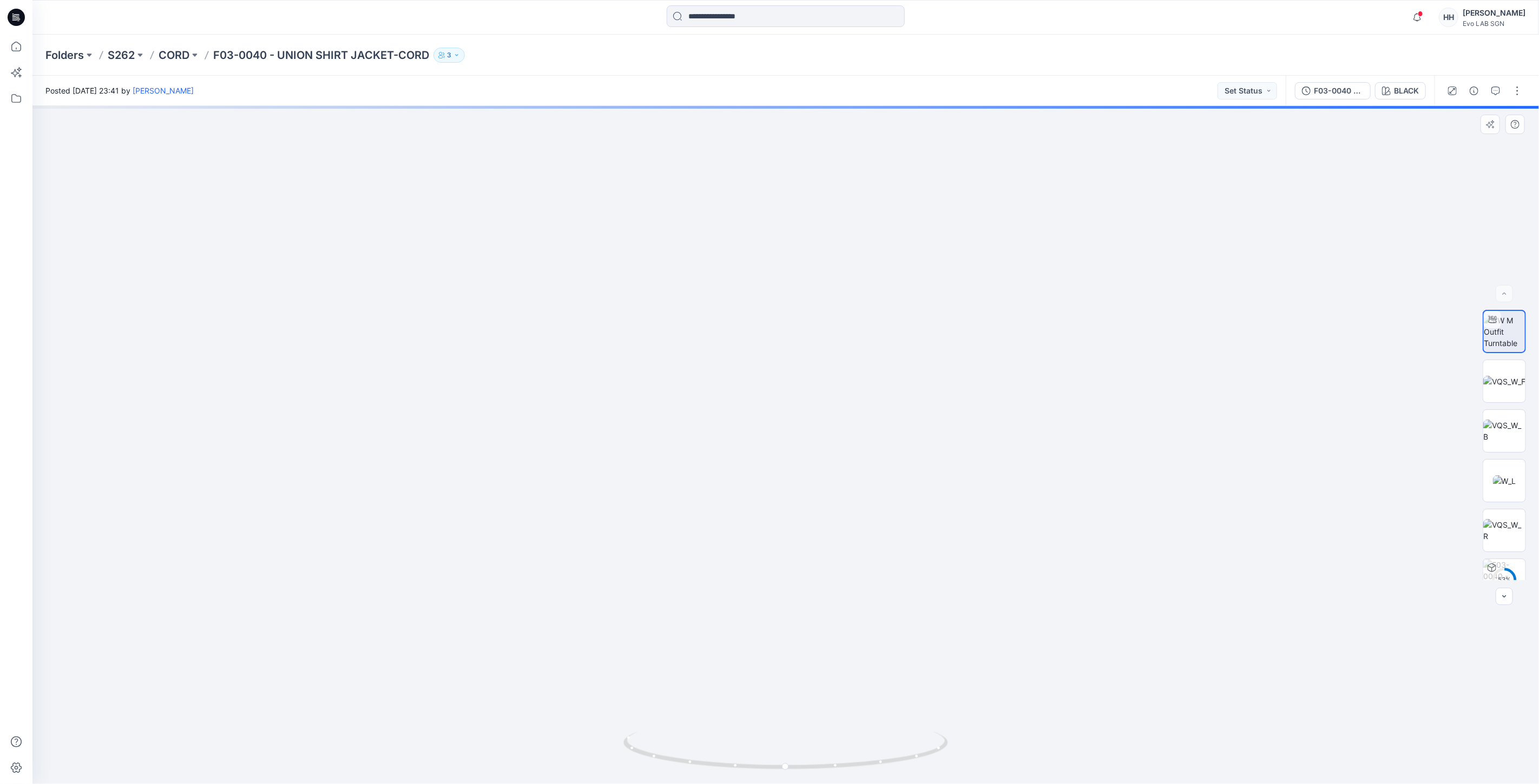
drag, startPoint x: 910, startPoint y: 275, endPoint x: 993, endPoint y: 301, distance: 87.0
click at [1408, 91] on div "BLACK" at bounding box center [1406, 90] width 25 height 12
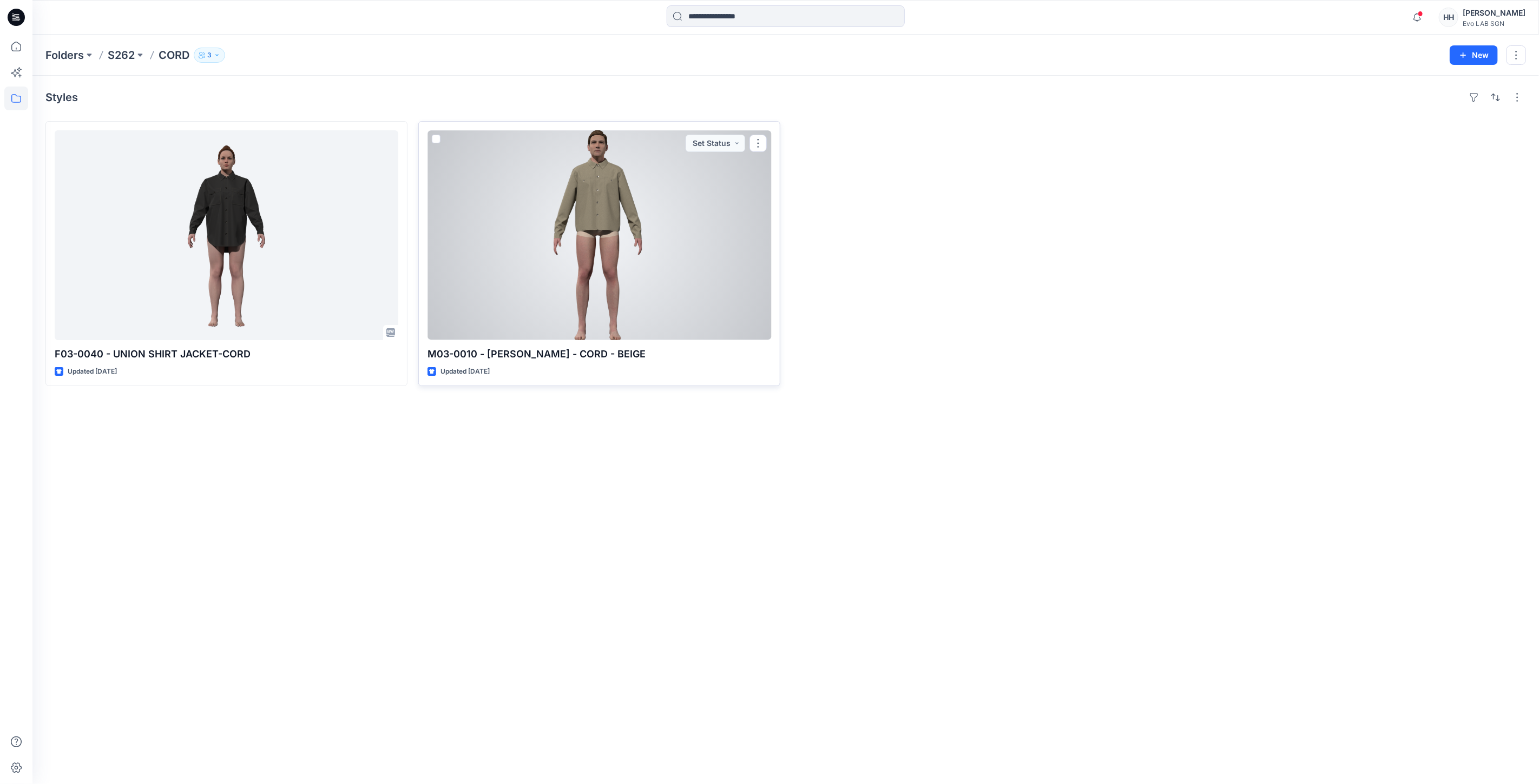
click at [609, 195] on div at bounding box center [599, 236] width 344 height 210
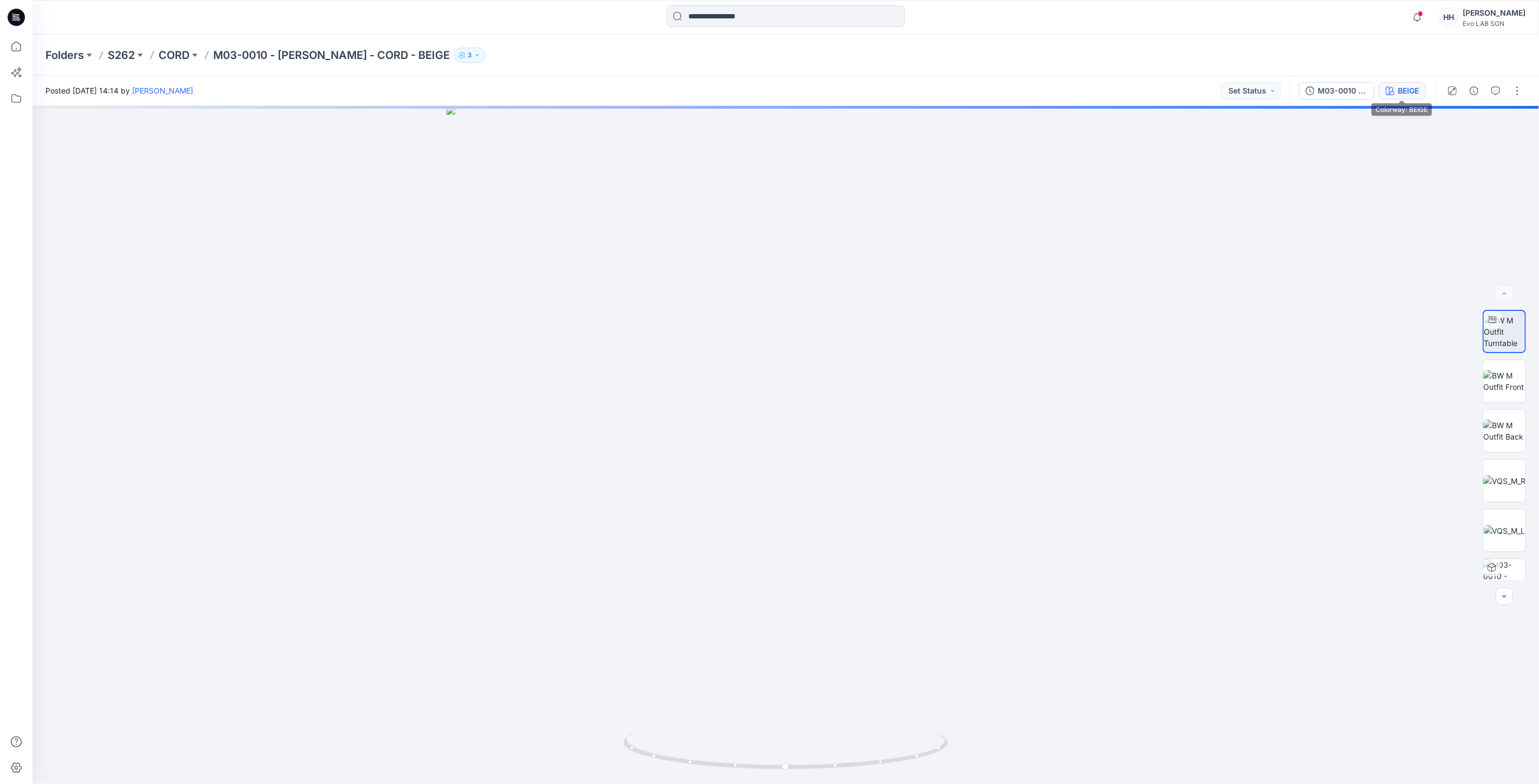
click at [1418, 85] on div "BEIGE" at bounding box center [1408, 90] width 21 height 12
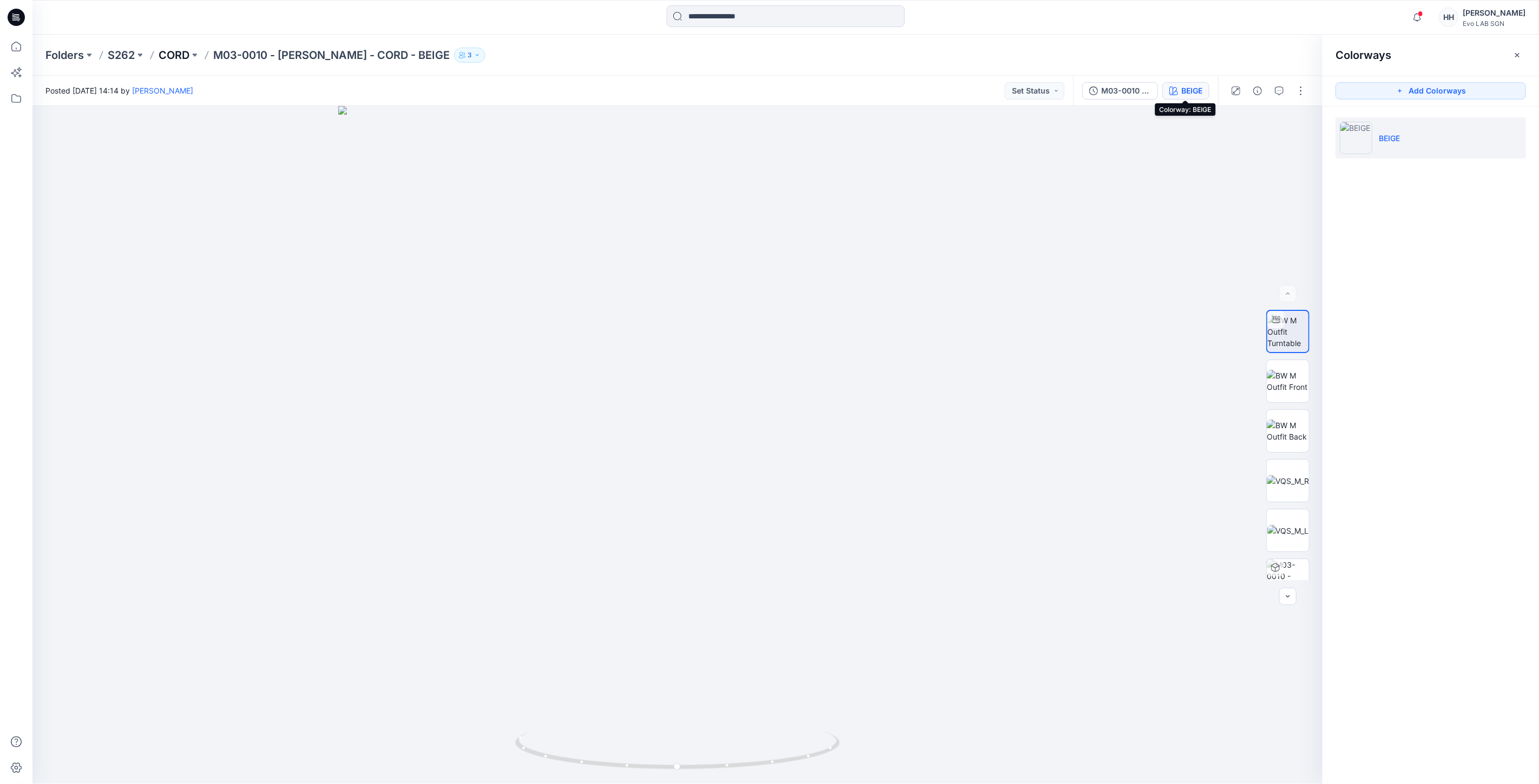
click at [169, 56] on p "CORD" at bounding box center [174, 55] width 31 height 15
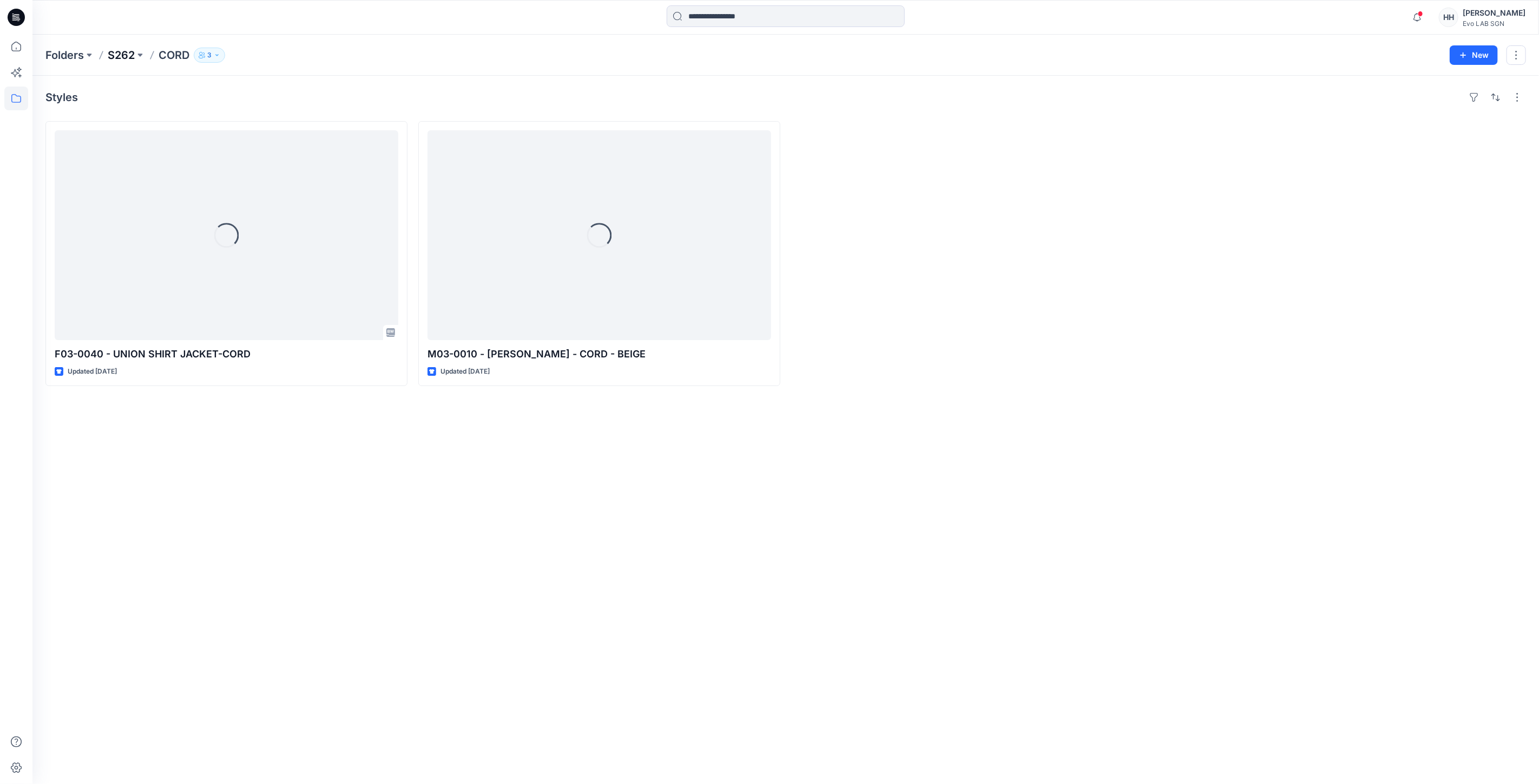
click at [132, 57] on p "S262" at bounding box center [121, 55] width 27 height 15
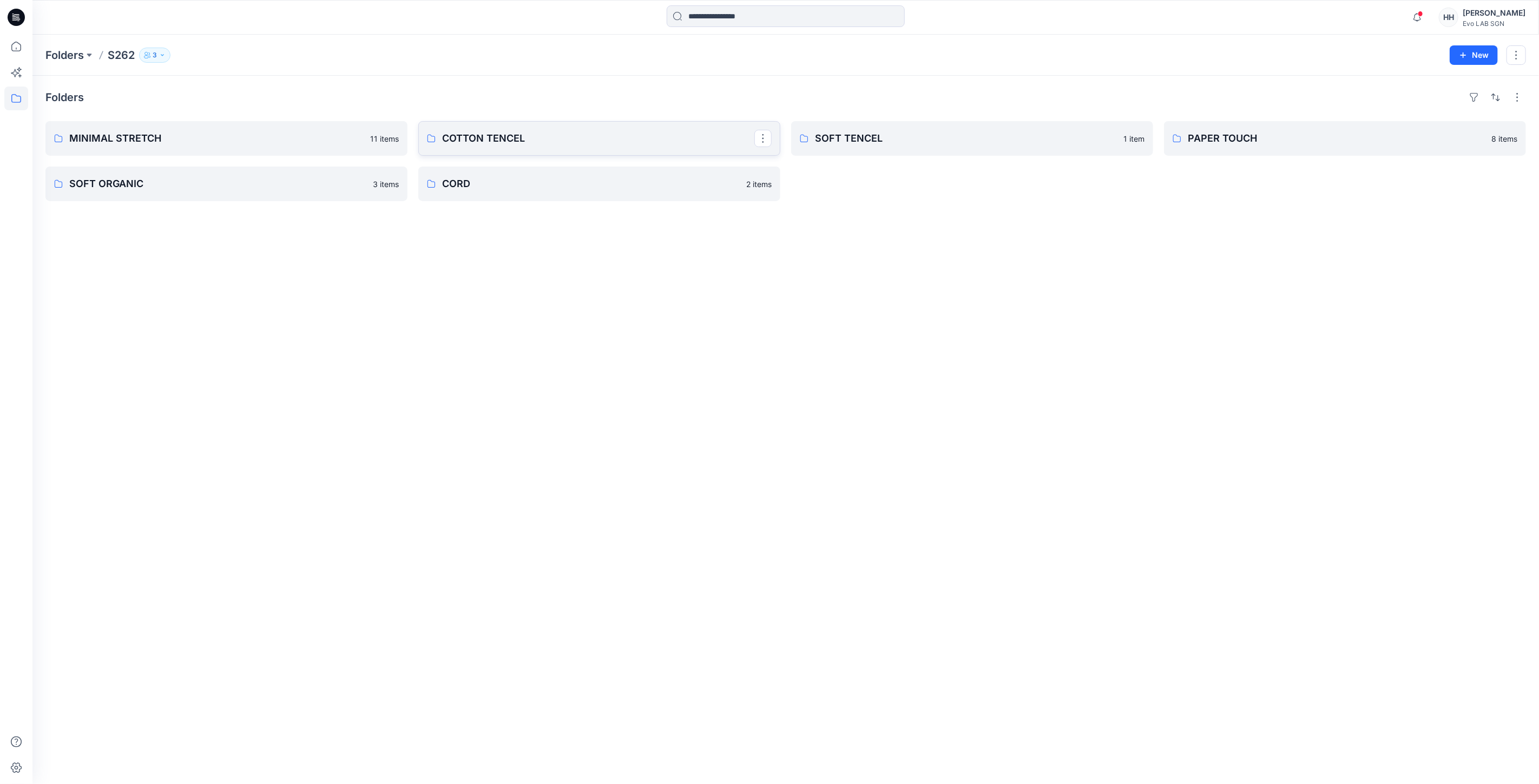
click at [591, 123] on link "COTTON TENCEL" at bounding box center [599, 138] width 362 height 35
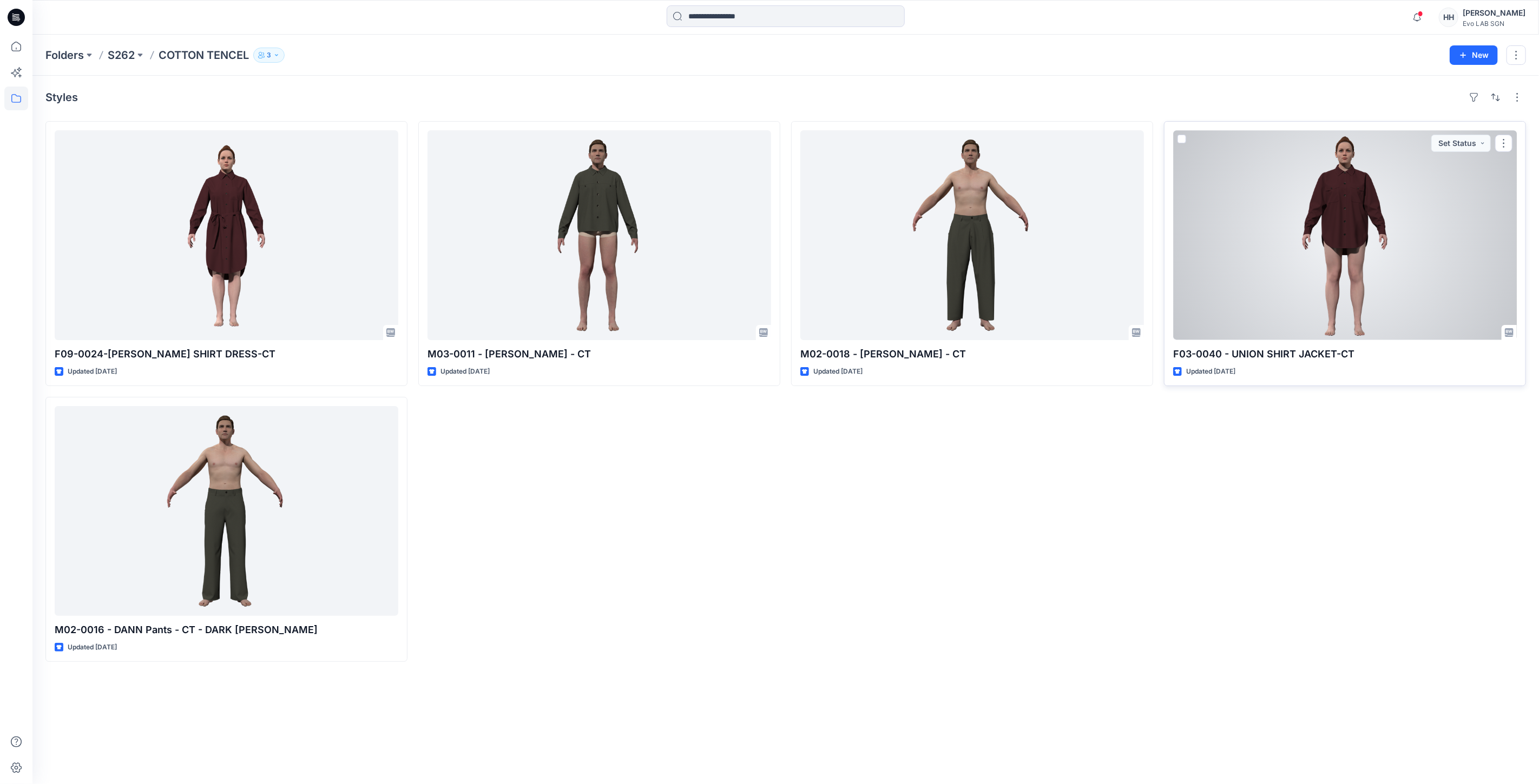
click at [1440, 186] on div at bounding box center [1345, 236] width 344 height 210
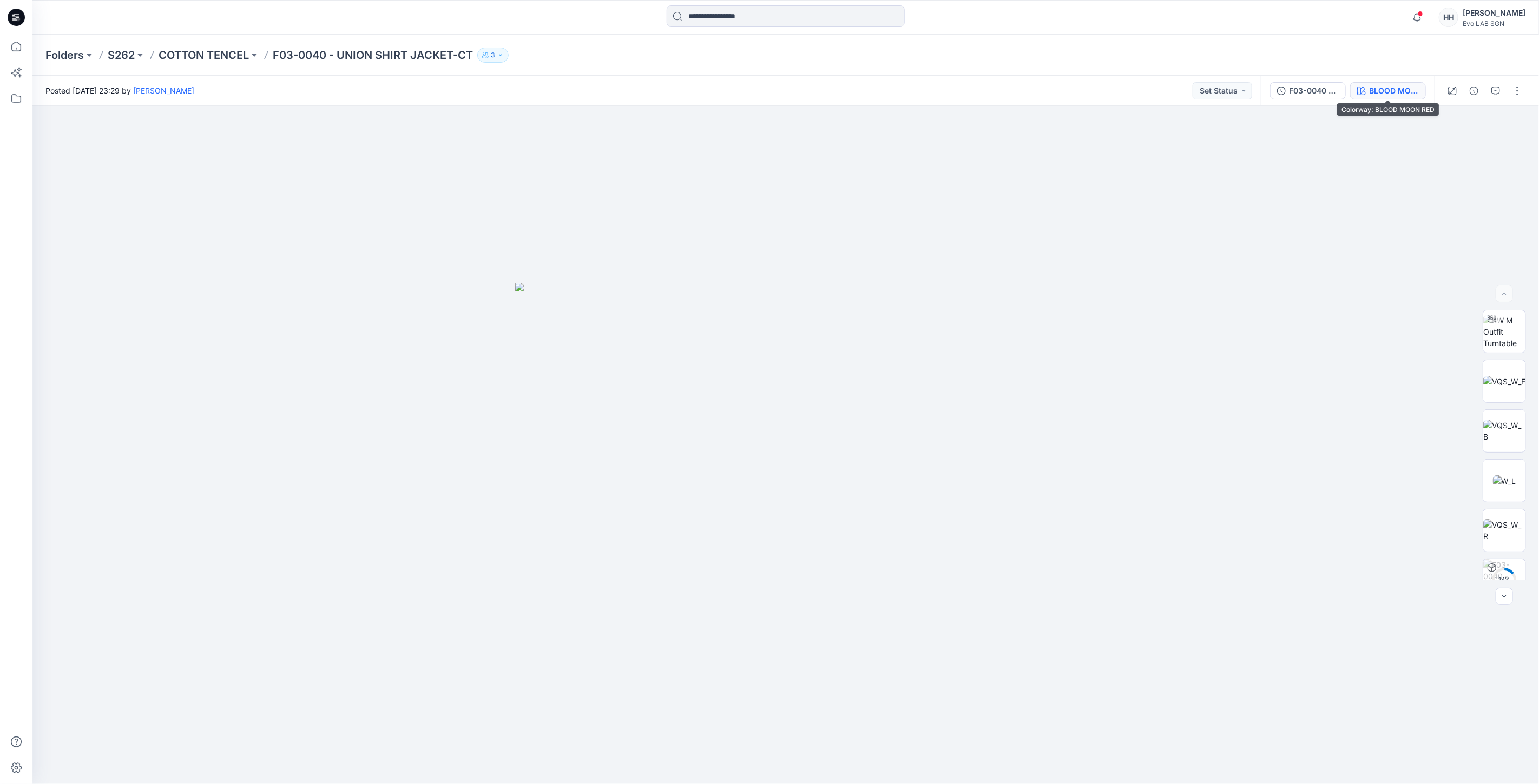
click at [1406, 83] on button "BLOOD MOON RED" at bounding box center [1388, 91] width 76 height 17
